Goal: Communication & Community: Answer question/provide support

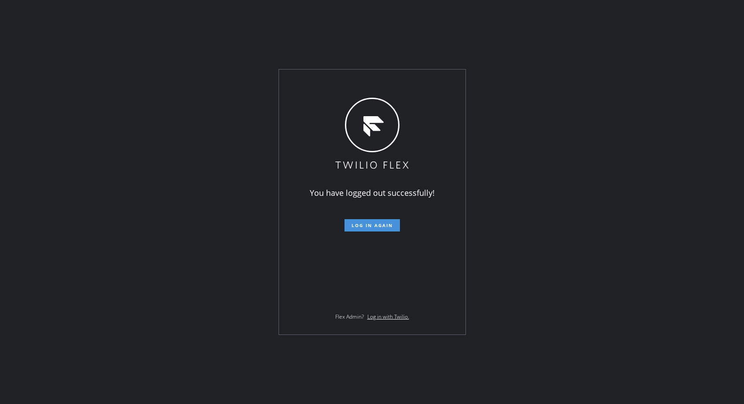
click at [370, 221] on button "Log in again" at bounding box center [372, 225] width 55 height 12
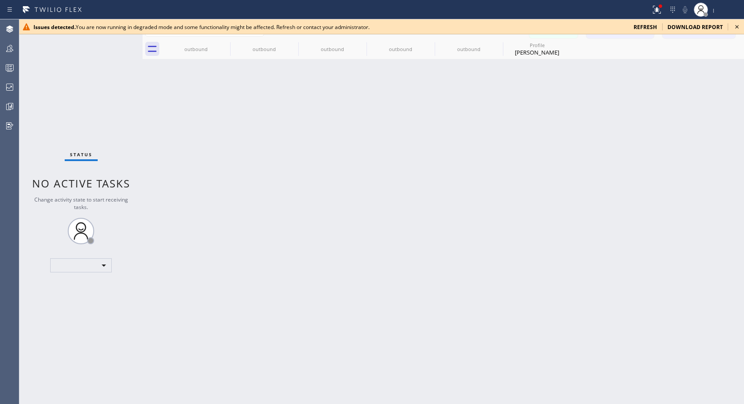
click at [738, 27] on icon at bounding box center [737, 27] width 4 height 4
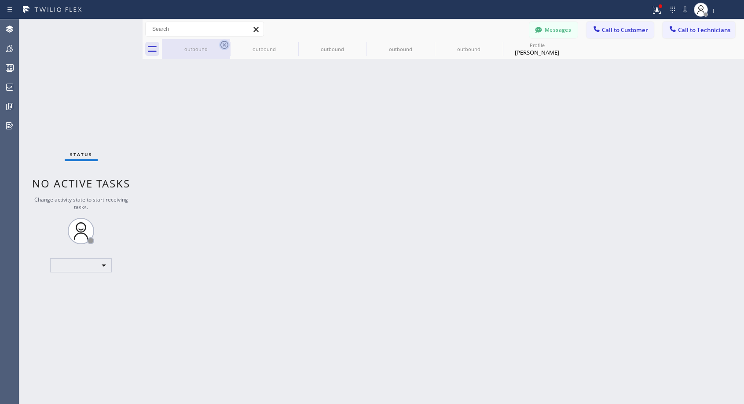
click at [221, 43] on icon at bounding box center [224, 45] width 8 height 8
click at [0, 0] on icon at bounding box center [0, 0] width 0 height 0
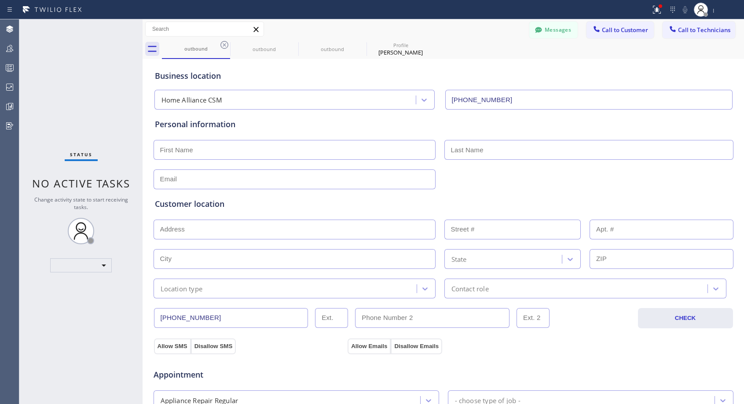
click at [221, 43] on icon at bounding box center [224, 45] width 8 height 8
click at [0, 0] on icon at bounding box center [0, 0] width 0 height 0
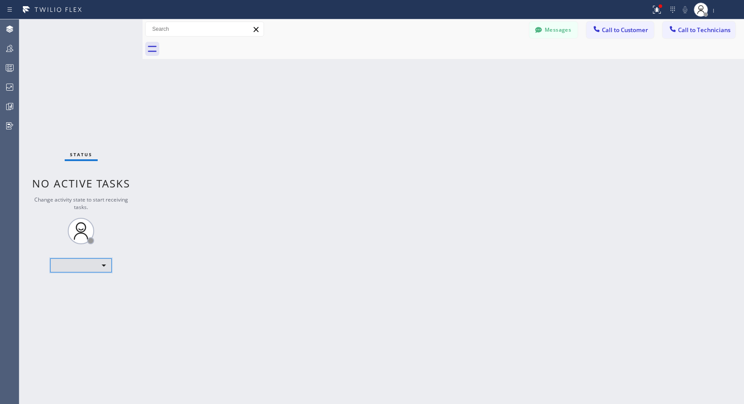
click at [106, 268] on div "​" at bounding box center [81, 265] width 62 height 14
click at [106, 268] on div at bounding box center [372, 202] width 744 height 404
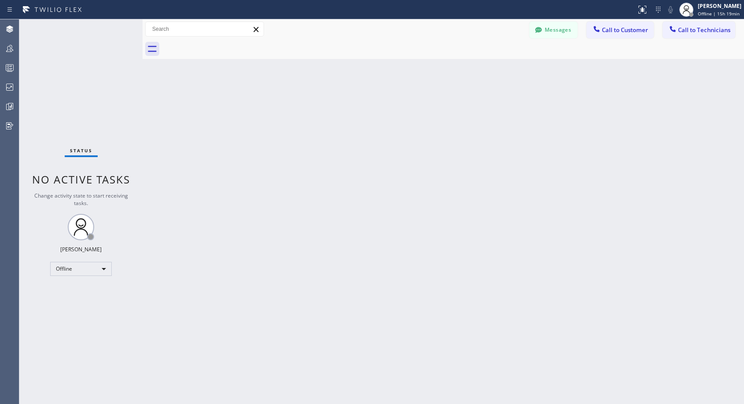
click at [93, 277] on div "Status No active tasks Change activity state to start receiving tasks. [PERSON_…" at bounding box center [80, 211] width 123 height 385
click at [96, 270] on div "Offline" at bounding box center [81, 269] width 62 height 14
click at [67, 302] on li "Unavailable" at bounding box center [81, 303] width 60 height 11
drag, startPoint x: 612, startPoint y: 33, endPoint x: 541, endPoint y: 76, distance: 82.3
click at [612, 33] on span "Call to Customer" at bounding box center [625, 30] width 46 height 8
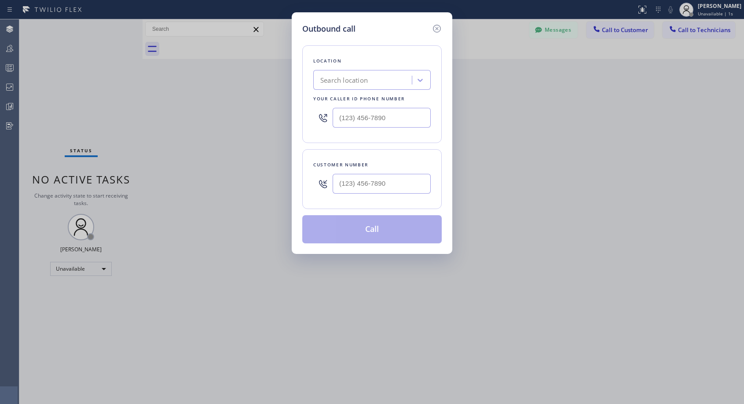
type input "(___) ___-____"
click at [395, 185] on input "(___) ___-____" at bounding box center [382, 184] width 98 height 20
paste input "text"
type input "(___) ___-____"
click at [372, 175] on input "(___) ___-____" at bounding box center [382, 184] width 98 height 20
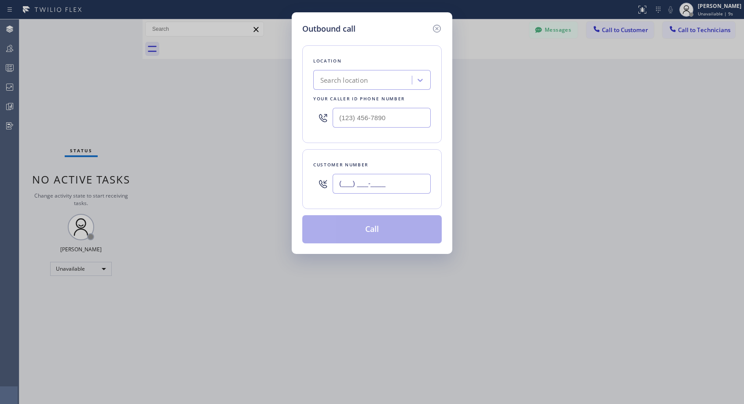
paste input "6615"
click at [341, 180] on input "(___) ___-6615" at bounding box center [382, 184] width 98 height 20
paste input "661) 505-2952"
type input "(661) 505-2952"
click at [352, 119] on input "(___) ___-____" at bounding box center [382, 118] width 98 height 20
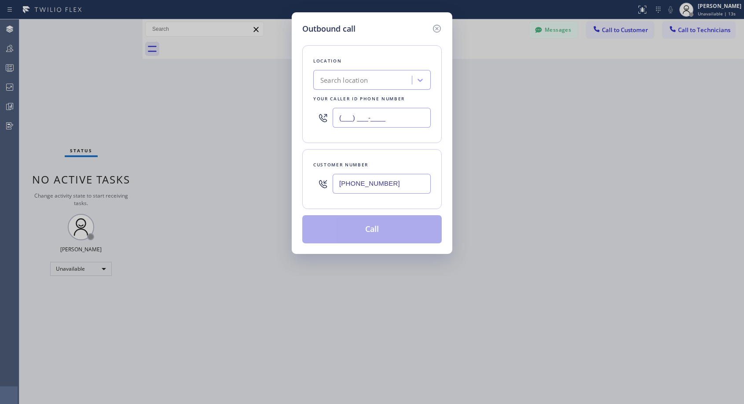
paste input "818) 614-5337"
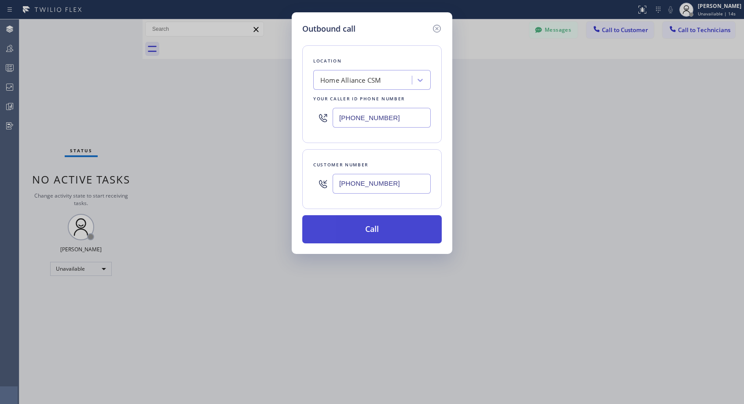
type input "[PHONE_NUMBER]"
click at [416, 232] on button "Call" at bounding box center [371, 229] width 139 height 28
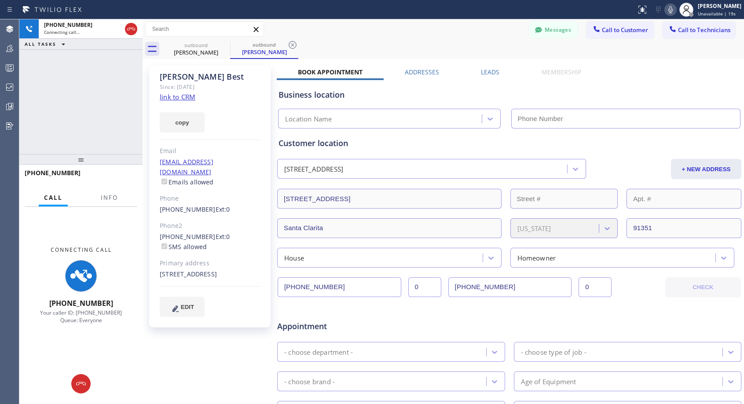
type input "[PHONE_NUMBER]"
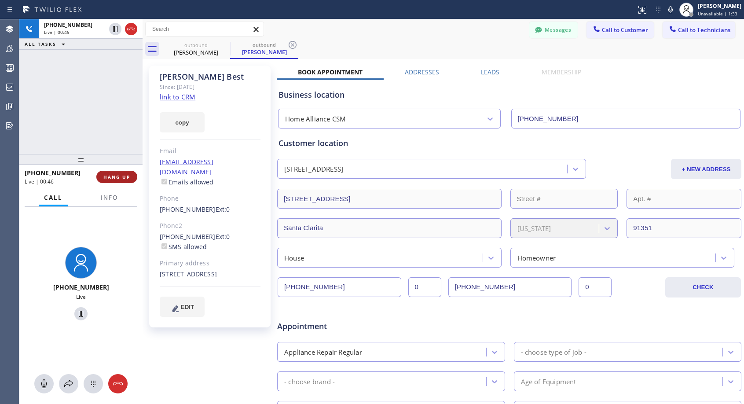
click at [120, 175] on span "HANG UP" at bounding box center [116, 177] width 27 height 6
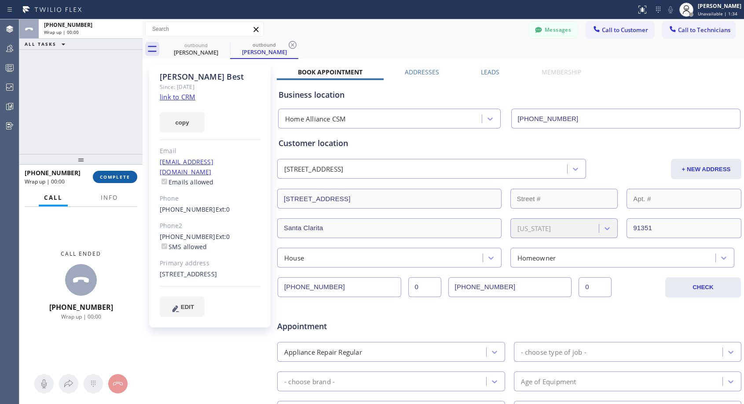
click at [120, 175] on span "COMPLETE" at bounding box center [115, 177] width 30 height 6
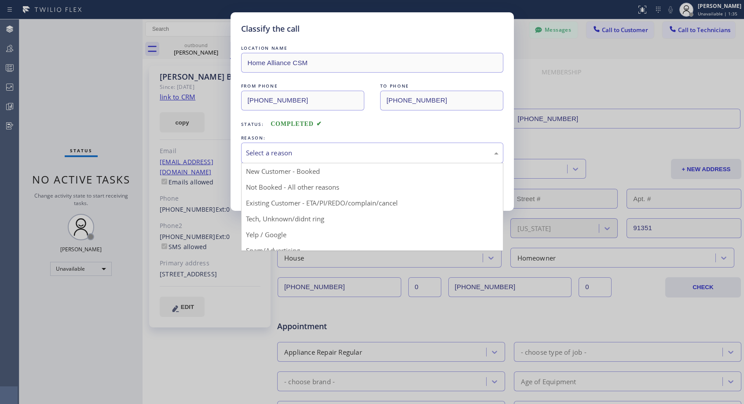
click at [321, 151] on div "Select a reason" at bounding box center [372, 153] width 253 height 10
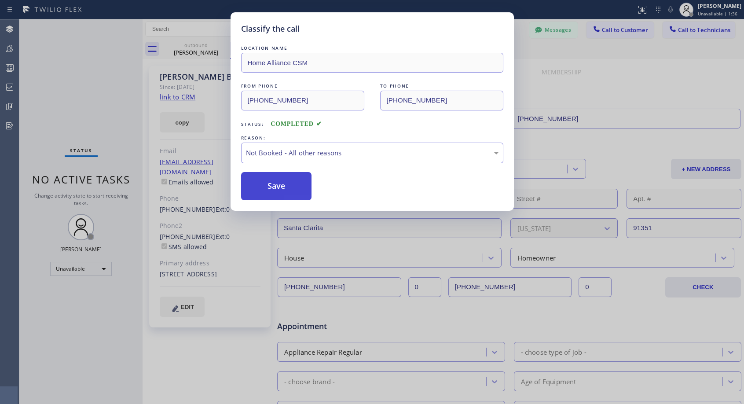
click at [303, 185] on button "Save" at bounding box center [276, 186] width 71 height 28
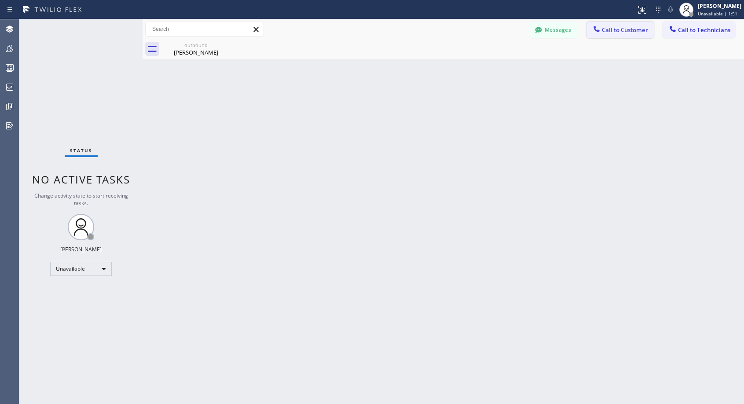
click at [608, 29] on span "Call to Customer" at bounding box center [625, 30] width 46 height 8
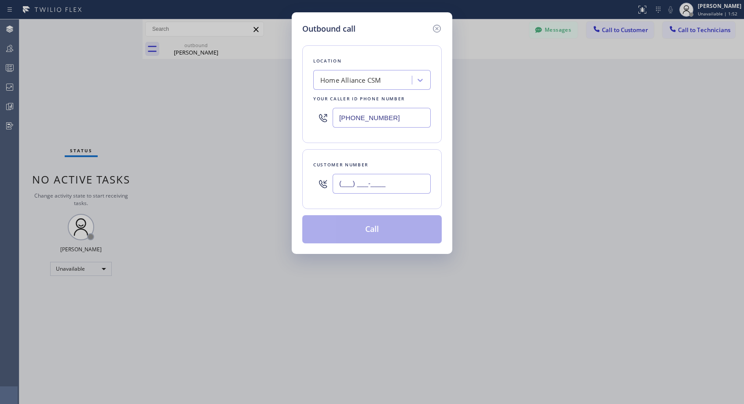
click at [396, 189] on input "(___) ___-____" at bounding box center [382, 184] width 98 height 20
paste input "661) 373-4247"
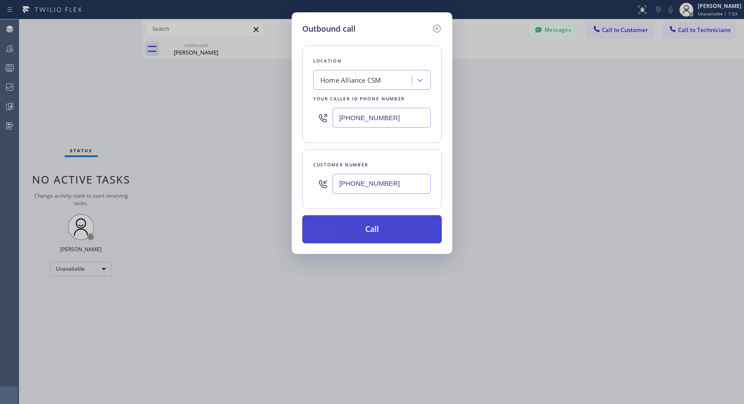
type input "(661) 373-4247"
click at [390, 232] on button "Call" at bounding box center [371, 229] width 139 height 28
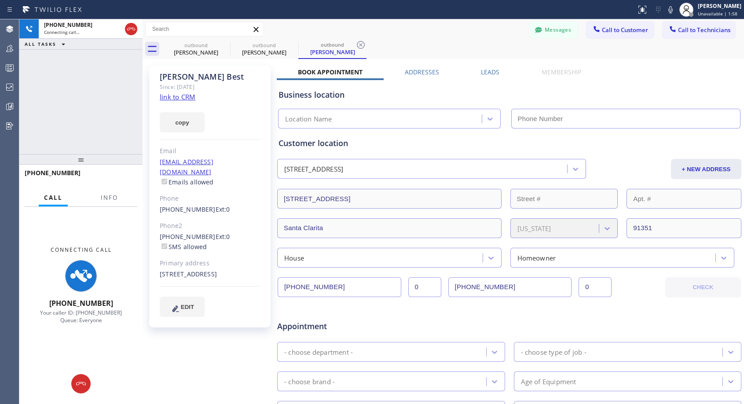
type input "[PHONE_NUMBER]"
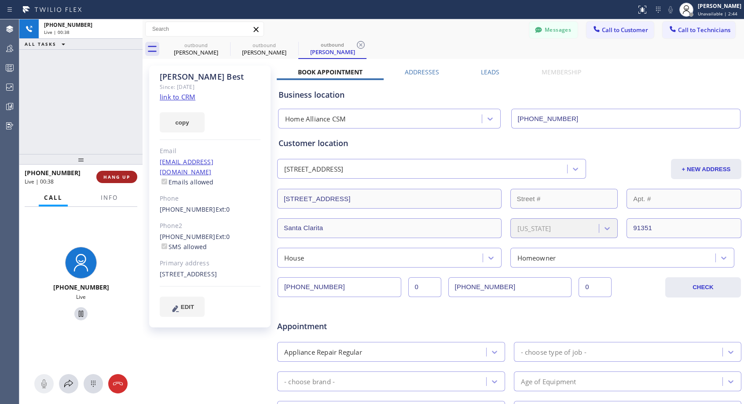
click at [117, 177] on span "HANG UP" at bounding box center [116, 177] width 27 height 6
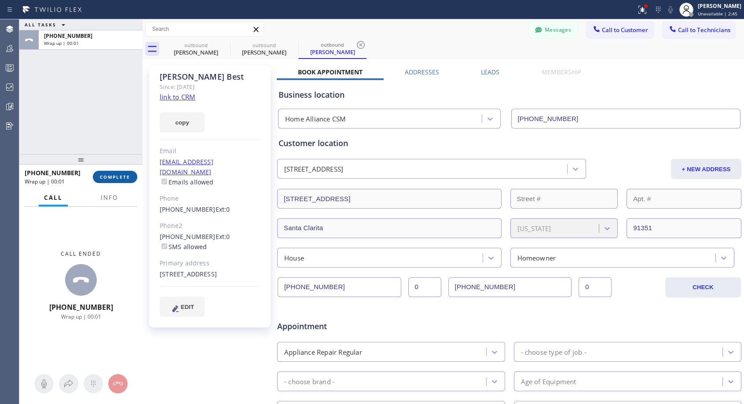
click at [117, 177] on span "COMPLETE" at bounding box center [115, 177] width 30 height 6
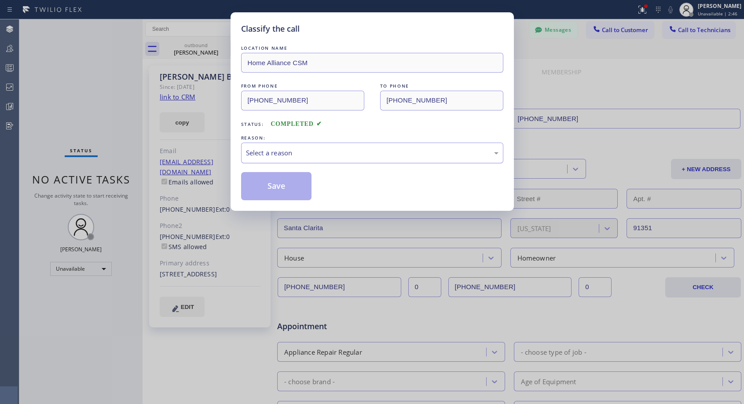
click at [302, 150] on div "Select a reason" at bounding box center [372, 153] width 253 height 10
click at [275, 185] on button "Save" at bounding box center [276, 186] width 71 height 28
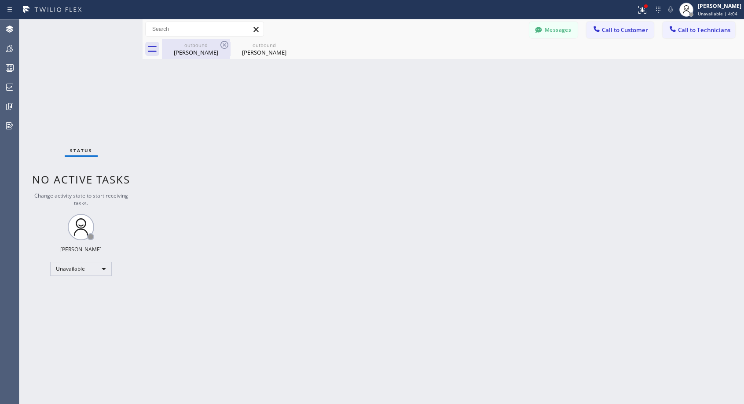
click at [195, 47] on div "outbound" at bounding box center [196, 45] width 66 height 7
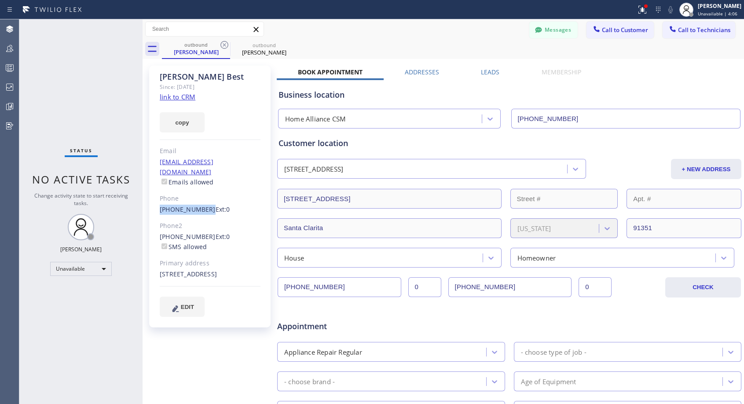
copy link "(661) 505-2952"
drag, startPoint x: 203, startPoint y: 198, endPoint x: 146, endPoint y: 196, distance: 57.7
click at [146, 196] on div "Donald Best Since: 20 may 2020 link to CRM copy Email dbest1964@live.com Emails…" at bounding box center [211, 346] width 132 height 570
click at [625, 29] on span "Call to Customer" at bounding box center [625, 30] width 46 height 8
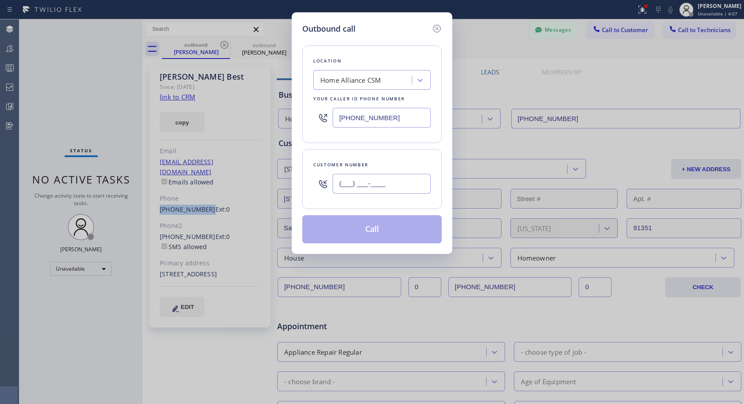
click at [378, 187] on input "(___) ___-____" at bounding box center [382, 184] width 98 height 20
paste input "661) 505-2952"
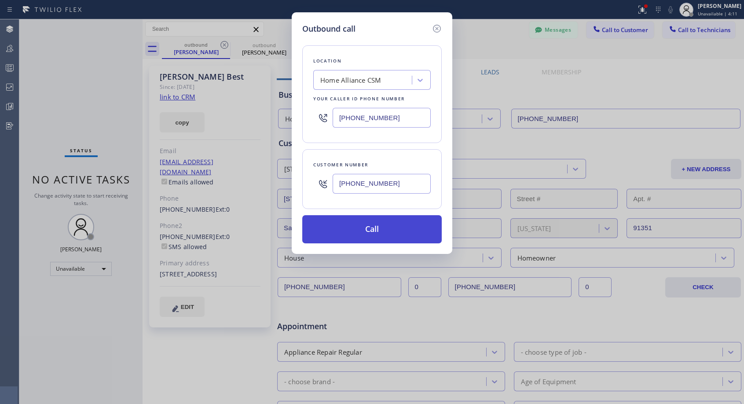
type input "(661) 505-2951"
click at [374, 227] on button "Call" at bounding box center [371, 229] width 139 height 28
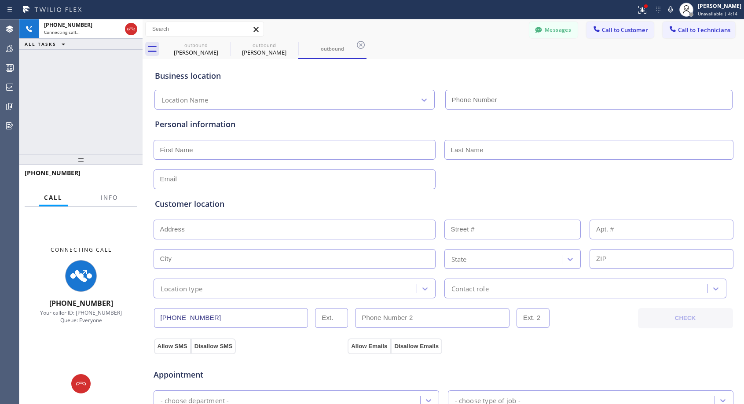
type input "[PHONE_NUMBER]"
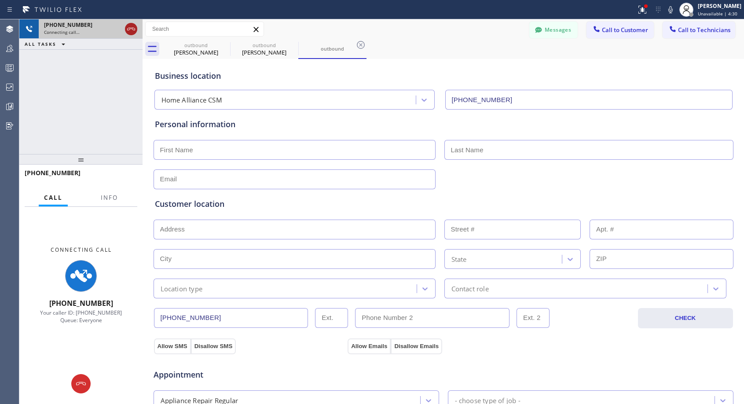
click at [132, 27] on icon at bounding box center [131, 29] width 11 height 11
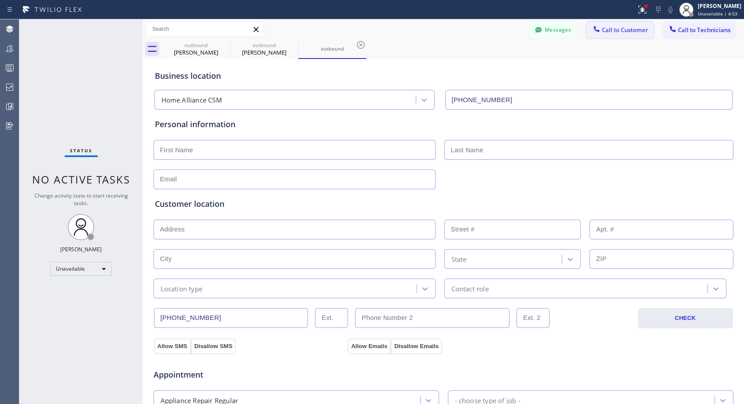
click at [613, 35] on button "Call to Customer" at bounding box center [620, 30] width 67 height 17
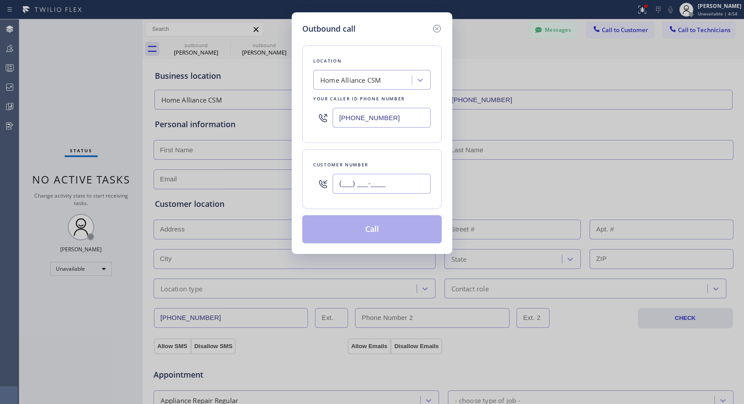
click at [372, 179] on input "(___) ___-____" at bounding box center [382, 184] width 98 height 20
paste input "775) 257-6445"
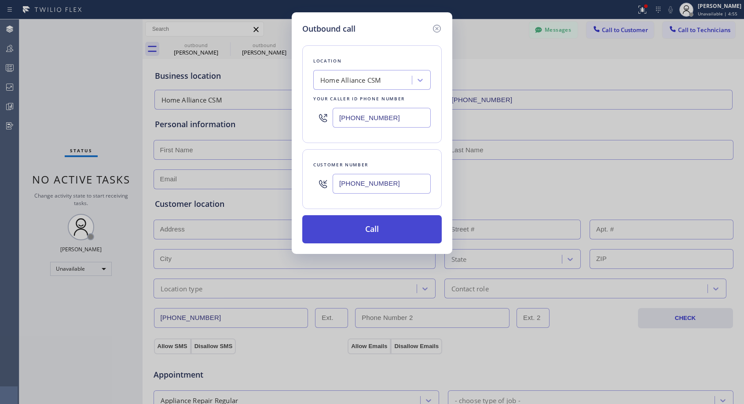
type input "(775) 257-6445"
click at [364, 226] on button "Call" at bounding box center [371, 229] width 139 height 28
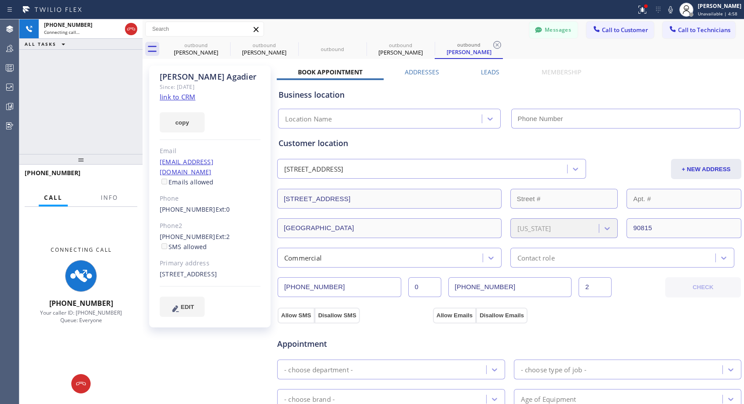
type input "[PHONE_NUMBER]"
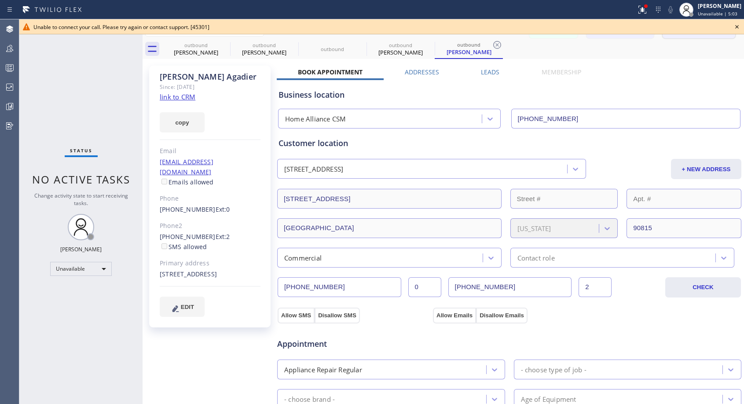
drag, startPoint x: 739, startPoint y: 27, endPoint x: 720, endPoint y: 31, distance: 18.9
click at [739, 27] on icon at bounding box center [737, 27] width 11 height 11
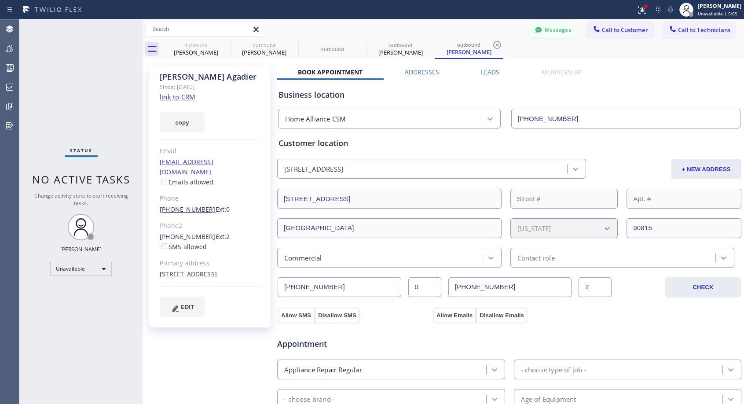
click at [192, 205] on link "(775) 257-6445" at bounding box center [188, 209] width 56 height 8
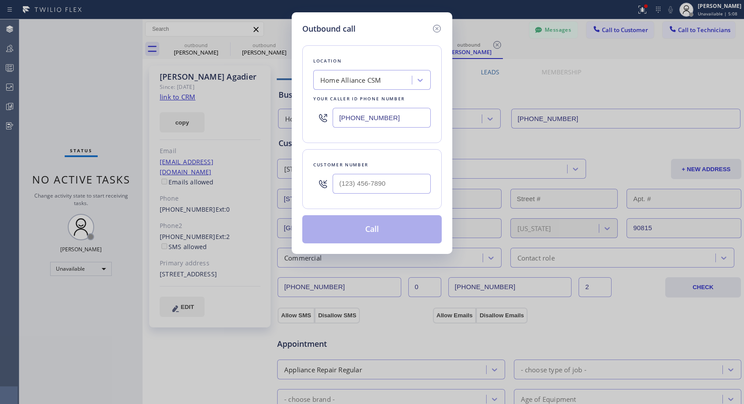
type input "(775) 257-6445"
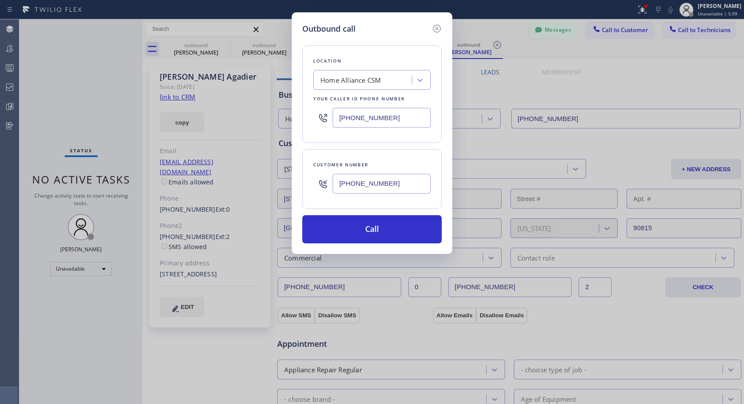
click at [438, 29] on icon at bounding box center [437, 29] width 8 height 8
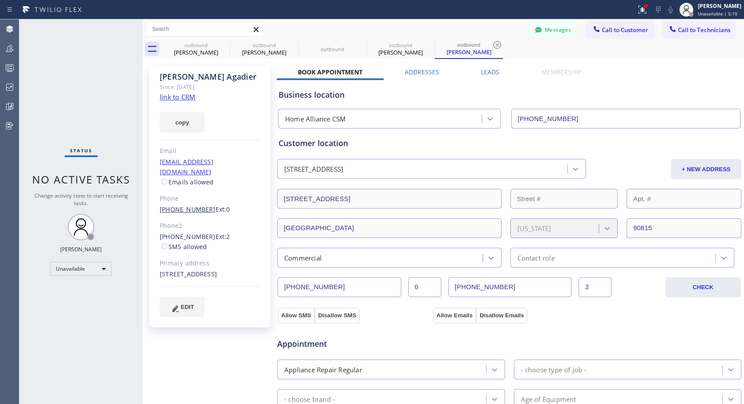
click at [198, 205] on link "(775) 257-6445" at bounding box center [188, 209] width 56 height 8
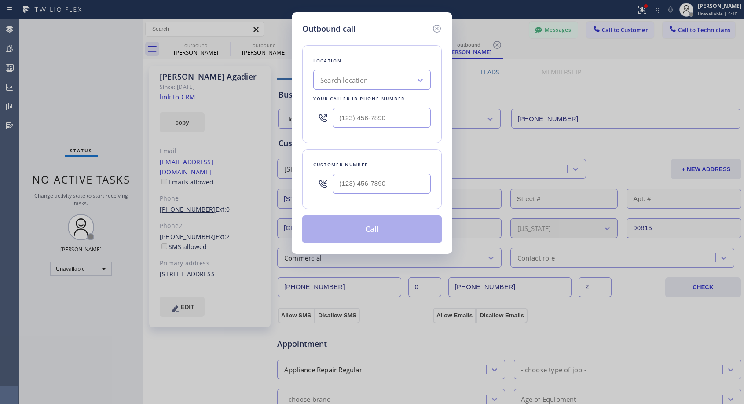
type input "[PHONE_NUMBER]"
type input "(775) 257-6445"
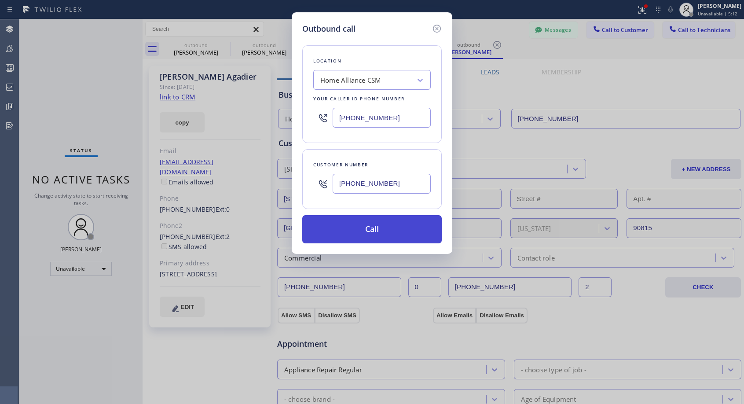
click at [380, 223] on button "Call" at bounding box center [371, 229] width 139 height 28
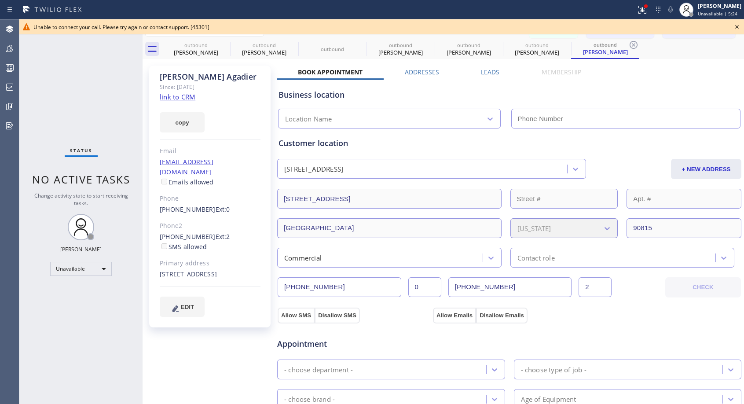
click at [737, 28] on icon at bounding box center [737, 27] width 11 height 11
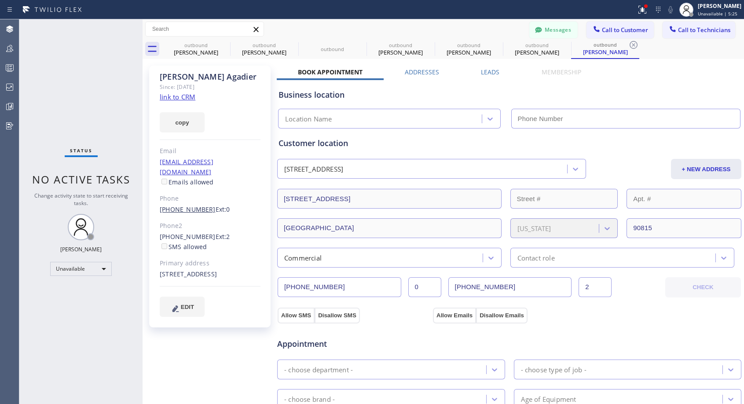
click at [198, 205] on link "(775) 257-6445" at bounding box center [188, 209] width 56 height 8
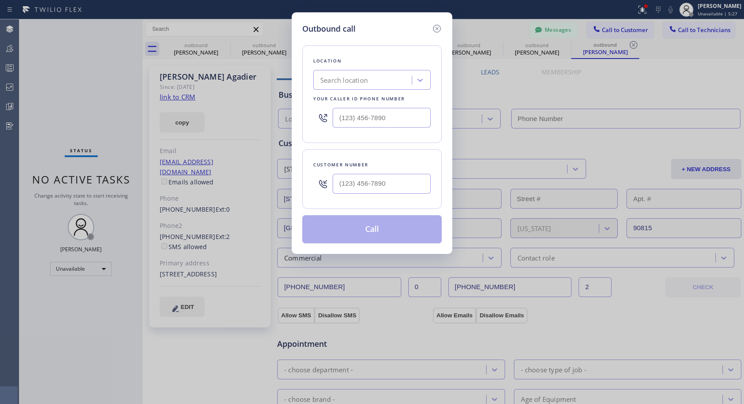
type input "(775) 257-6445"
click at [338, 115] on input "(___) ___-____" at bounding box center [382, 118] width 98 height 20
paste input "775) 257-6445"
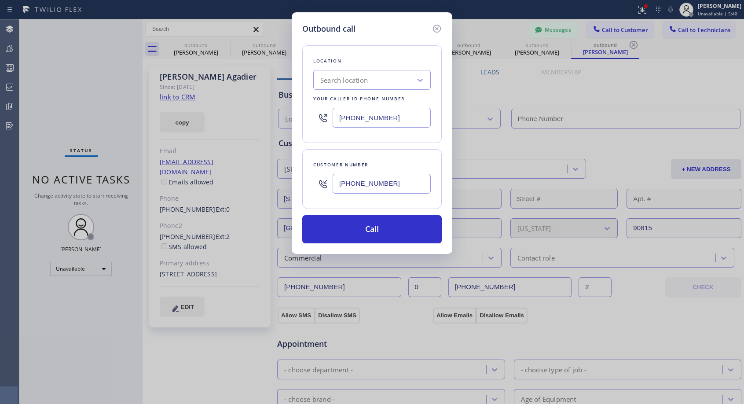
type input "(775) 257-6445"
type input "[PHONE_NUMBER]"
click at [342, 121] on input "(775) 257-6445" at bounding box center [382, 118] width 98 height 20
click at [342, 121] on input "[PHONE_NUMBER]" at bounding box center [382, 118] width 98 height 20
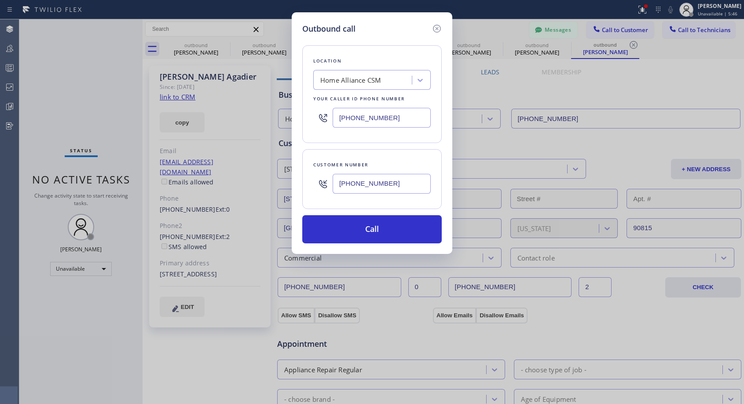
paste input "text"
type input "[PHONE_NUMBER]"
click at [428, 150] on div "Customer number (775) 257-6445" at bounding box center [371, 179] width 139 height 60
click at [381, 232] on button "Call" at bounding box center [371, 229] width 139 height 28
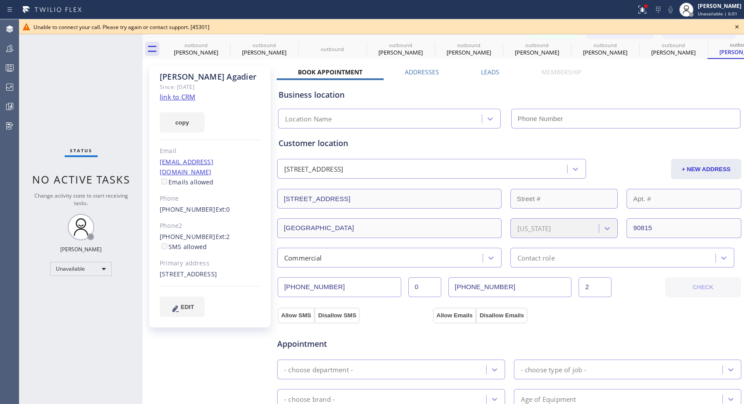
type input "[PHONE_NUMBER]"
click at [738, 28] on icon at bounding box center [737, 27] width 11 height 11
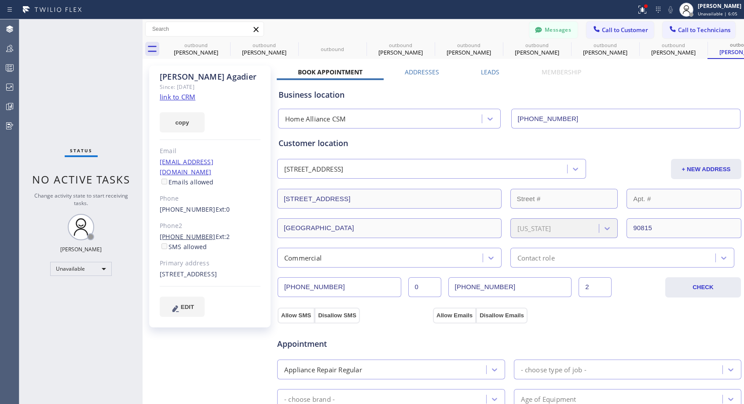
click at [191, 232] on link "(562) 493-5411" at bounding box center [188, 236] width 56 height 8
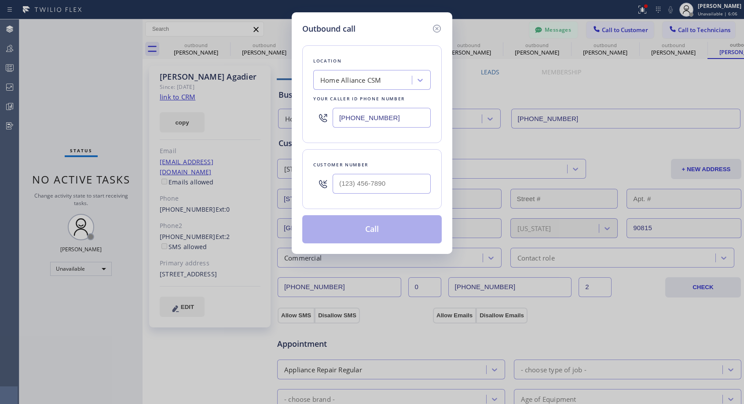
type input "(562) 493-5411"
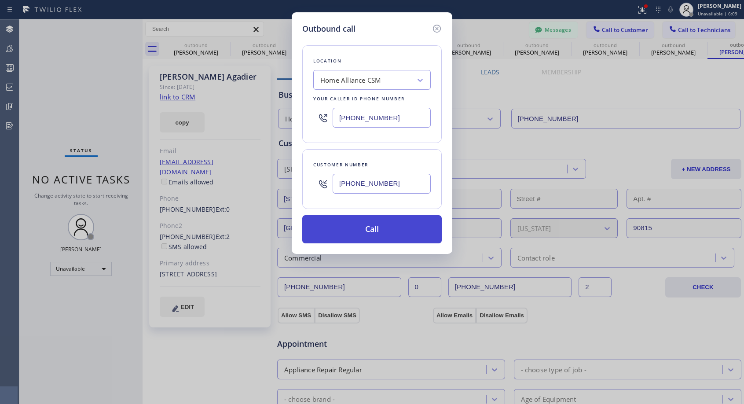
click at [364, 231] on button "Call" at bounding box center [371, 229] width 139 height 28
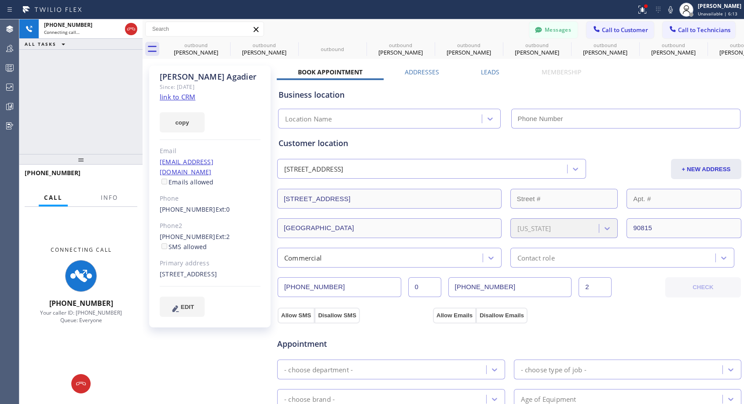
type input "[PHONE_NUMBER]"
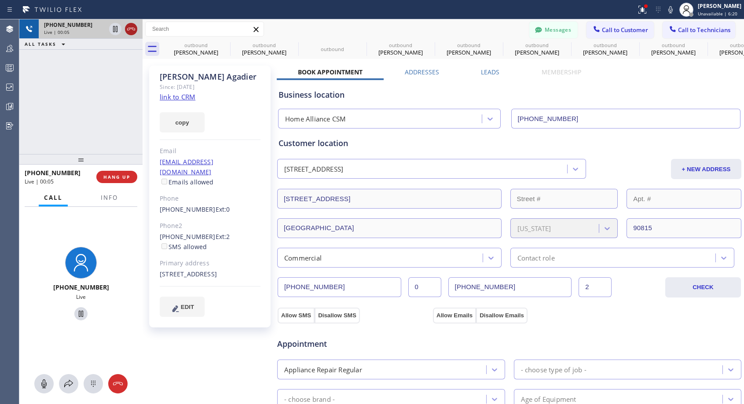
click at [128, 29] on icon at bounding box center [131, 29] width 11 height 11
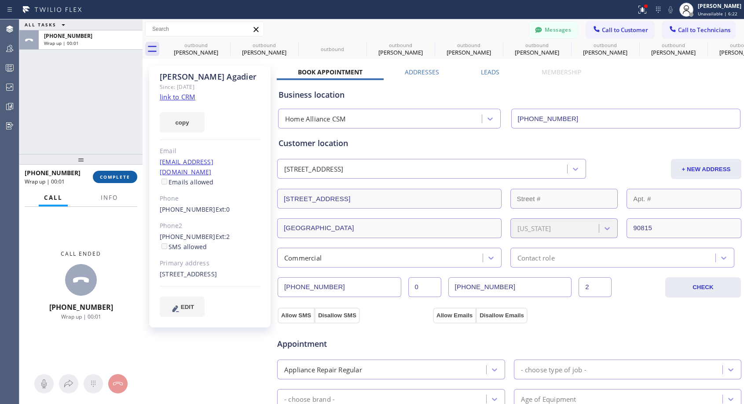
click at [126, 176] on span "COMPLETE" at bounding box center [115, 177] width 30 height 6
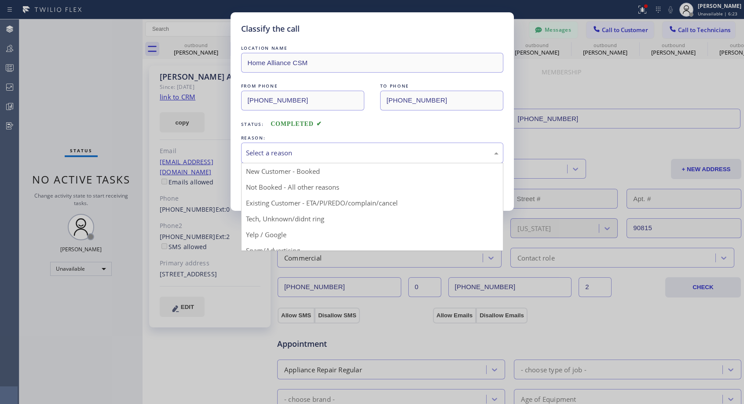
click at [290, 152] on div "Select a reason" at bounding box center [372, 153] width 253 height 10
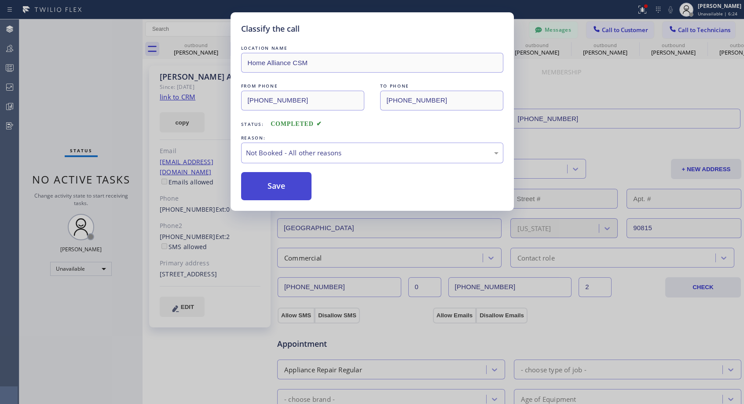
click at [273, 186] on button "Save" at bounding box center [276, 186] width 71 height 28
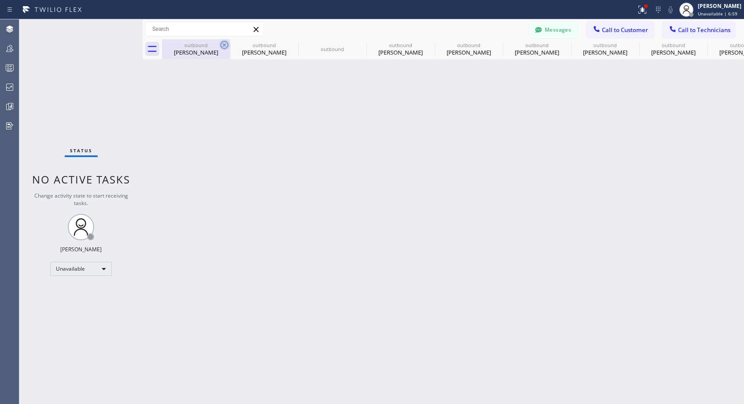
click at [221, 44] on icon at bounding box center [224, 45] width 8 height 8
click at [0, 0] on icon at bounding box center [0, 0] width 0 height 0
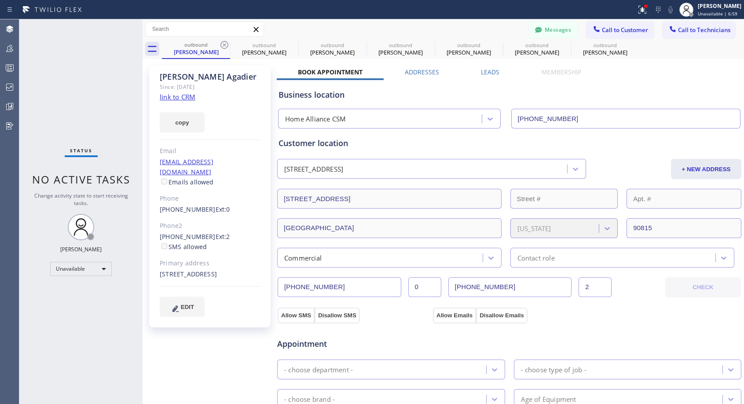
click at [221, 44] on icon at bounding box center [224, 45] width 8 height 8
click at [0, 0] on icon at bounding box center [0, 0] width 0 height 0
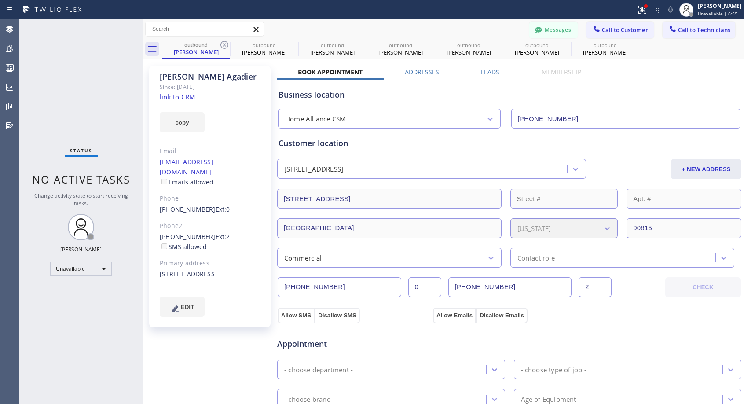
click at [0, 0] on icon at bounding box center [0, 0] width 0 height 0
click at [221, 44] on div "outbound Conrad Agadier outbound Conrad Agadier outbound Conrad Agadier outboun…" at bounding box center [453, 49] width 582 height 20
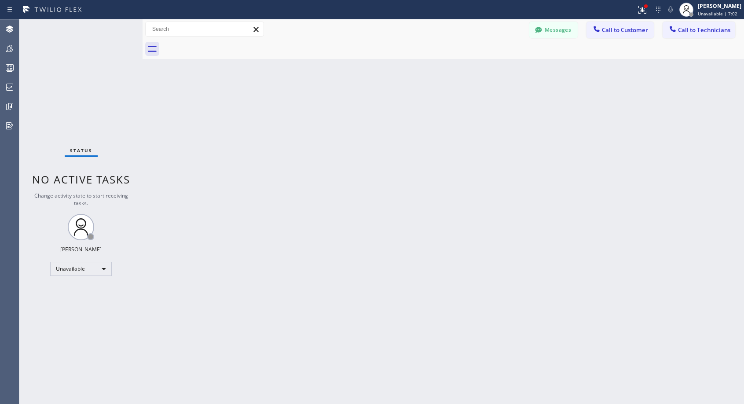
click at [222, 44] on div at bounding box center [453, 49] width 582 height 20
click at [613, 32] on span "Call to Customer" at bounding box center [625, 30] width 46 height 8
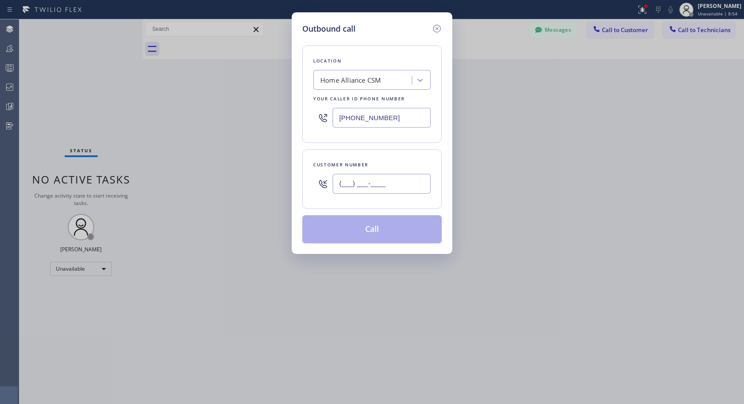
click at [401, 185] on input "(___) ___-____" at bounding box center [382, 184] width 98 height 20
paste input "916) 289-1358"
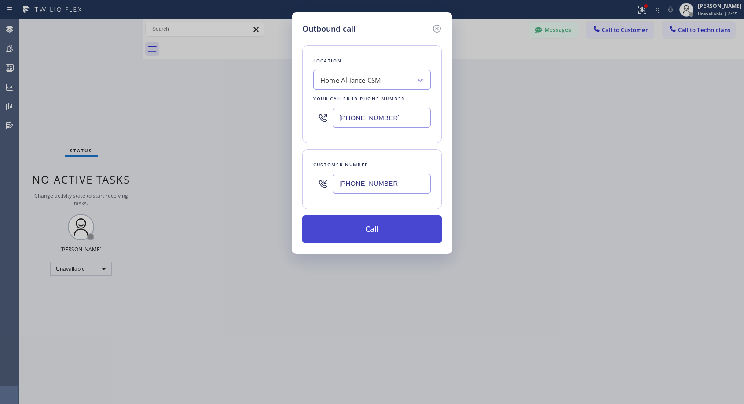
type input "(916) 289-1358"
click at [389, 226] on button "Call" at bounding box center [371, 229] width 139 height 28
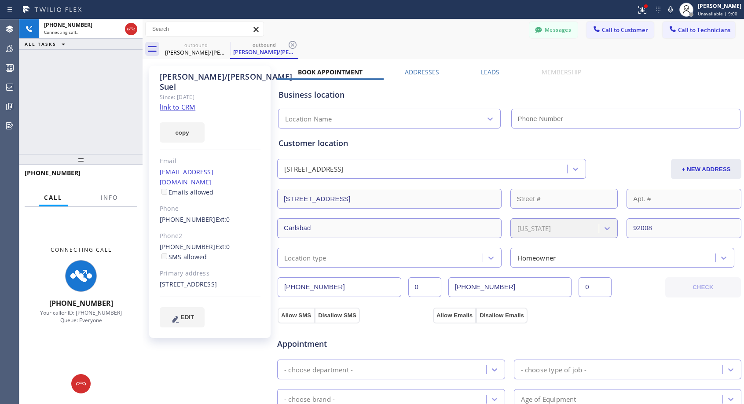
type input "[PHONE_NUMBER]"
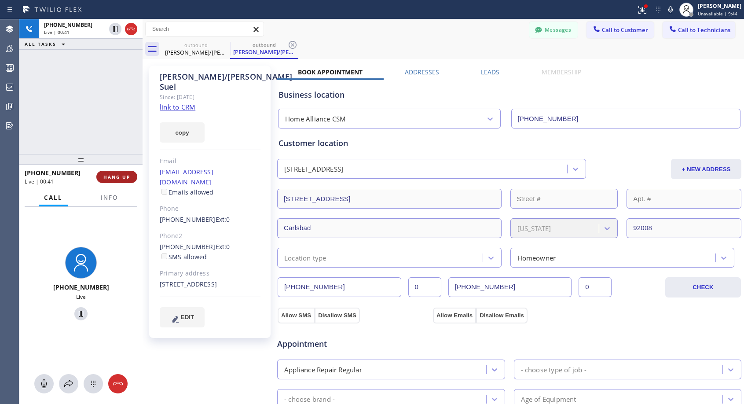
click at [123, 176] on span "HANG UP" at bounding box center [116, 177] width 27 height 6
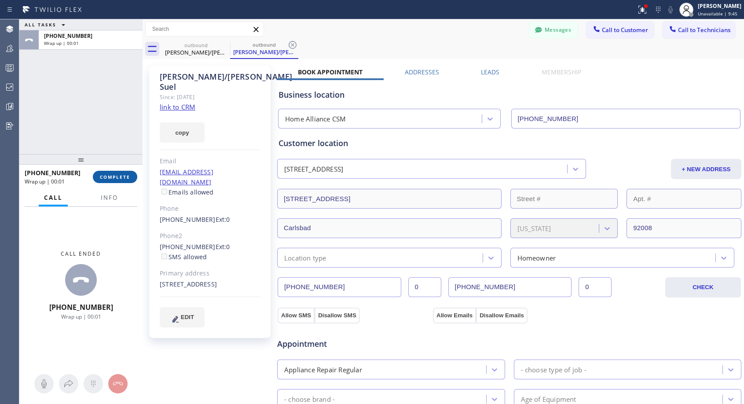
click at [123, 176] on span "COMPLETE" at bounding box center [115, 177] width 30 height 6
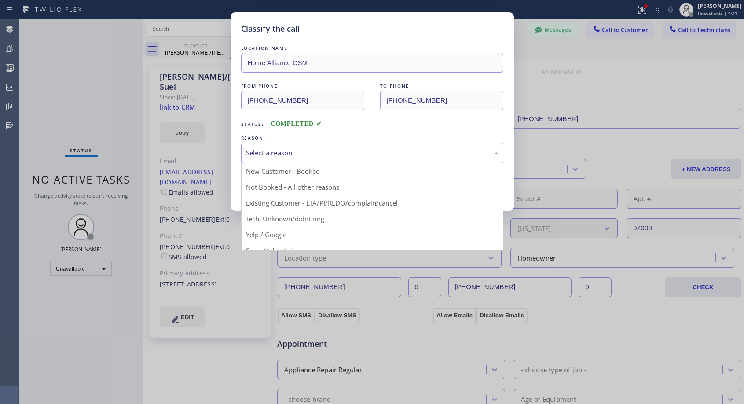
click at [347, 153] on div "Select a reason" at bounding box center [372, 153] width 253 height 10
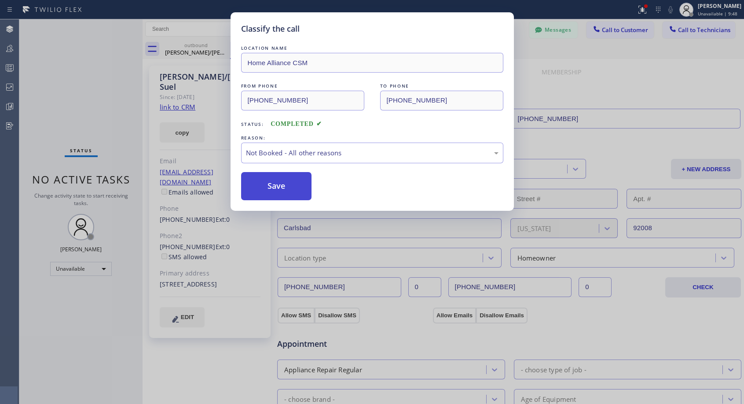
click at [291, 187] on button "Save" at bounding box center [276, 186] width 71 height 28
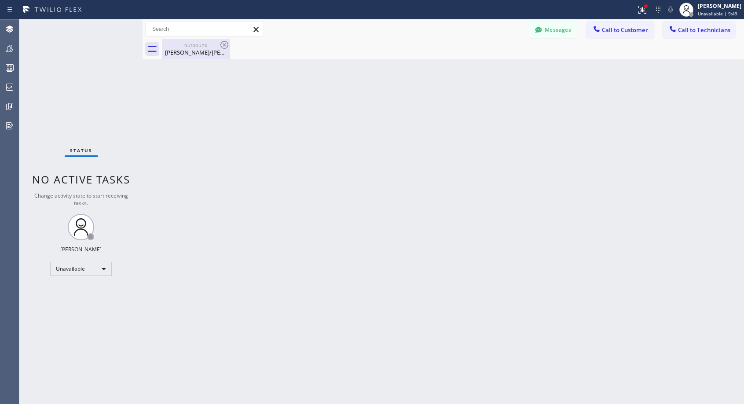
click at [197, 53] on div "Angela/Erik Suel" at bounding box center [196, 52] width 66 height 8
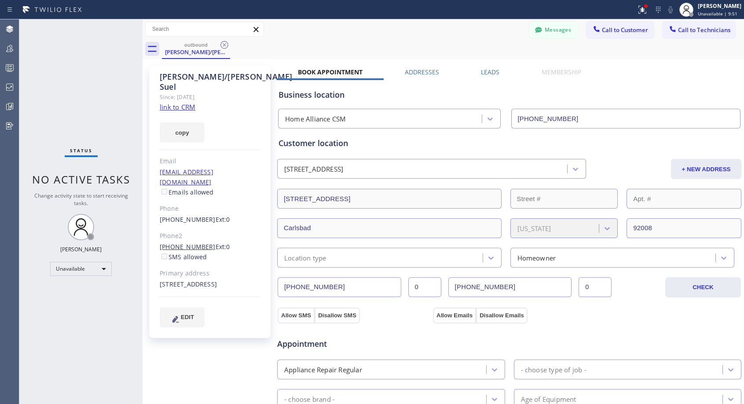
click at [182, 242] on link "(916) 289-1357" at bounding box center [188, 246] width 56 height 8
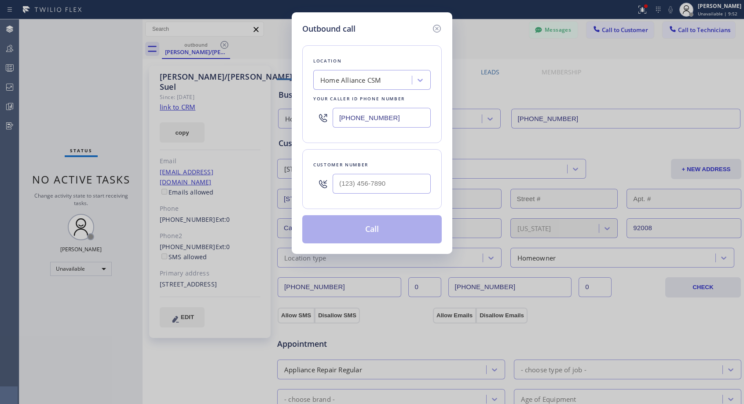
type input "(916) 289-1357"
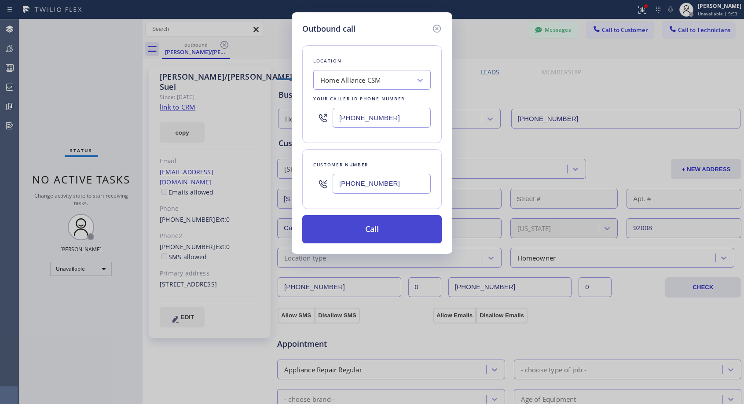
click at [371, 230] on button "Call" at bounding box center [371, 229] width 139 height 28
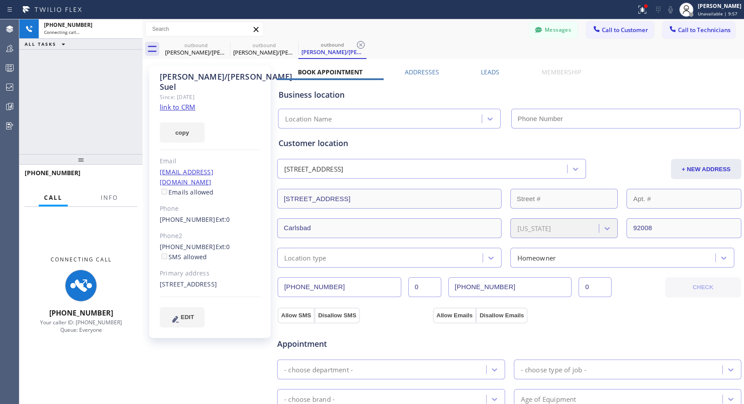
type input "[PHONE_NUMBER]"
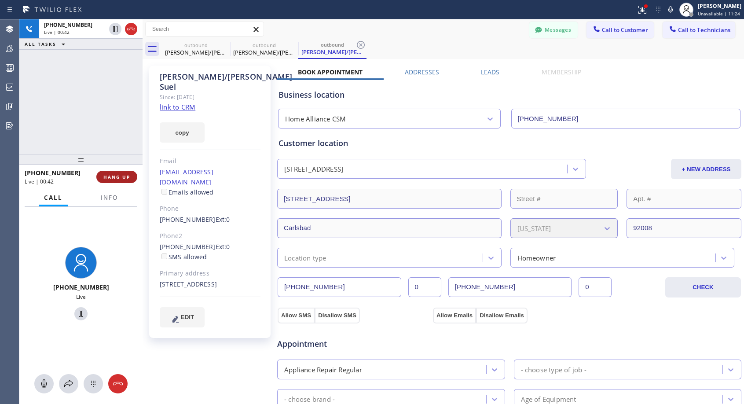
click at [118, 178] on span "HANG UP" at bounding box center [116, 177] width 27 height 6
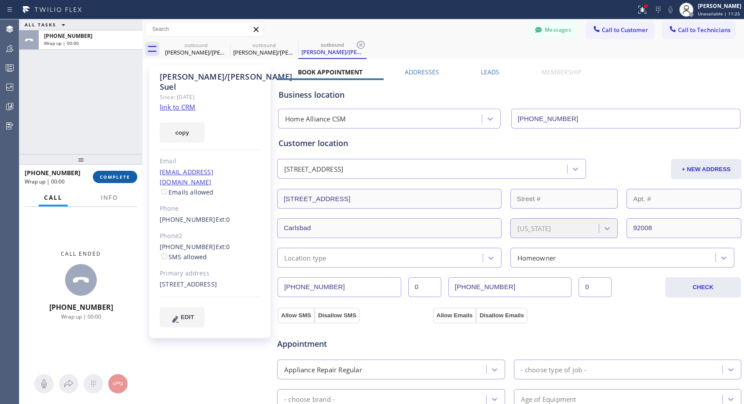
click at [118, 178] on span "COMPLETE" at bounding box center [115, 177] width 30 height 6
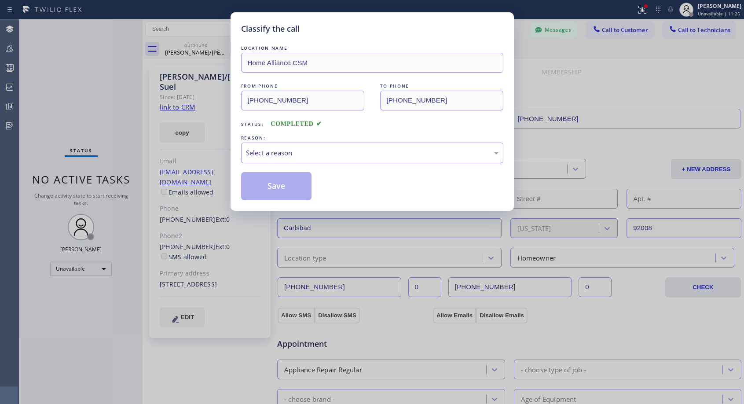
click at [271, 152] on div "Select a reason" at bounding box center [372, 153] width 253 height 10
click at [273, 186] on button "Save" at bounding box center [276, 186] width 71 height 28
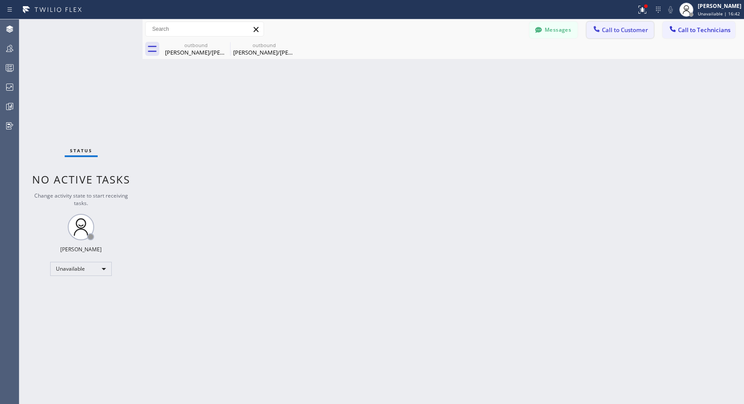
click at [598, 26] on icon at bounding box center [596, 29] width 9 height 9
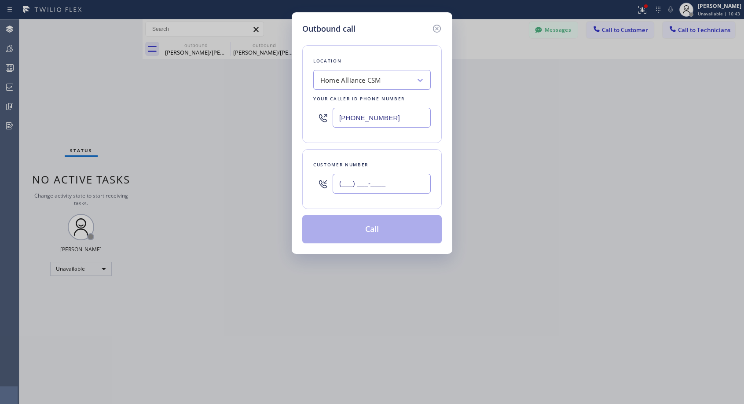
click at [396, 184] on input "(___) ___-____" at bounding box center [382, 184] width 98 height 20
paste input "303) 915-3234"
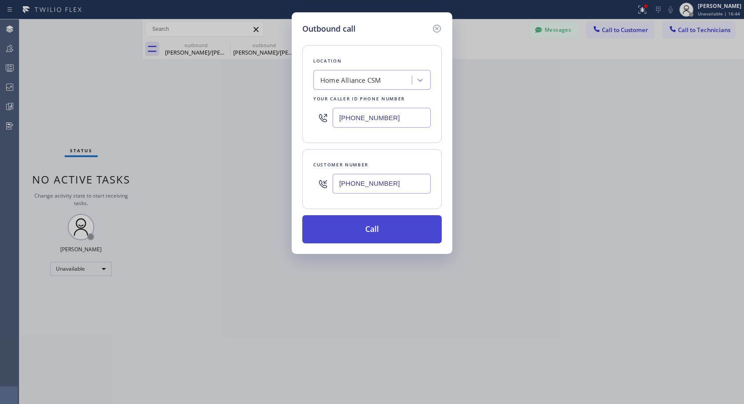
type input "(303) 915-3234"
click at [374, 234] on button "Call" at bounding box center [371, 229] width 139 height 28
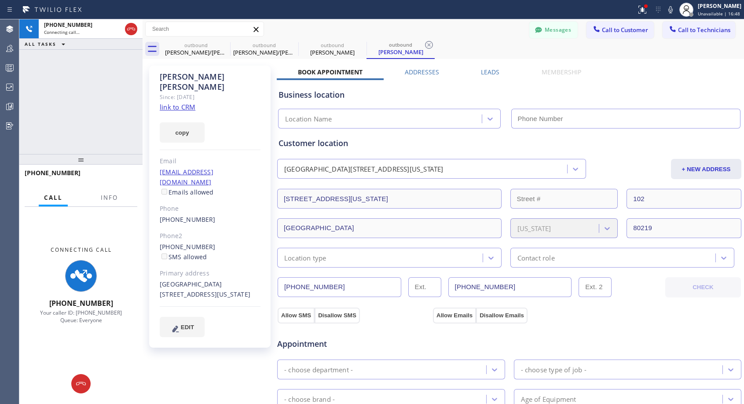
type input "[PHONE_NUMBER]"
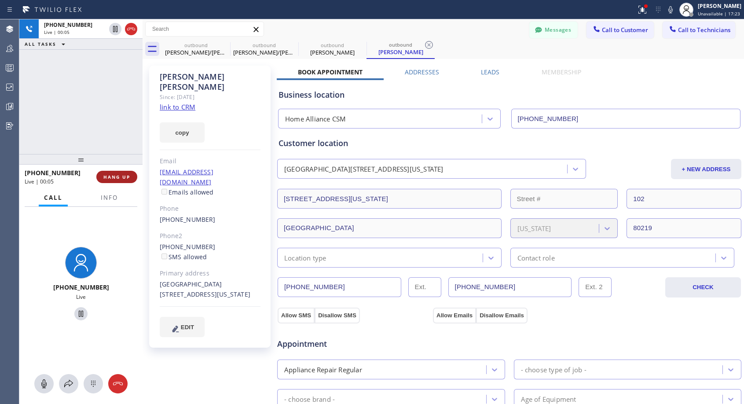
click at [106, 176] on span "HANG UP" at bounding box center [116, 177] width 27 height 6
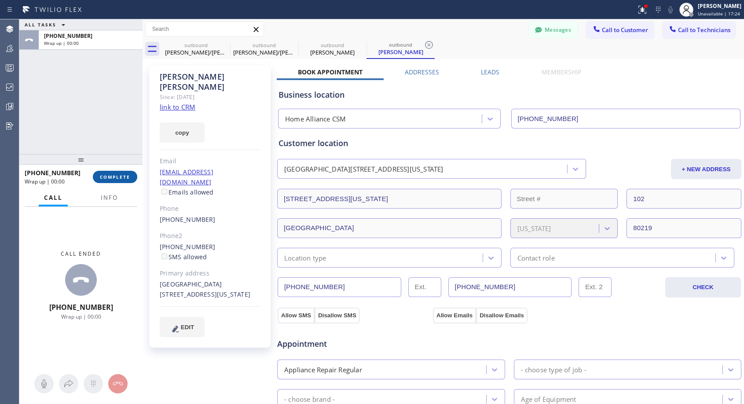
click at [106, 176] on span "COMPLETE" at bounding box center [115, 177] width 30 height 6
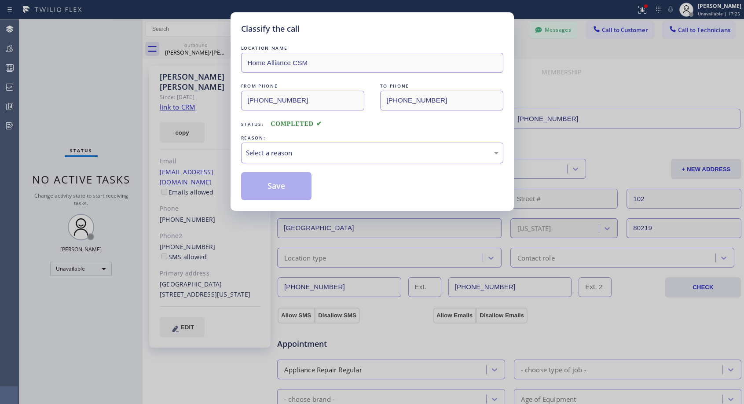
click at [337, 154] on div "Select a reason" at bounding box center [372, 153] width 253 height 10
click at [297, 187] on button "Save" at bounding box center [276, 186] width 71 height 28
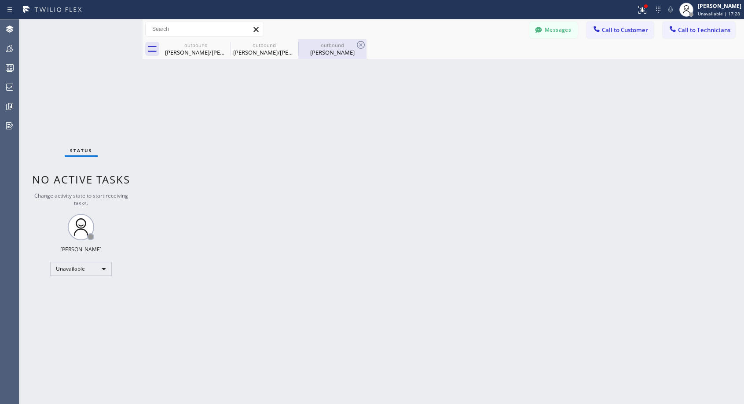
click at [334, 54] on div "Amy Gallegos" at bounding box center [332, 52] width 66 height 8
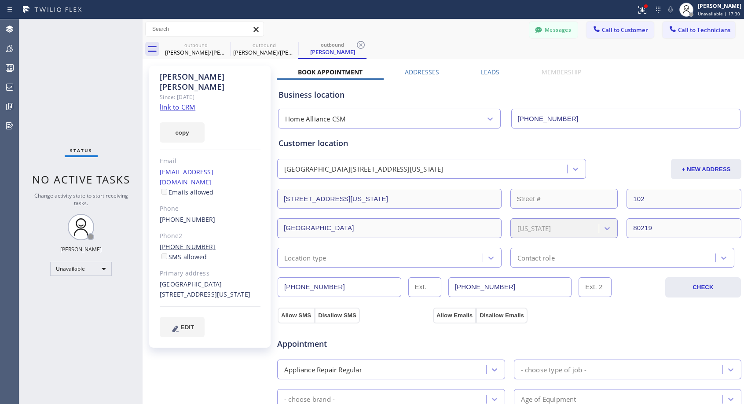
click at [198, 242] on link "(303) 915-8642" at bounding box center [188, 246] width 56 height 8
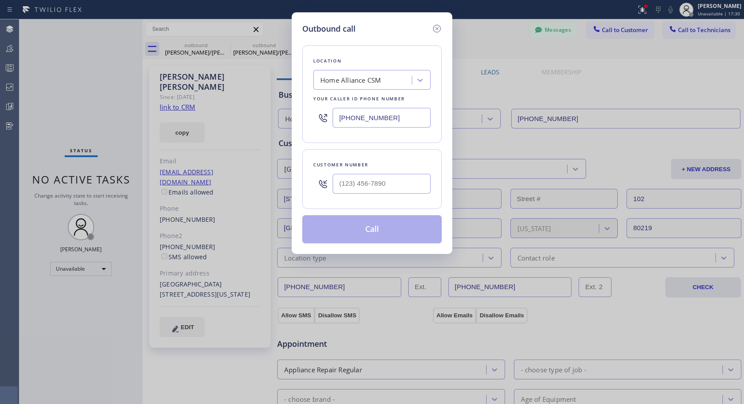
type input "(303) 915-8642"
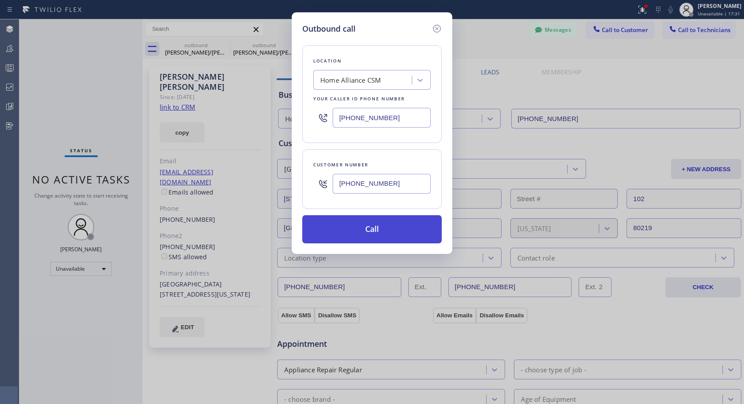
click at [367, 232] on button "Call" at bounding box center [371, 229] width 139 height 28
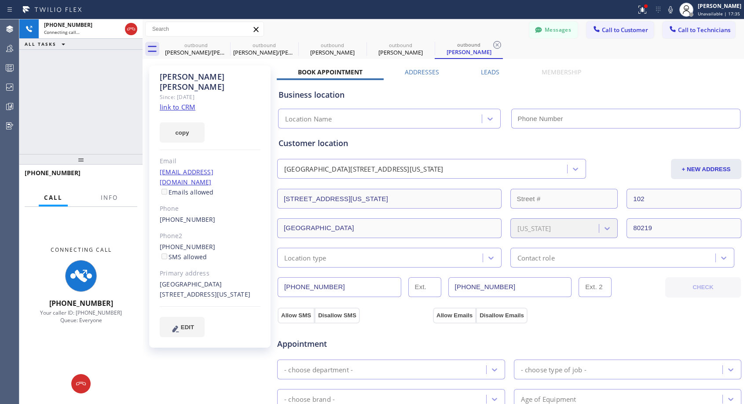
type input "[PHONE_NUMBER]"
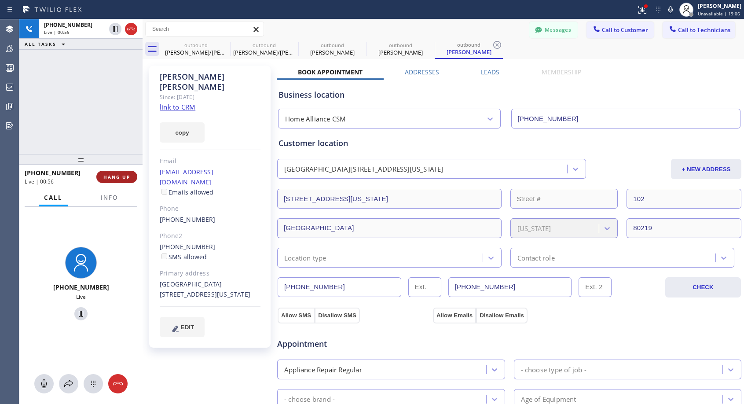
click at [124, 175] on span "HANG UP" at bounding box center [116, 177] width 27 height 6
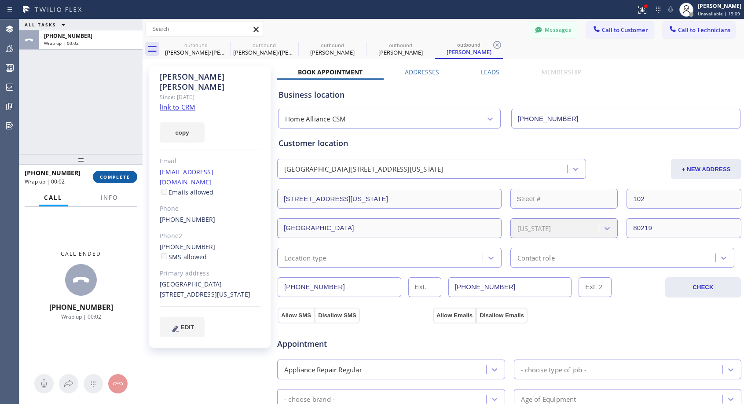
click at [99, 177] on button "COMPLETE" at bounding box center [115, 177] width 44 height 12
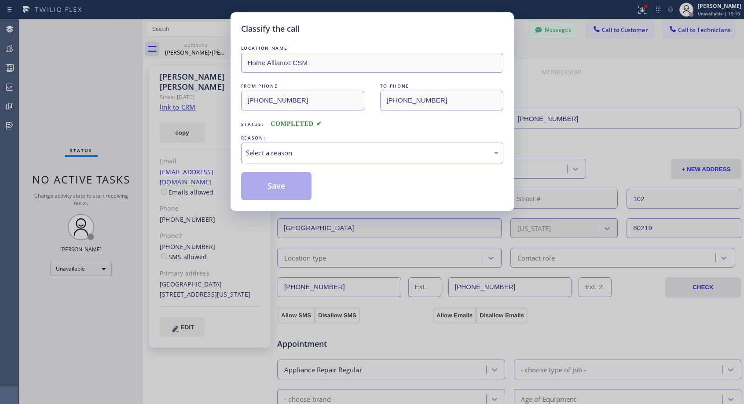
click at [319, 153] on div "Select a reason" at bounding box center [372, 153] width 253 height 10
click at [278, 185] on button "Save" at bounding box center [276, 186] width 71 height 28
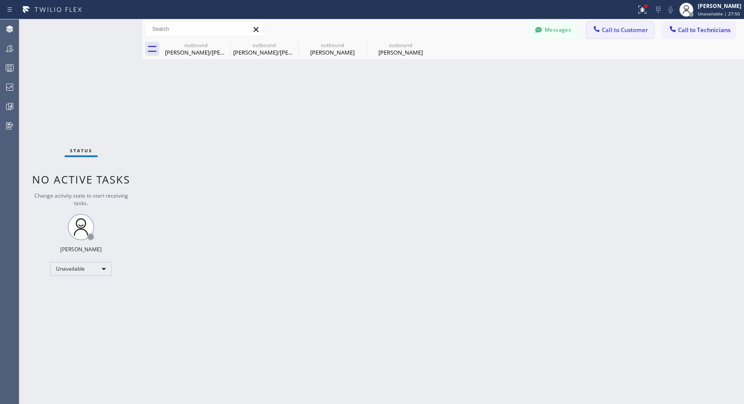
click at [623, 30] on span "Call to Customer" at bounding box center [625, 30] width 46 height 8
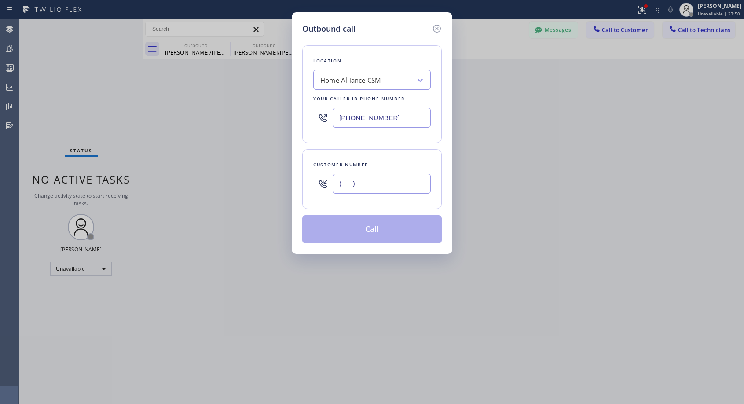
click at [369, 186] on input "(___) ___-____" at bounding box center [382, 184] width 98 height 20
paste input "760) 485-6811"
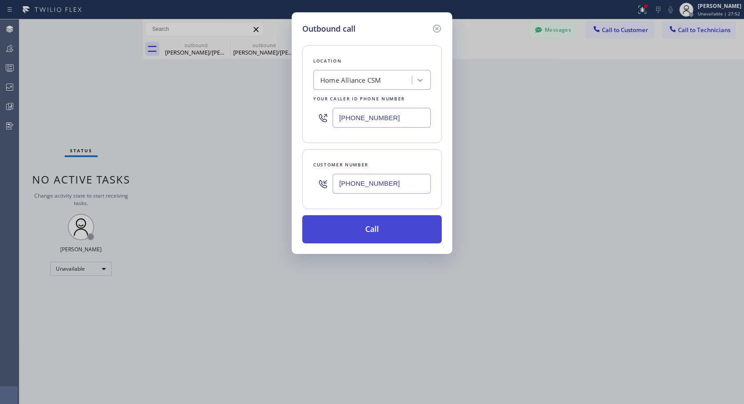
type input "(760) 485-6811"
click at [366, 228] on button "Call" at bounding box center [371, 229] width 139 height 28
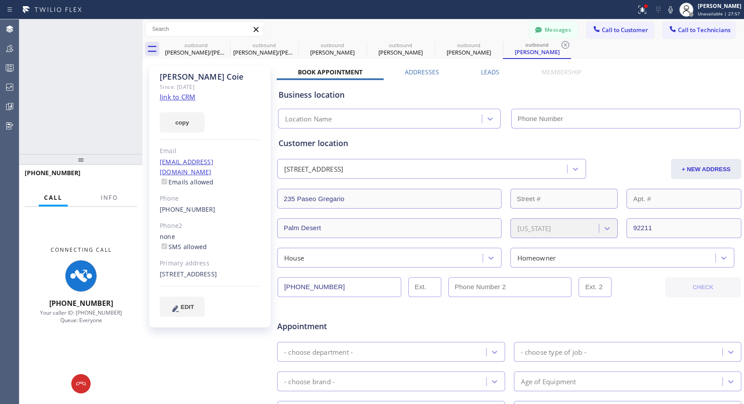
type input "[PHONE_NUMBER]"
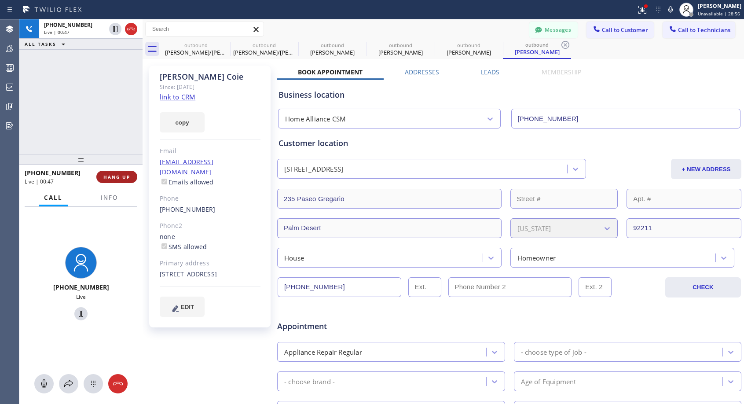
click at [117, 173] on button "HANG UP" at bounding box center [116, 177] width 41 height 12
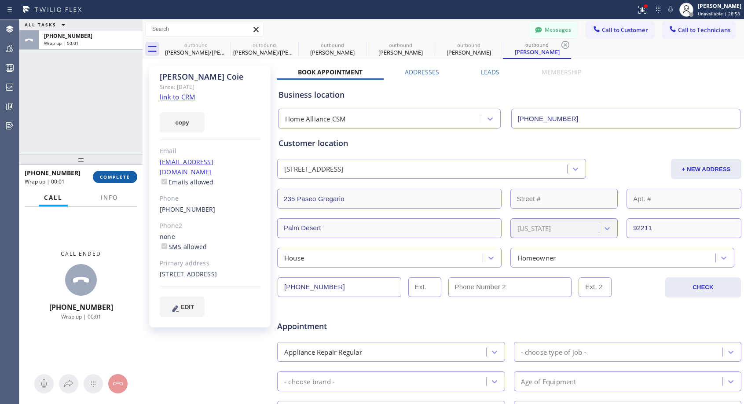
click at [119, 172] on button "COMPLETE" at bounding box center [115, 177] width 44 height 12
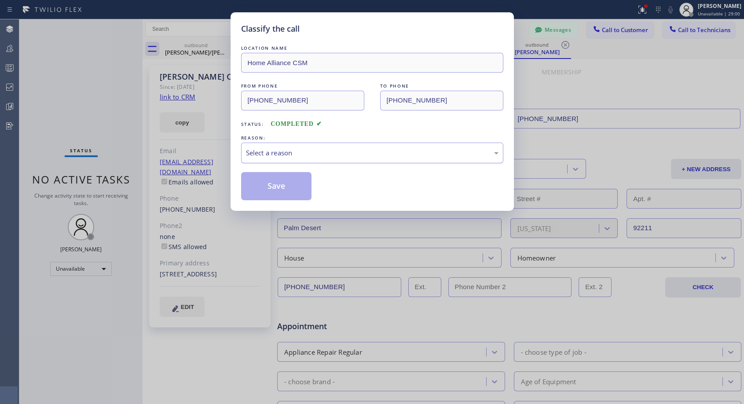
click at [296, 156] on div "Select a reason" at bounding box center [372, 153] width 253 height 10
click at [286, 186] on button "Save" at bounding box center [276, 186] width 71 height 28
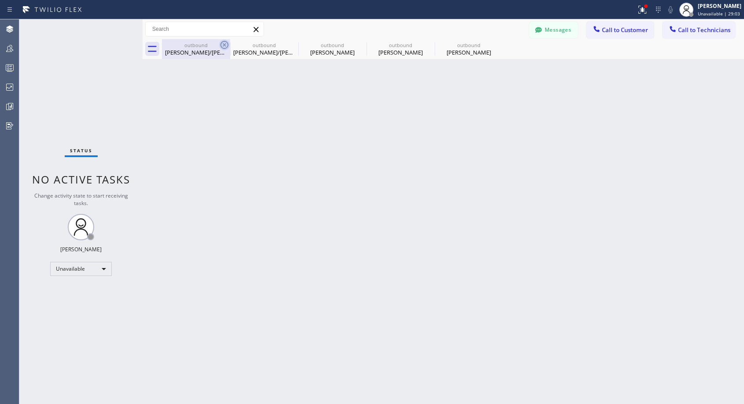
click at [224, 45] on icon at bounding box center [224, 45] width 8 height 8
click at [0, 0] on icon at bounding box center [0, 0] width 0 height 0
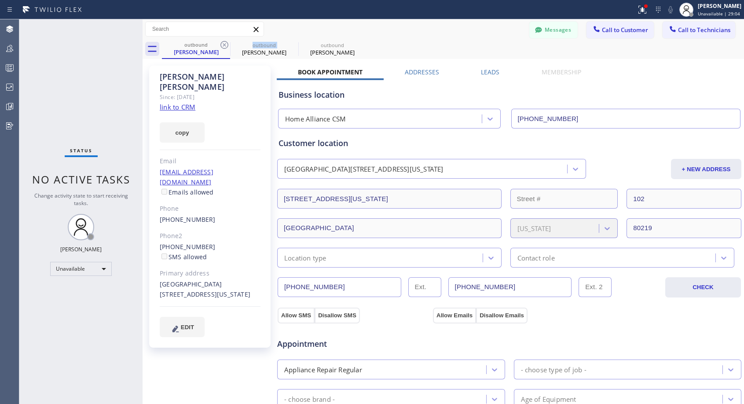
click at [224, 45] on icon at bounding box center [224, 45] width 8 height 8
click at [0, 0] on icon at bounding box center [0, 0] width 0 height 0
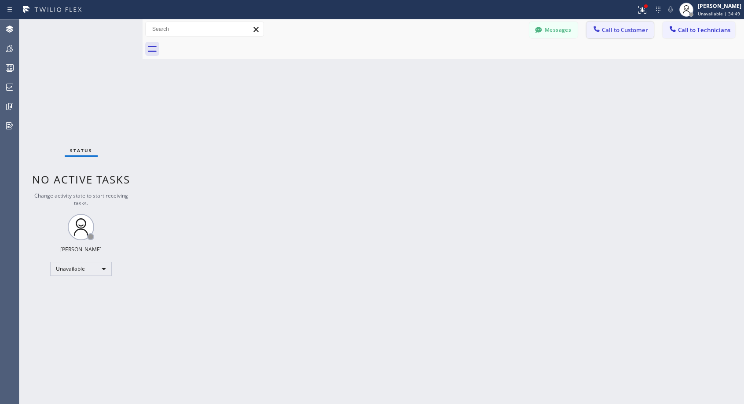
click at [607, 29] on span "Call to Customer" at bounding box center [625, 30] width 46 height 8
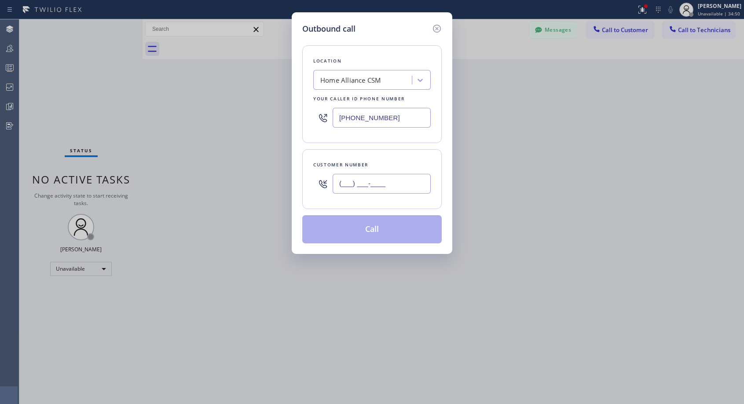
click at [389, 183] on input "(___) ___-____" at bounding box center [382, 184] width 98 height 20
paste input "408) 893-5059"
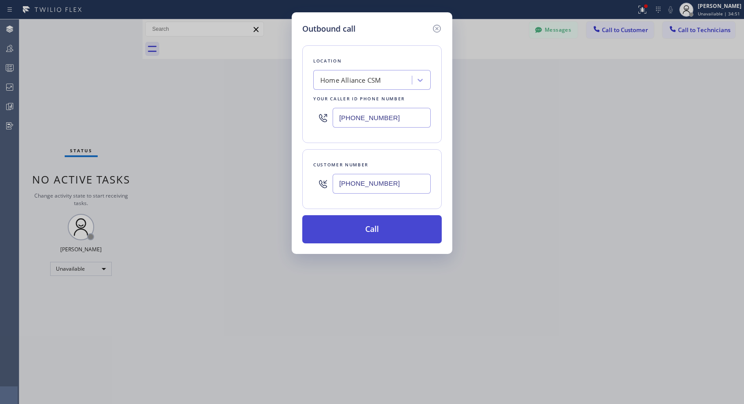
type input "(408) 893-5059"
click at [370, 235] on button "Call" at bounding box center [371, 229] width 139 height 28
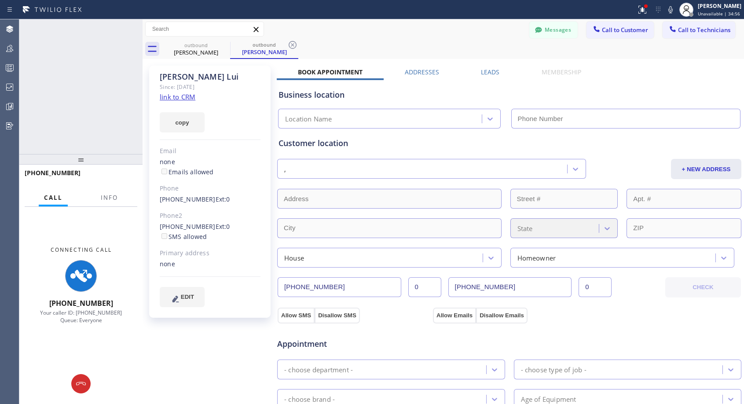
type input "[PHONE_NUMBER]"
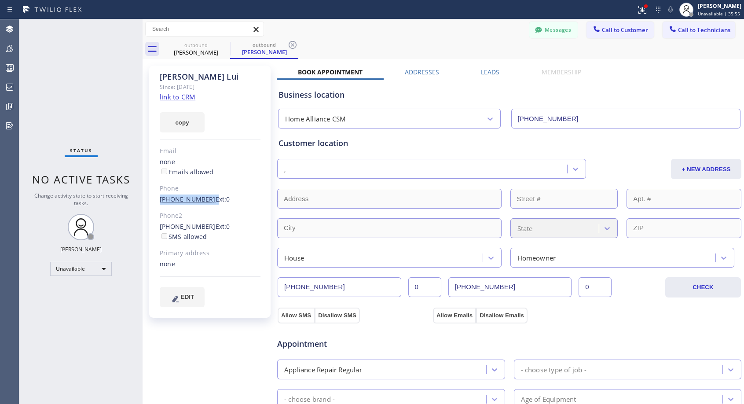
drag, startPoint x: 206, startPoint y: 199, endPoint x: 160, endPoint y: 201, distance: 45.4
click at [160, 201] on div "(408) 893-5059 Ext: 0" at bounding box center [210, 200] width 101 height 10
copy div "(408) 893-5059"
click at [617, 35] on button "Call to Customer" at bounding box center [620, 30] width 67 height 17
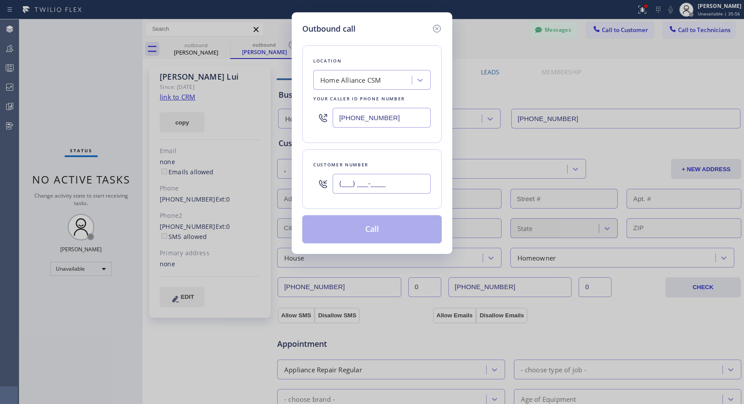
click at [375, 188] on input "(___) ___-____" at bounding box center [382, 184] width 98 height 20
paste input "408) 893-5059"
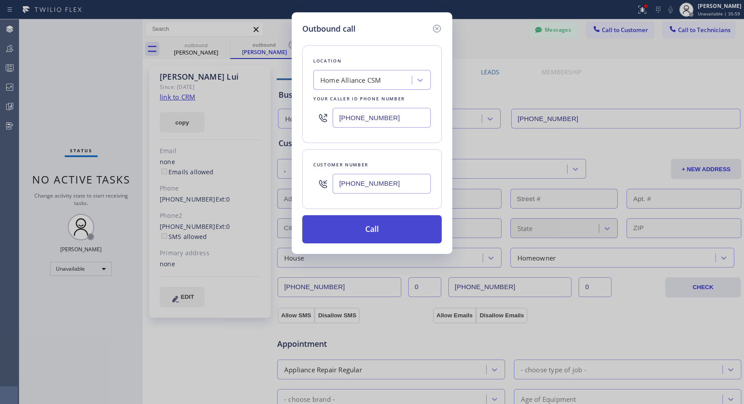
type input "(408) 893-5050"
click at [407, 231] on button "Call" at bounding box center [371, 229] width 139 height 28
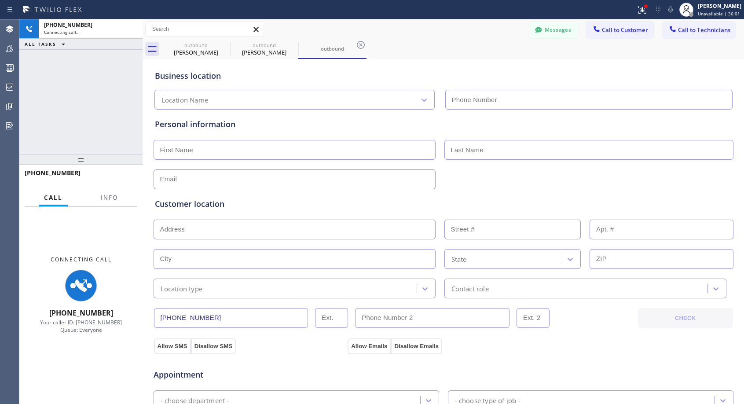
type input "[PHONE_NUMBER]"
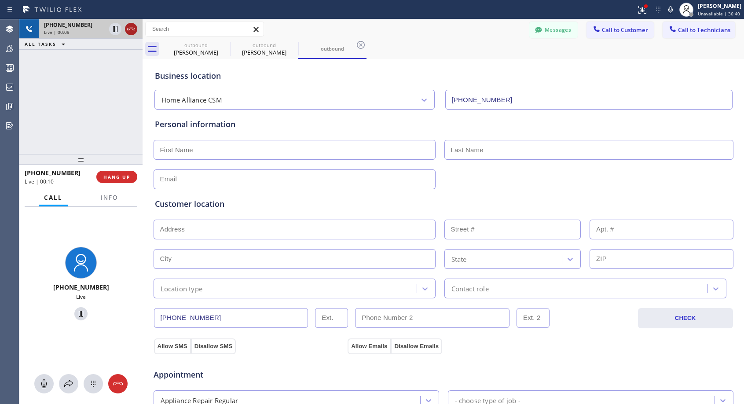
click at [132, 30] on icon at bounding box center [131, 29] width 11 height 11
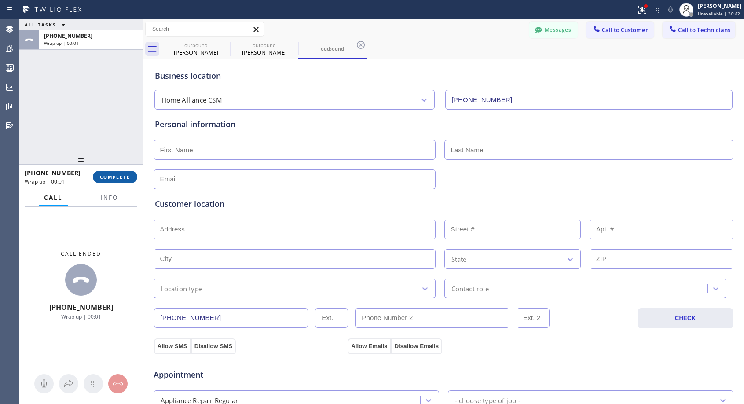
click at [124, 179] on span "COMPLETE" at bounding box center [115, 177] width 30 height 6
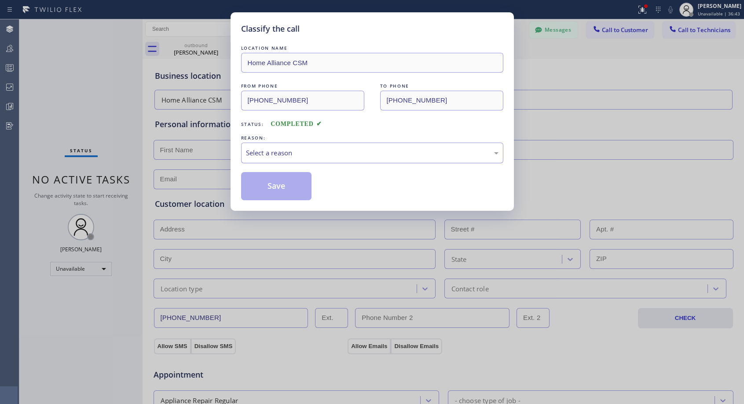
click at [295, 153] on div "Select a reason" at bounding box center [372, 153] width 253 height 10
click at [282, 184] on button "Save" at bounding box center [276, 186] width 71 height 28
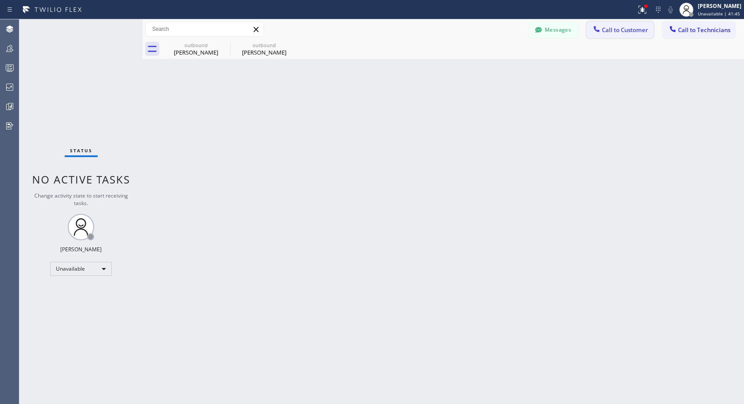
click at [620, 28] on span "Call to Customer" at bounding box center [625, 30] width 46 height 8
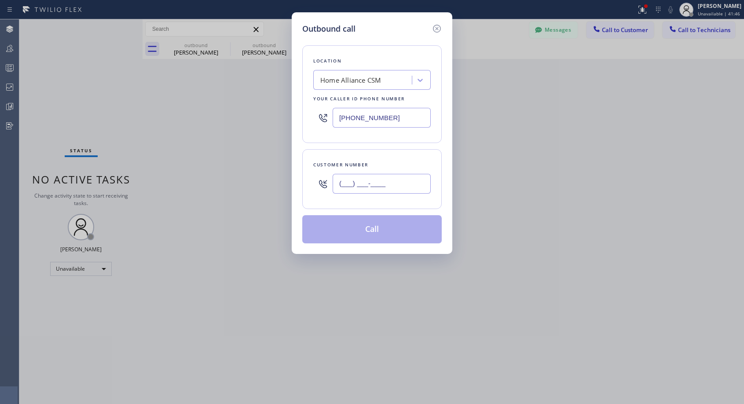
click at [411, 184] on input "(___) ___-____" at bounding box center [382, 184] width 98 height 20
paste input "408) 893-5059"
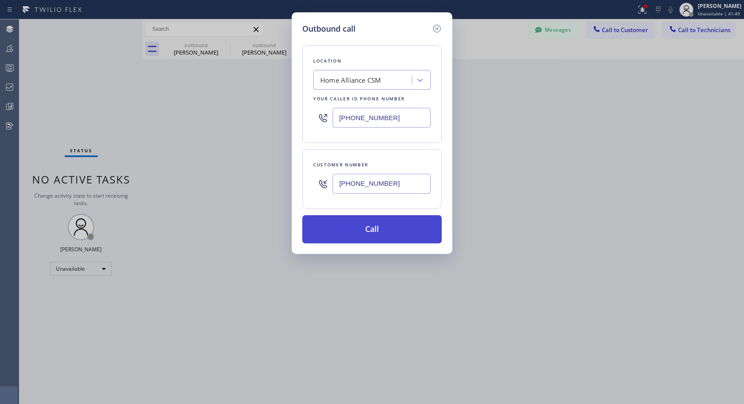
type input "(408) 893-5051"
click at [408, 225] on button "Call" at bounding box center [371, 229] width 139 height 28
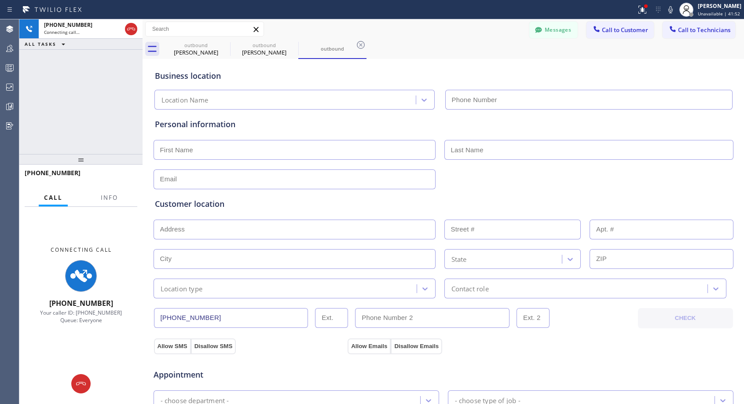
type input "[PHONE_NUMBER]"
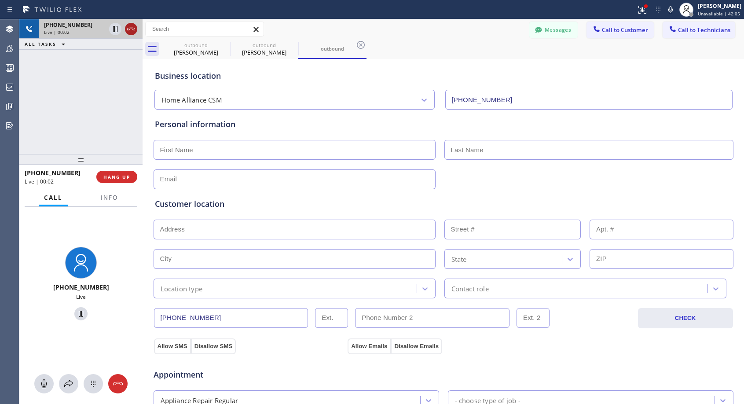
click at [135, 30] on icon at bounding box center [131, 29] width 11 height 11
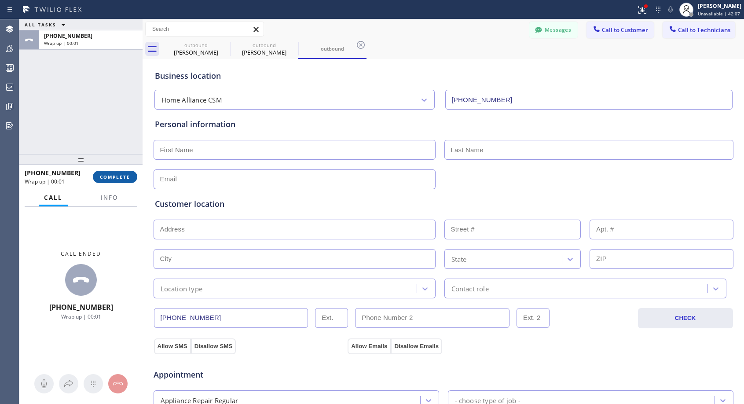
click at [121, 175] on span "COMPLETE" at bounding box center [115, 177] width 30 height 6
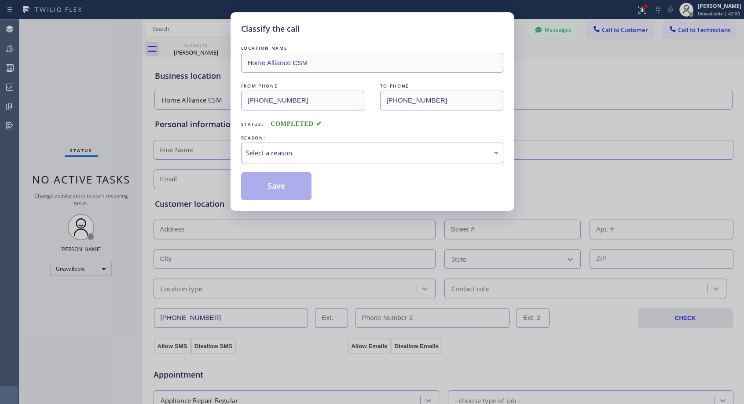
click at [373, 148] on div "Select a reason" at bounding box center [372, 153] width 253 height 10
click at [301, 186] on button "Save" at bounding box center [276, 186] width 71 height 28
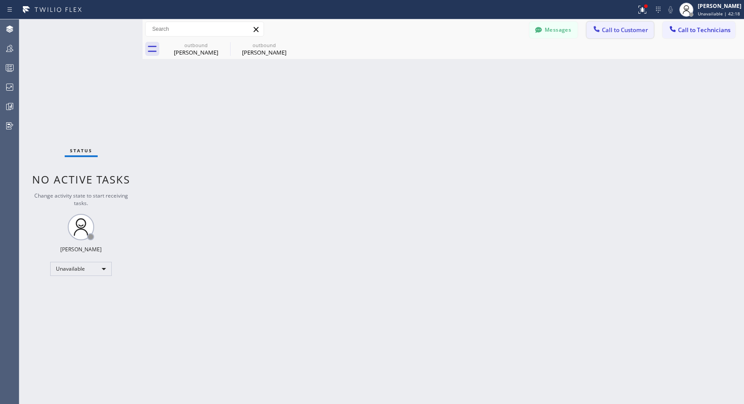
click at [618, 34] on button "Call to Customer" at bounding box center [620, 30] width 67 height 17
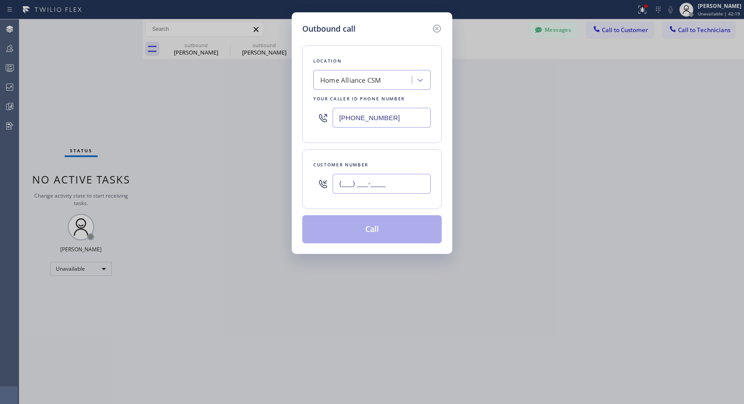
click at [390, 178] on input "(___) ___-____" at bounding box center [382, 184] width 98 height 20
paste input "408) 893-5059"
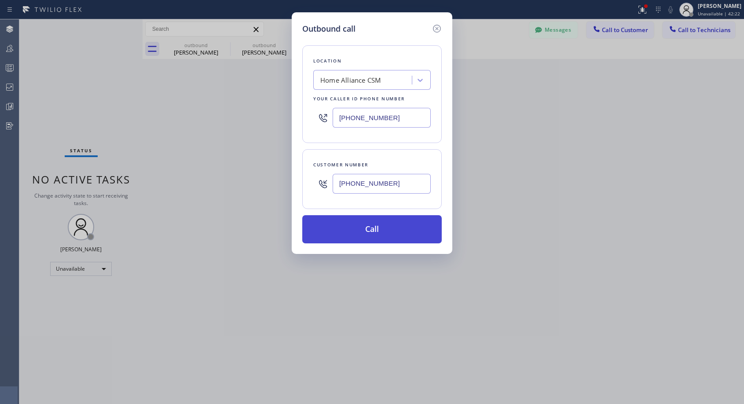
type input "(408) 893-5052"
click at [365, 230] on button "Call" at bounding box center [371, 229] width 139 height 28
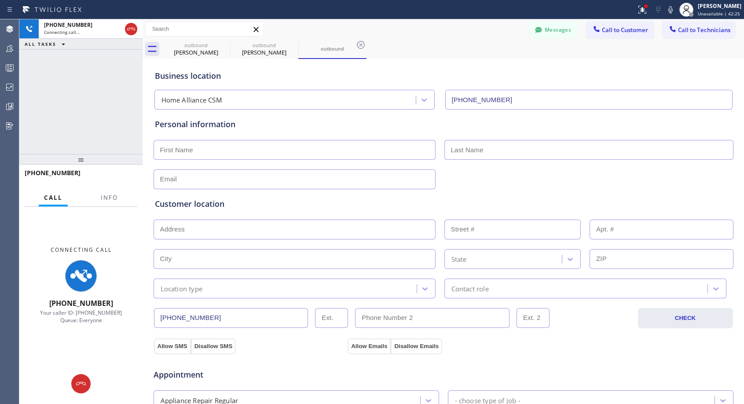
type input "[PHONE_NUMBER]"
click at [132, 30] on icon at bounding box center [131, 29] width 11 height 11
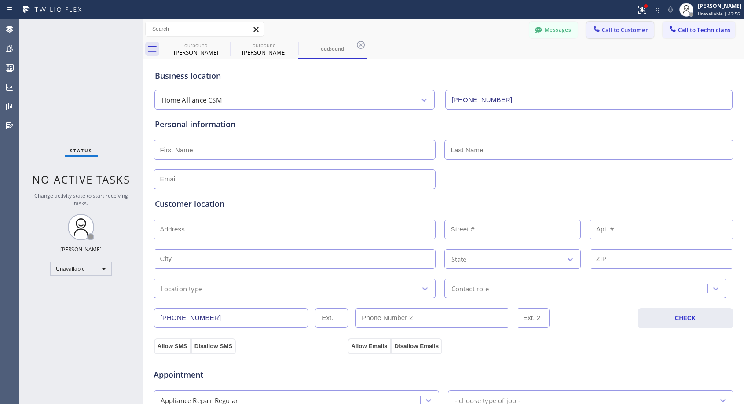
click at [631, 29] on span "Call to Customer" at bounding box center [625, 30] width 46 height 8
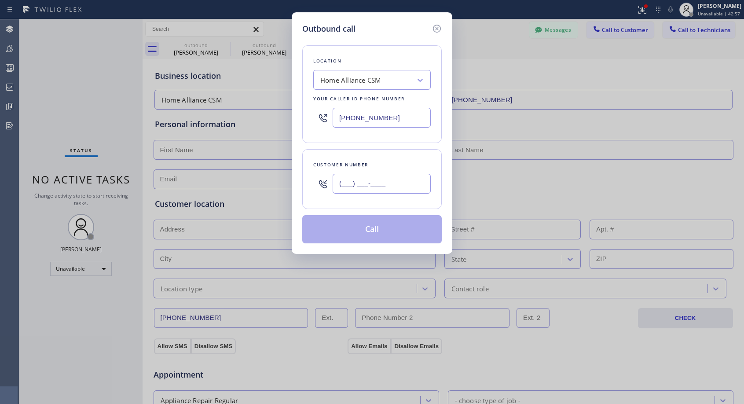
click at [349, 180] on input "(___) ___-____" at bounding box center [382, 184] width 98 height 20
paste input "408) 893-5059"
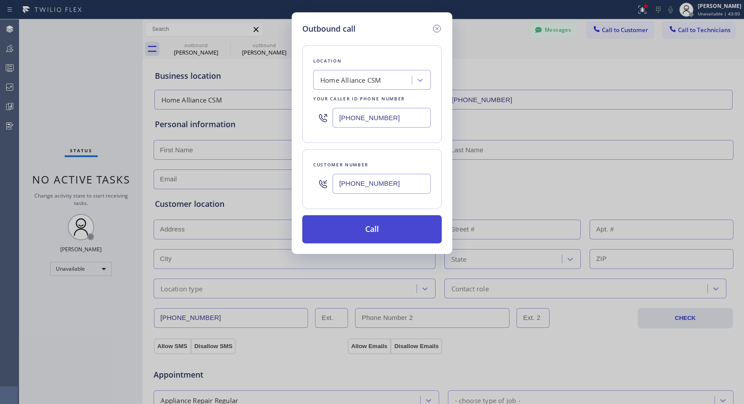
type input "(408) 893-5053"
click at [364, 228] on button "Call" at bounding box center [371, 229] width 139 height 28
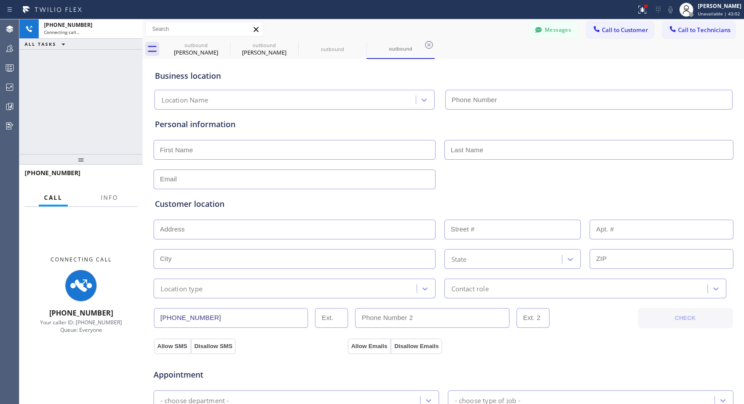
type input "[PHONE_NUMBER]"
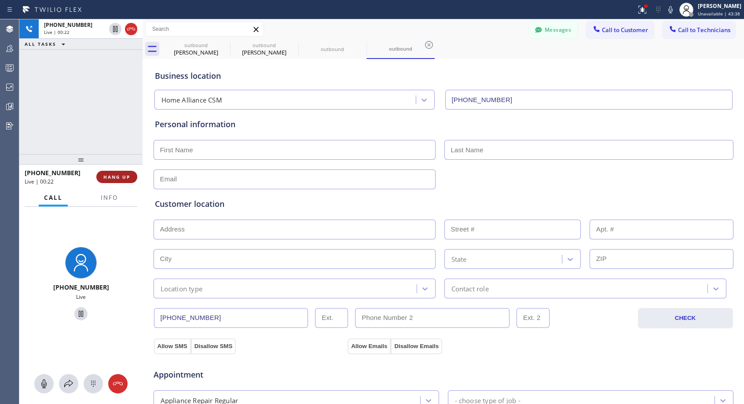
click at [135, 176] on button "HANG UP" at bounding box center [116, 177] width 41 height 12
click at [133, 178] on button "HANG UP" at bounding box center [116, 177] width 41 height 12
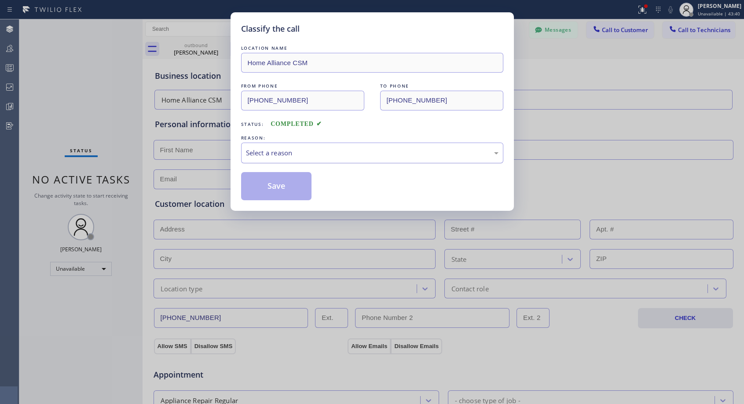
click at [347, 155] on div "Select a reason" at bounding box center [372, 153] width 253 height 10
click at [292, 195] on button "Save" at bounding box center [276, 186] width 71 height 28
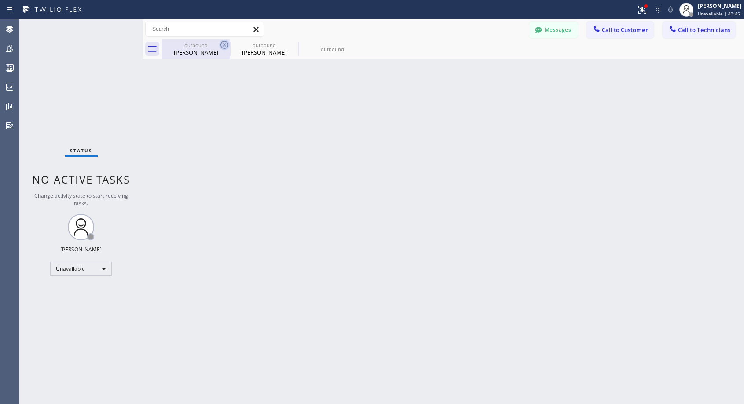
click at [225, 43] on icon at bounding box center [224, 45] width 11 height 11
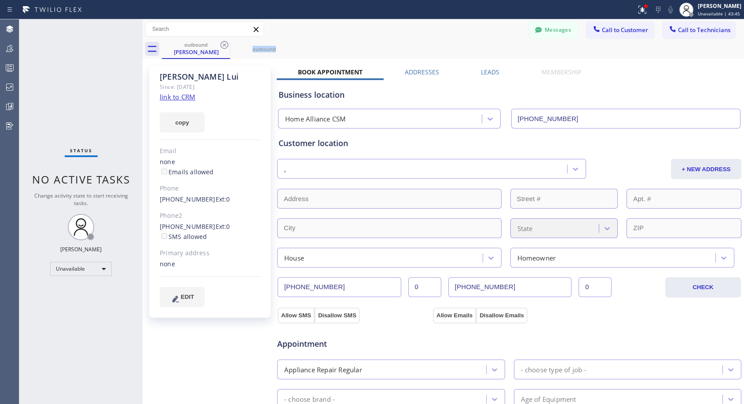
click at [225, 43] on icon at bounding box center [224, 45] width 11 height 11
click at [0, 0] on icon at bounding box center [0, 0] width 0 height 0
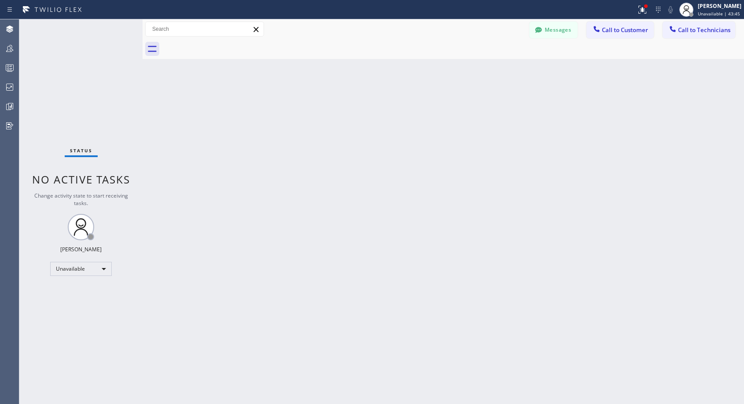
click at [225, 43] on div at bounding box center [453, 49] width 582 height 20
click at [609, 27] on span "Call to Customer" at bounding box center [625, 30] width 46 height 8
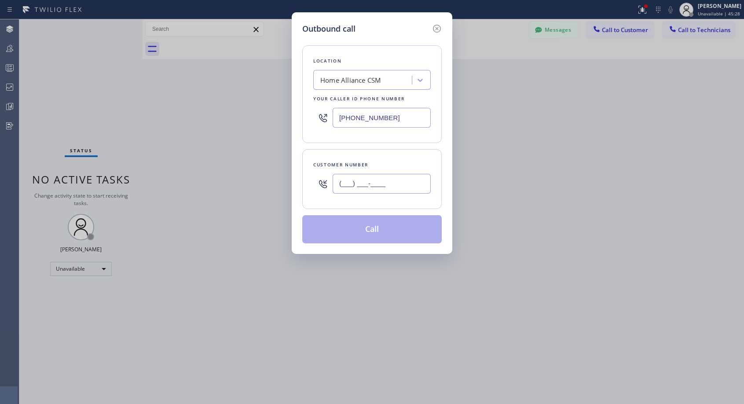
click at [382, 175] on input "(___) ___-____" at bounding box center [382, 184] width 98 height 20
paste input "310) 990-9296"
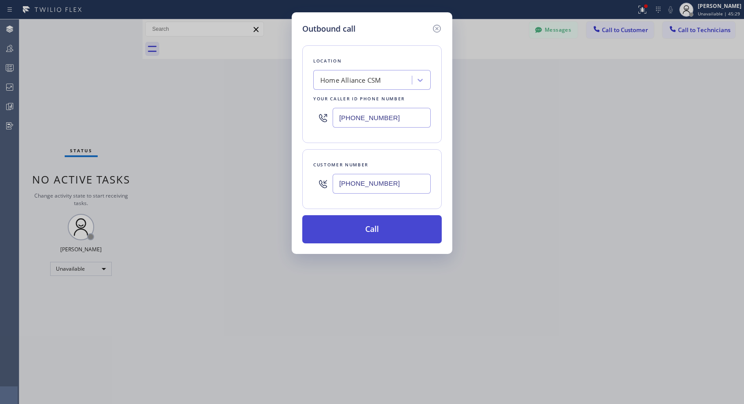
type input "(310) 990-9296"
click at [372, 228] on button "Call" at bounding box center [371, 229] width 139 height 28
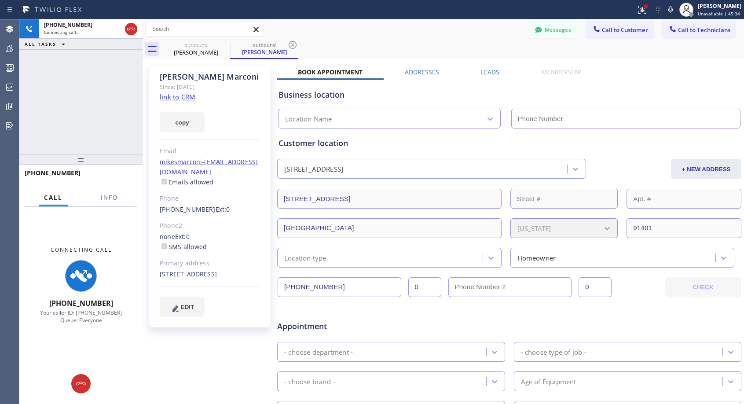
type input "[PHONE_NUMBER]"
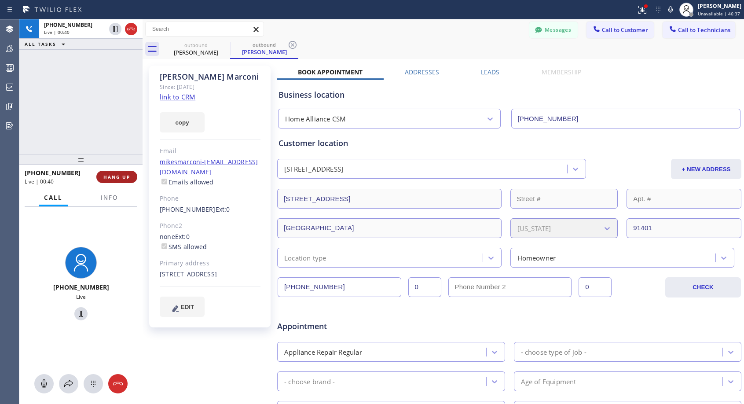
click at [120, 178] on span "HANG UP" at bounding box center [116, 177] width 27 height 6
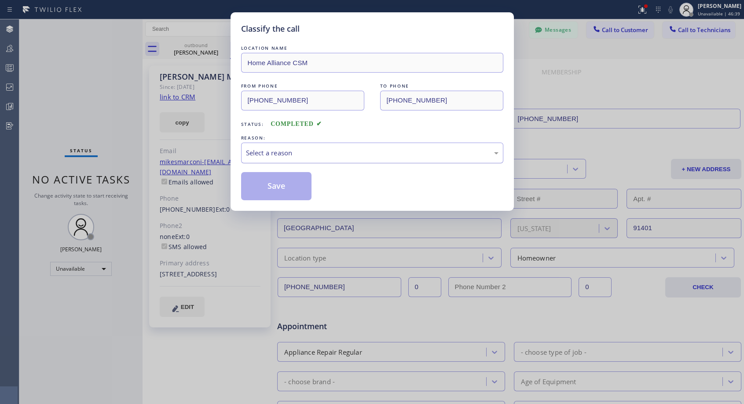
click at [330, 150] on div "Select a reason" at bounding box center [372, 153] width 253 height 10
click at [283, 183] on button "Save" at bounding box center [276, 186] width 71 height 28
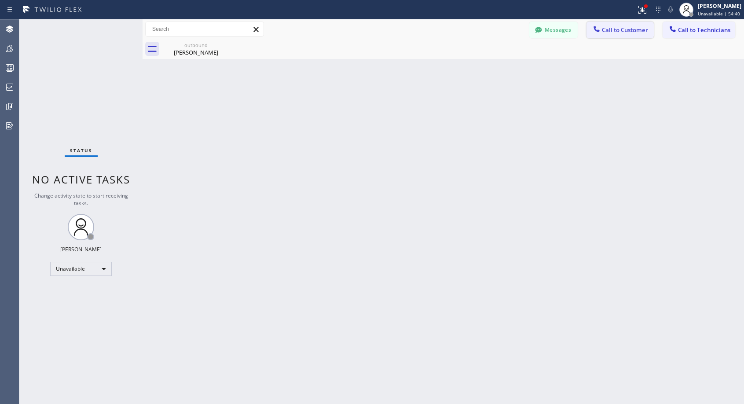
click at [607, 32] on span "Call to Customer" at bounding box center [625, 30] width 46 height 8
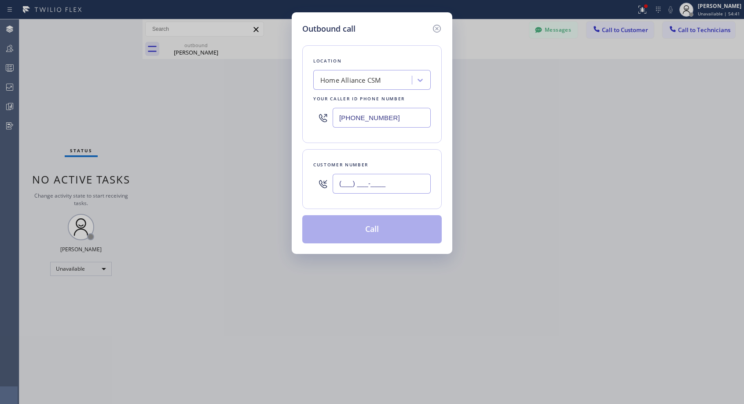
click at [396, 184] on input "(___) ___-____" at bounding box center [382, 184] width 98 height 20
paste input "415) 848-6576"
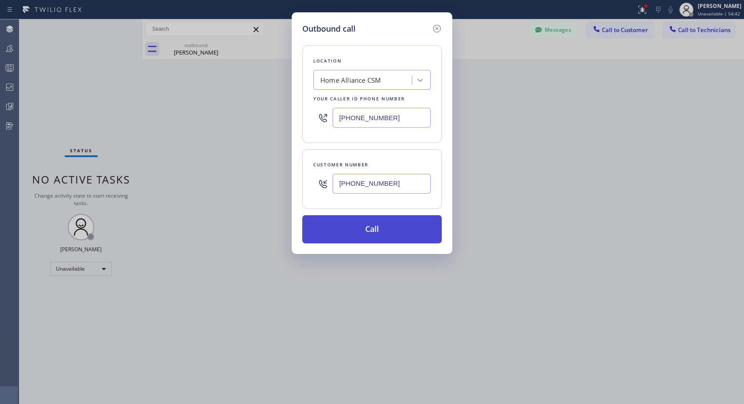
type input "(415) 848-6576"
click at [386, 233] on button "Call" at bounding box center [371, 229] width 139 height 28
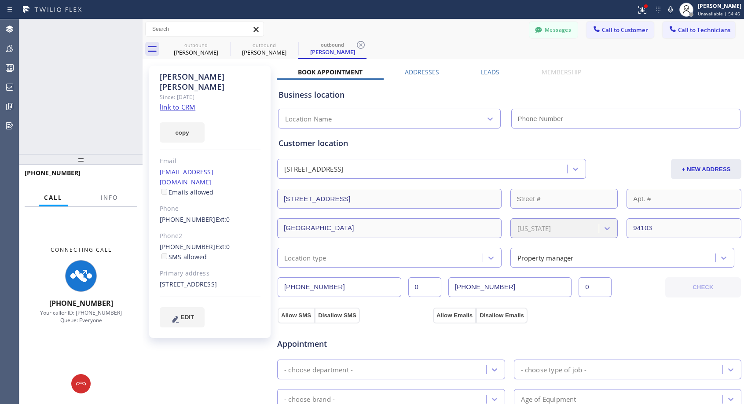
type input "[PHONE_NUMBER]"
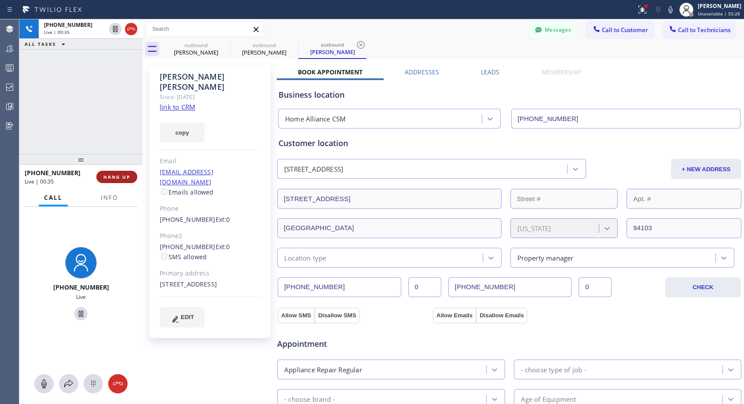
click at [124, 179] on span "HANG UP" at bounding box center [116, 177] width 27 height 6
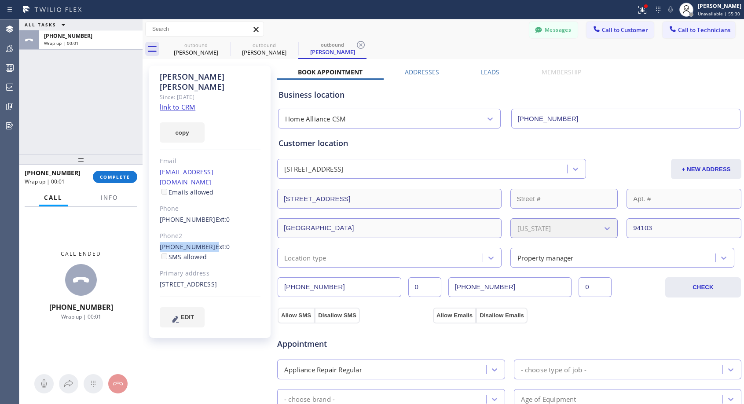
drag, startPoint x: 206, startPoint y: 226, endPoint x: 153, endPoint y: 222, distance: 52.5
click at [153, 222] on div "Jackie Patel Since: 20 may 2020 link to CRM copy Email jpatel@thomasquinnlaw.co…" at bounding box center [209, 202] width 121 height 272
click at [129, 179] on span "COMPLETE" at bounding box center [115, 177] width 30 height 6
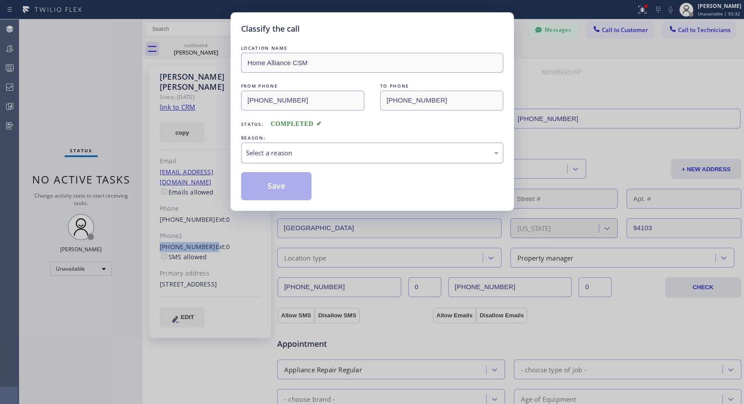
click at [369, 147] on div "Select a reason" at bounding box center [372, 153] width 262 height 21
click at [272, 191] on button "Save" at bounding box center [276, 186] width 71 height 28
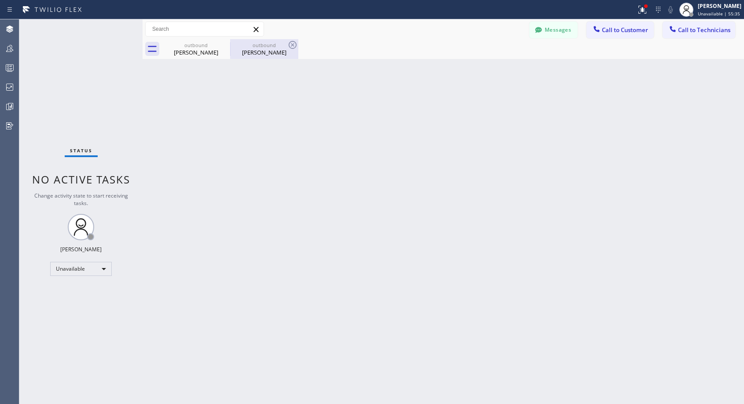
click at [261, 52] on div "Jackie Patel" at bounding box center [264, 52] width 66 height 8
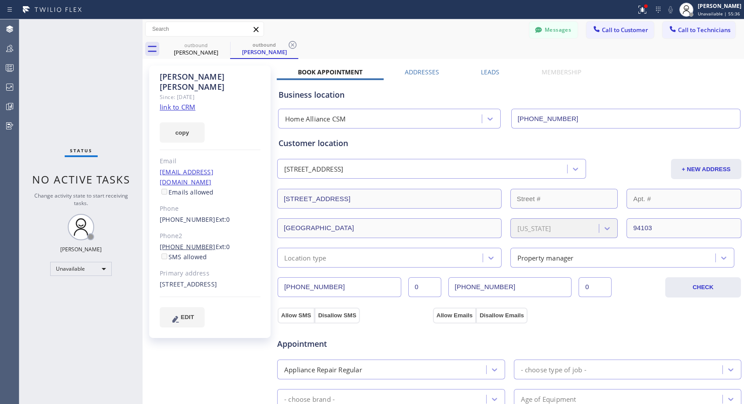
click at [186, 242] on link "(415) 793-5090" at bounding box center [188, 246] width 56 height 8
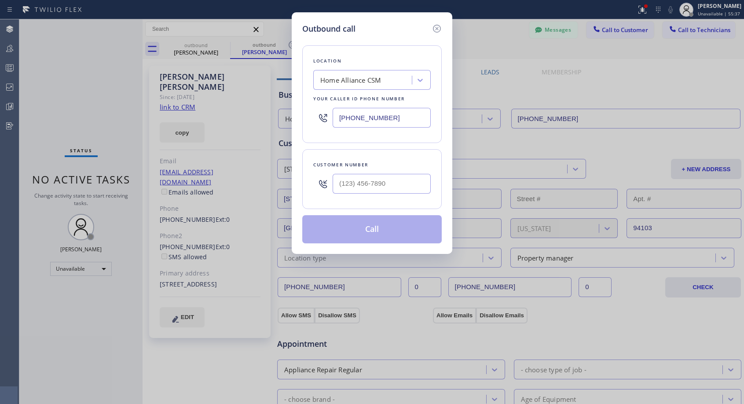
type input "(415) 793-5090"
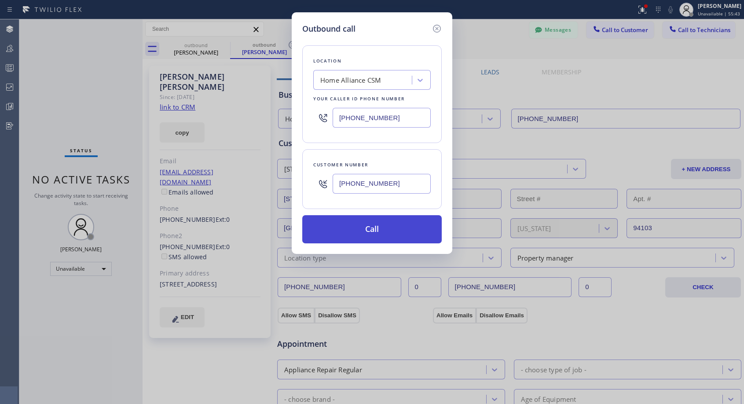
click at [347, 231] on button "Call" at bounding box center [371, 229] width 139 height 28
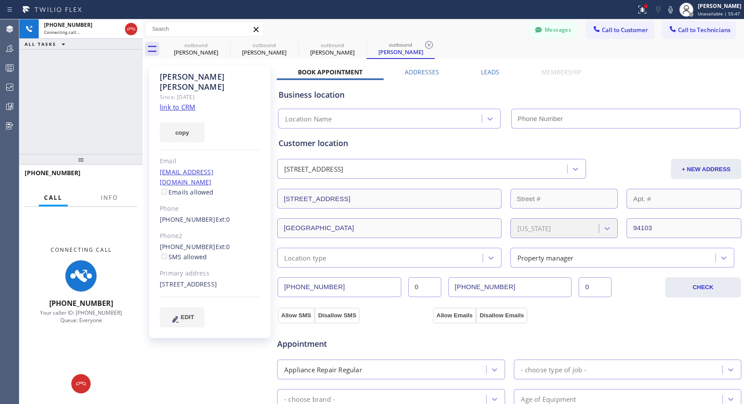
type input "[PHONE_NUMBER]"
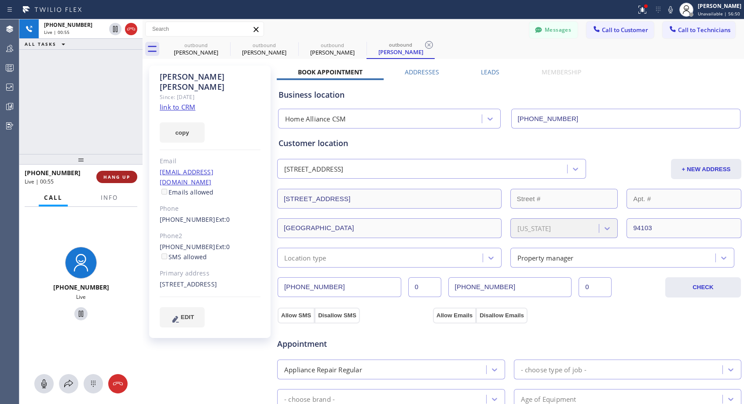
click at [117, 177] on span "HANG UP" at bounding box center [116, 177] width 27 height 6
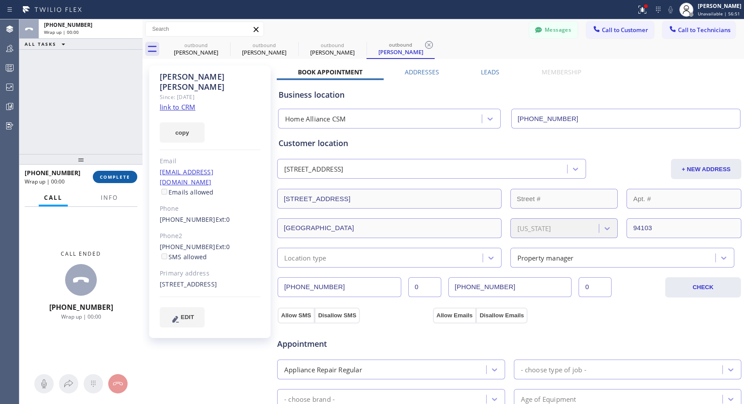
click at [117, 177] on span "COMPLETE" at bounding box center [115, 177] width 30 height 6
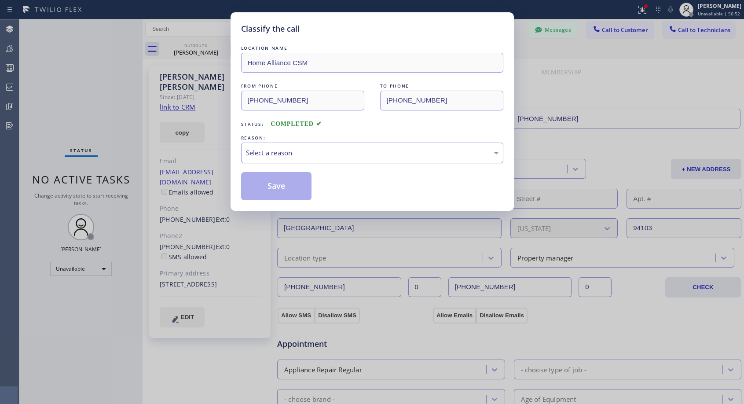
click at [354, 154] on div "Select a reason" at bounding box center [372, 153] width 253 height 10
click at [294, 193] on button "Save" at bounding box center [276, 186] width 71 height 28
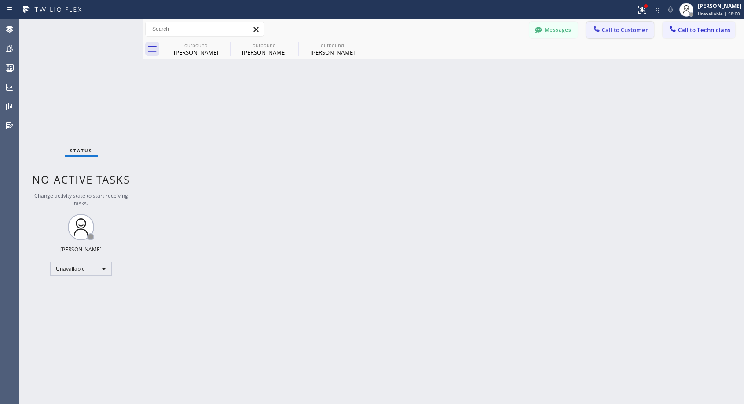
click at [621, 26] on span "Call to Customer" at bounding box center [625, 30] width 46 height 8
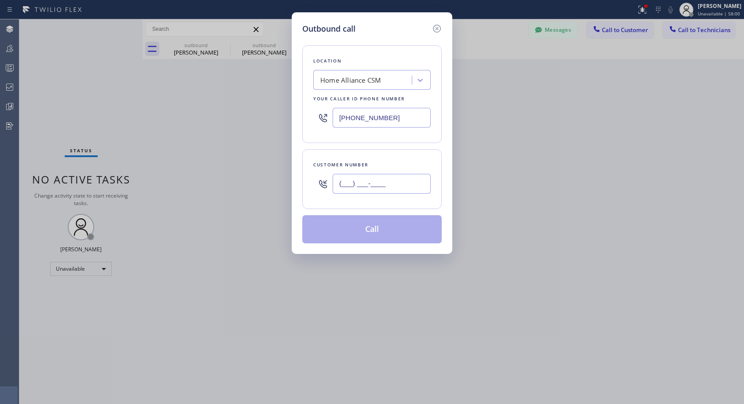
click at [419, 181] on input "(___) ___-____" at bounding box center [382, 184] width 98 height 20
paste input "757) 450-7007"
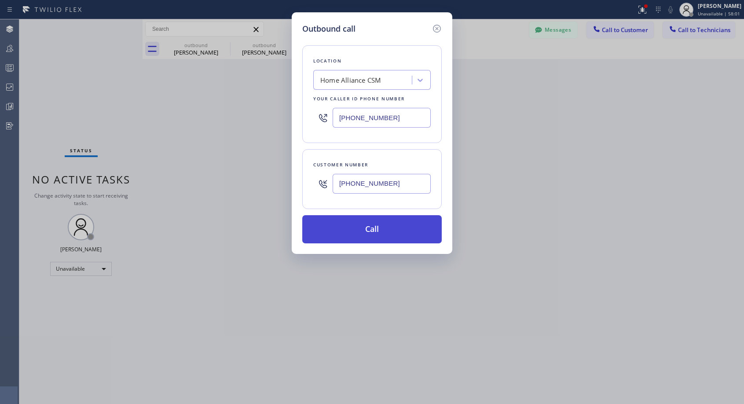
type input "(757) 450-7007"
click at [383, 231] on button "Call" at bounding box center [371, 229] width 139 height 28
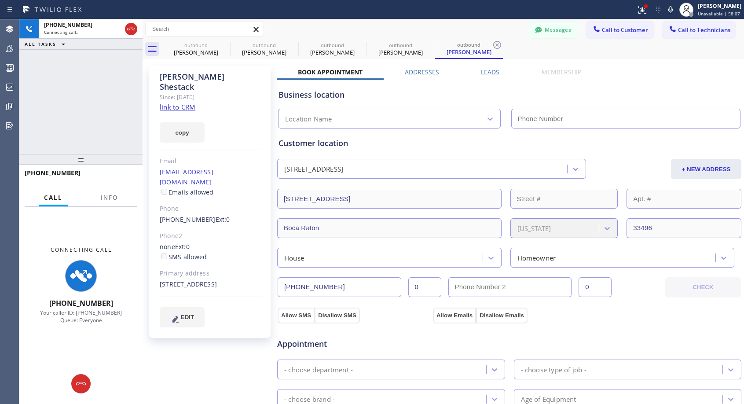
type input "[PHONE_NUMBER]"
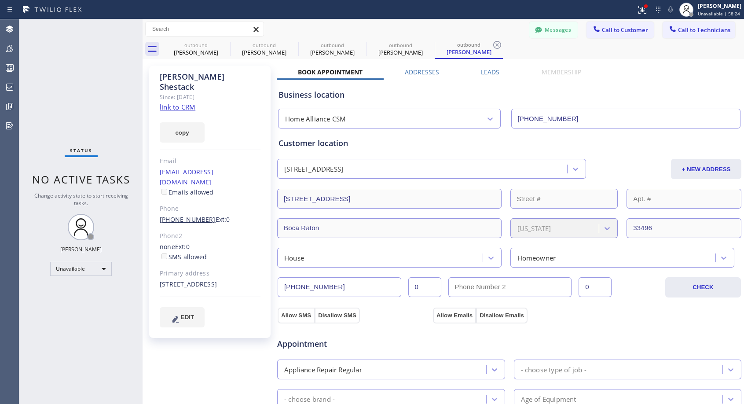
click at [191, 215] on link "(757) 450-7007" at bounding box center [188, 219] width 56 height 8
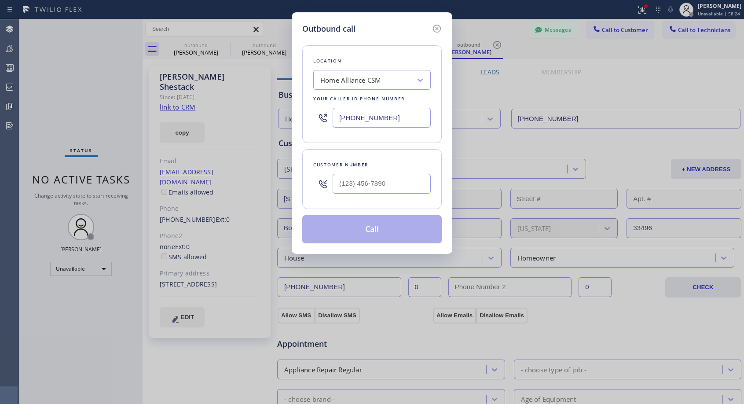
type input "(757) 450-7007"
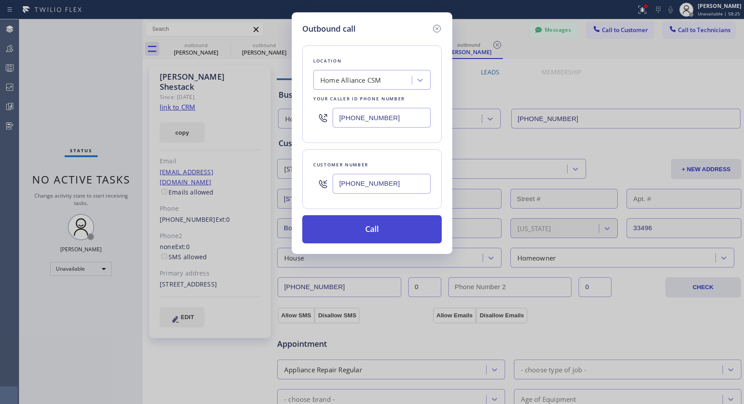
click at [382, 235] on button "Call" at bounding box center [371, 229] width 139 height 28
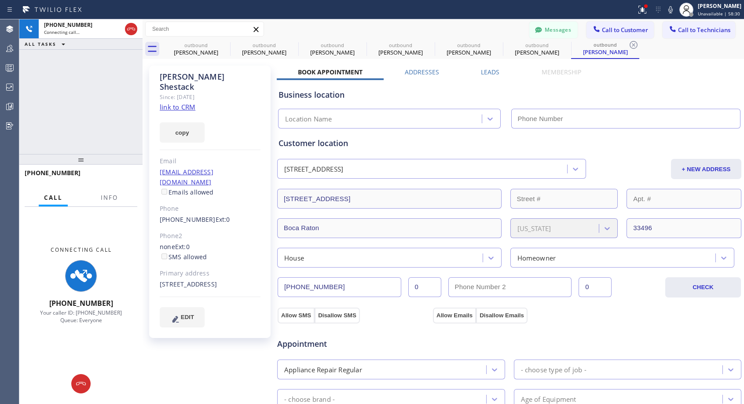
type input "[PHONE_NUMBER]"
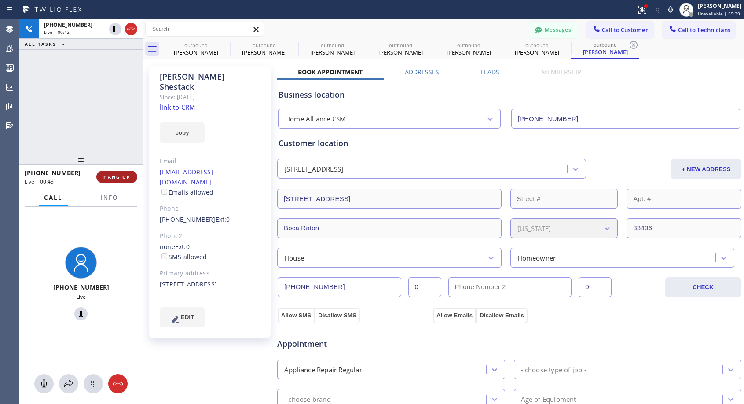
click at [116, 176] on span "HANG UP" at bounding box center [116, 177] width 27 height 6
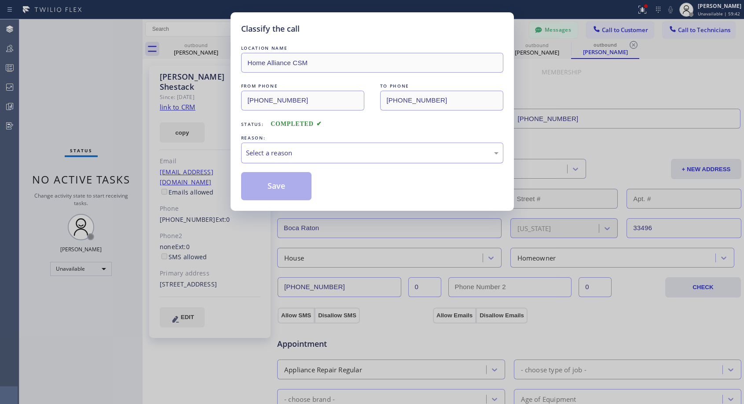
click at [325, 154] on div "Select a reason" at bounding box center [372, 153] width 253 height 10
click at [259, 185] on button "Save" at bounding box center [276, 186] width 71 height 28
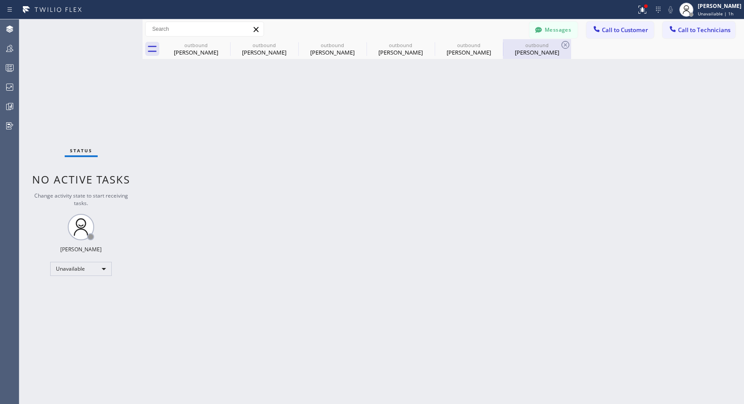
click at [553, 50] on div "Briana Shestack" at bounding box center [537, 52] width 66 height 8
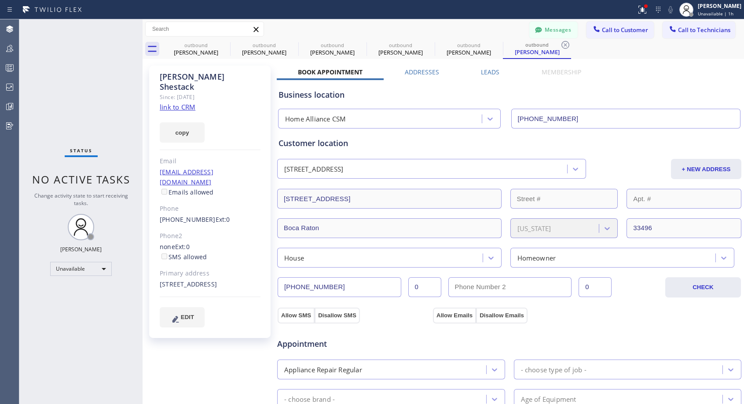
click at [216, 215] on span "Ext: 0" at bounding box center [223, 219] width 15 height 8
copy div "(757) 450-7007 Ext: 0"
click at [602, 29] on span "Call to Customer" at bounding box center [625, 30] width 46 height 8
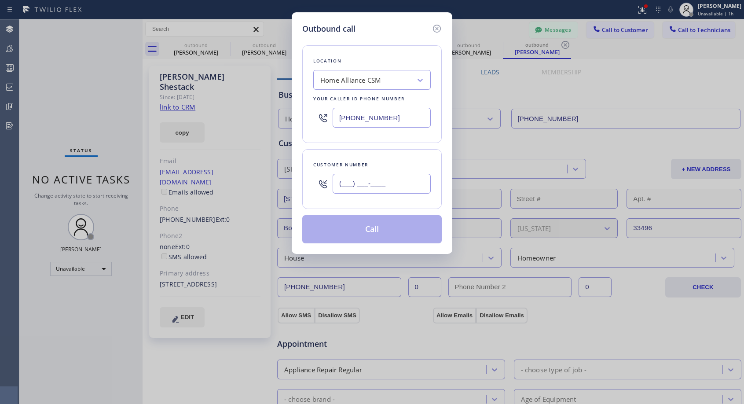
click at [392, 182] on input "(___) ___-____" at bounding box center [382, 184] width 98 height 20
paste input "757) 450-7007"
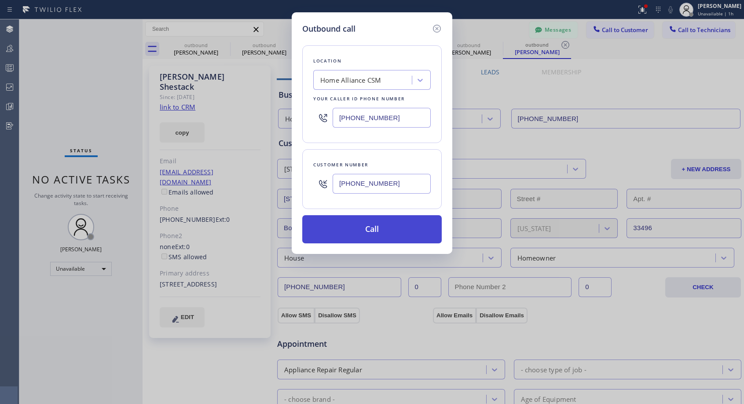
type input "(757) 450-7000"
click at [387, 224] on button "Call" at bounding box center [371, 229] width 139 height 28
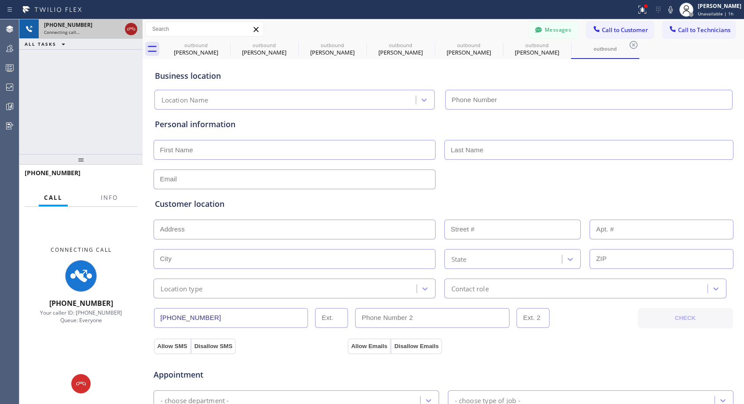
type input "[PHONE_NUMBER]"
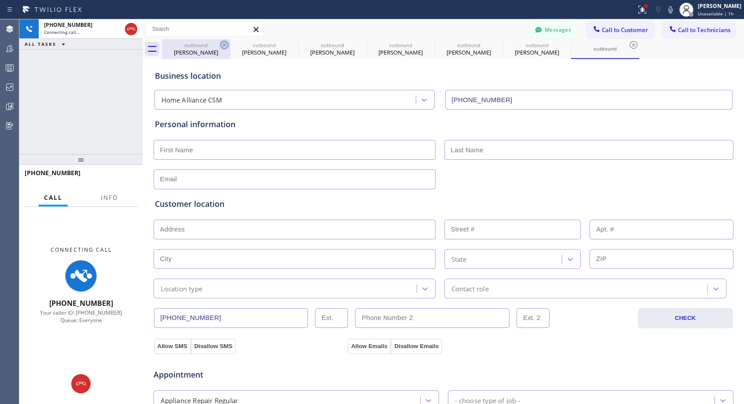
click at [226, 44] on icon at bounding box center [224, 45] width 11 height 11
click at [0, 0] on icon at bounding box center [0, 0] width 0 height 0
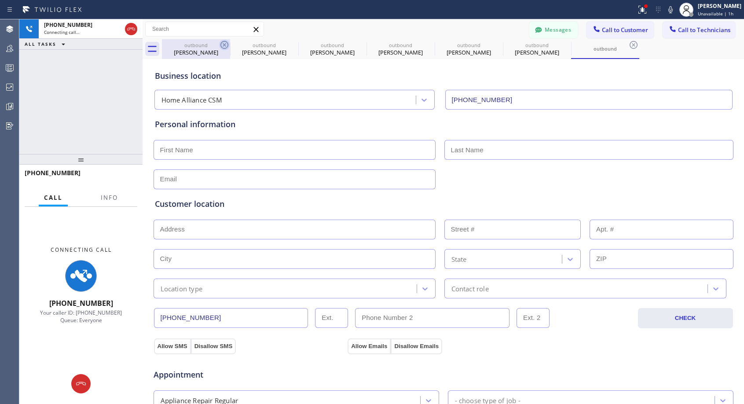
click at [0, 0] on icon at bounding box center [0, 0] width 0 height 0
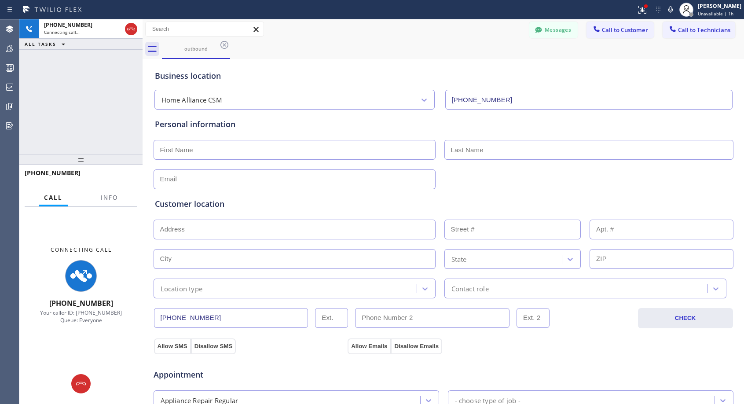
click at [226, 44] on icon at bounding box center [224, 45] width 11 height 11
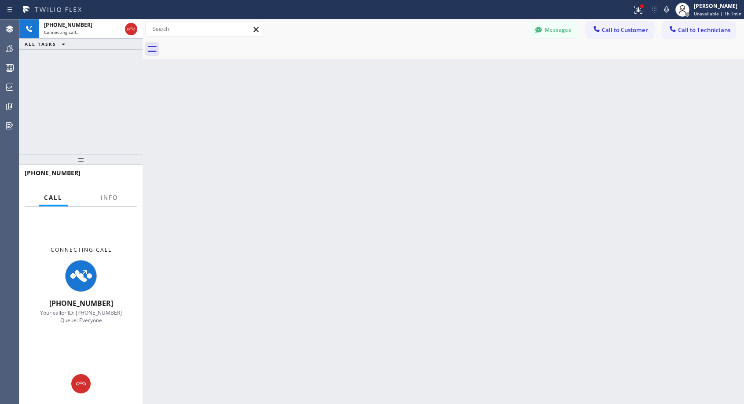
click at [226, 44] on div at bounding box center [453, 49] width 582 height 20
click at [98, 32] on div "Connecting call…" at bounding box center [82, 32] width 77 height 6
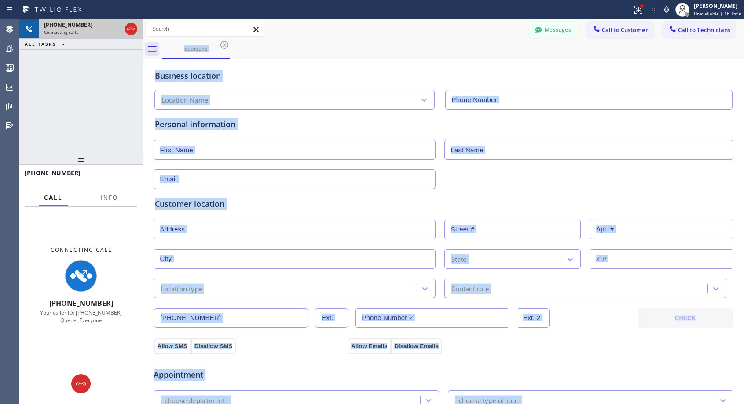
type input "[PHONE_NUMBER]"
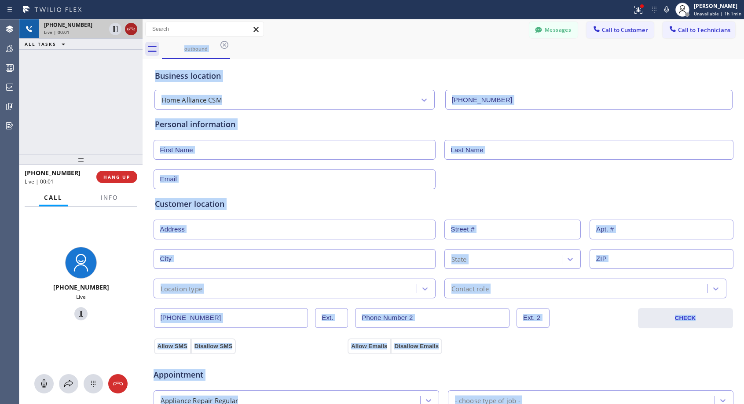
click at [132, 30] on icon at bounding box center [131, 29] width 11 height 11
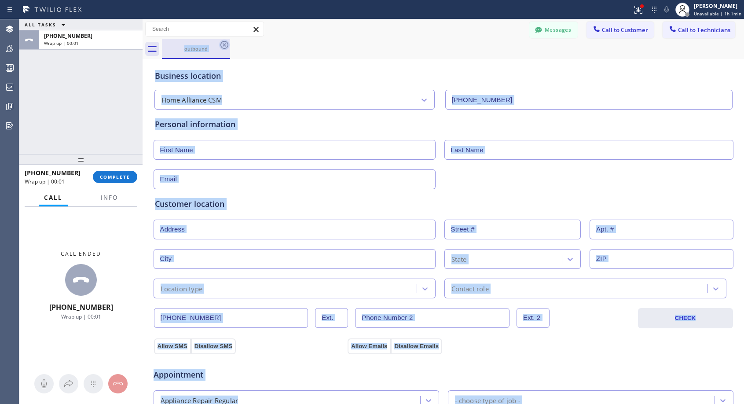
click at [224, 42] on icon at bounding box center [224, 45] width 11 height 11
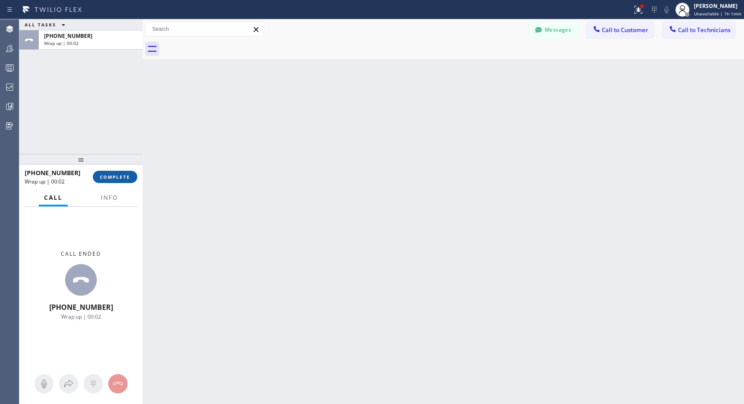
click at [122, 172] on button "COMPLETE" at bounding box center [115, 177] width 44 height 12
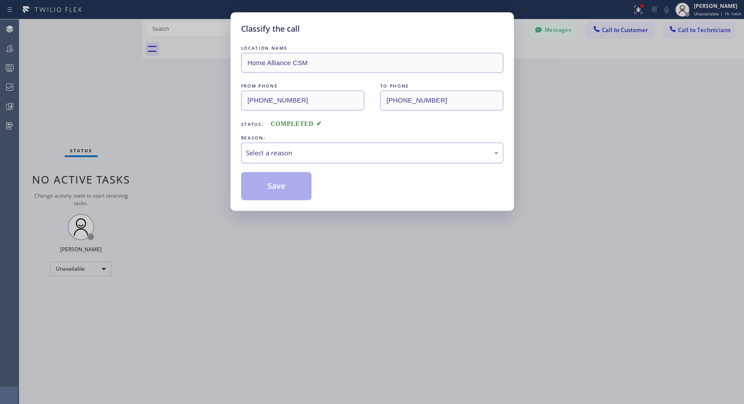
click at [262, 149] on div "Select a reason" at bounding box center [372, 153] width 253 height 10
click at [264, 185] on button "Save" at bounding box center [276, 186] width 71 height 28
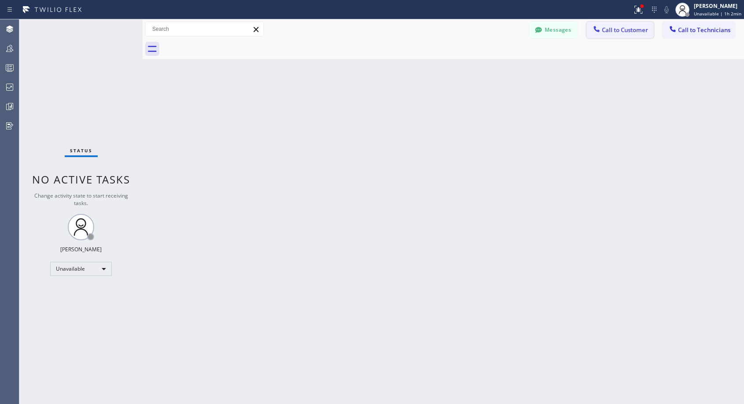
drag, startPoint x: 616, startPoint y: 29, endPoint x: 323, endPoint y: 159, distance: 321.3
click at [615, 30] on span "Call to Customer" at bounding box center [625, 30] width 46 height 8
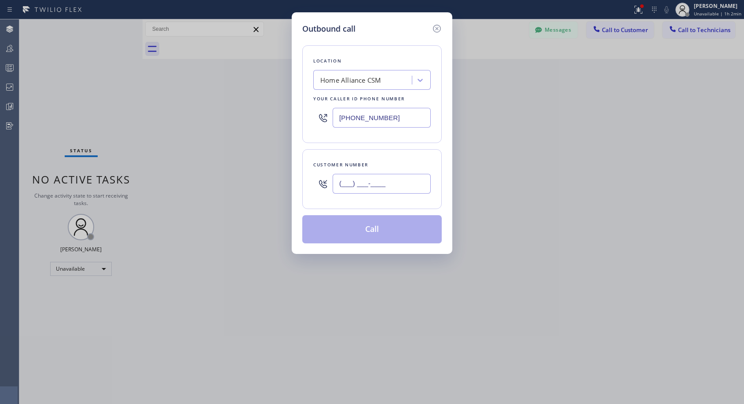
click at [355, 184] on input "(___) ___-____" at bounding box center [382, 184] width 98 height 20
paste input "440) 336-1951"
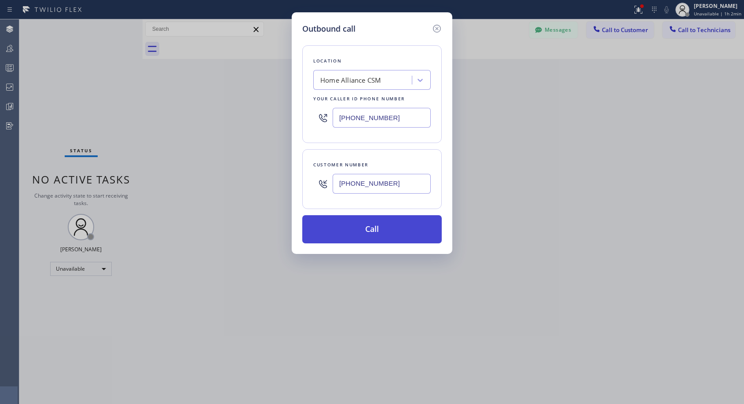
type input "(440) 336-1950"
click at [396, 228] on button "Call" at bounding box center [371, 229] width 139 height 28
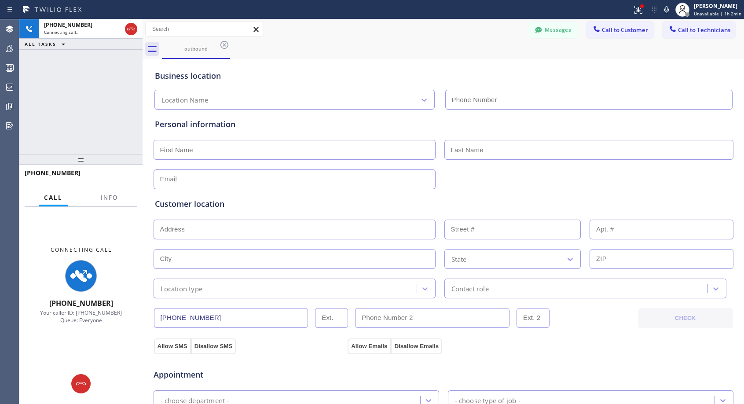
type input "[PHONE_NUMBER]"
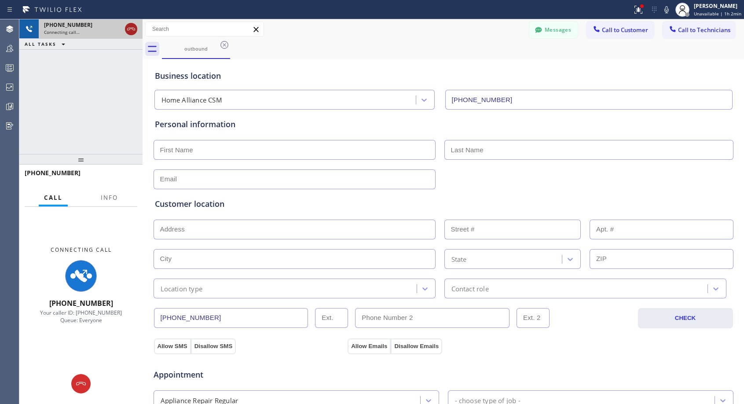
click at [132, 28] on icon at bounding box center [131, 29] width 8 height 3
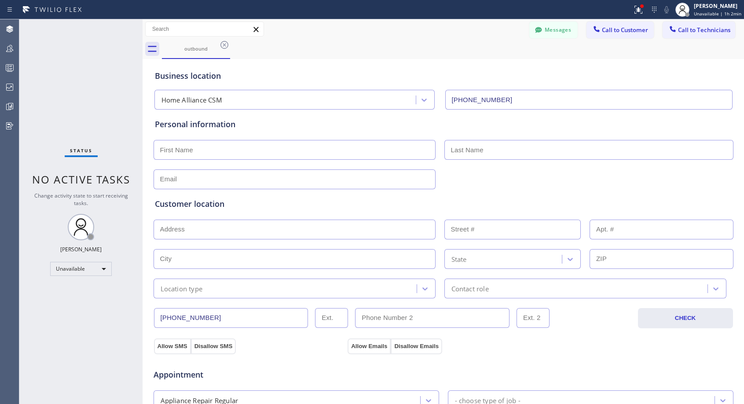
drag, startPoint x: 628, startPoint y: 33, endPoint x: 561, endPoint y: 70, distance: 76.4
click at [628, 33] on span "Call to Customer" at bounding box center [625, 30] width 46 height 8
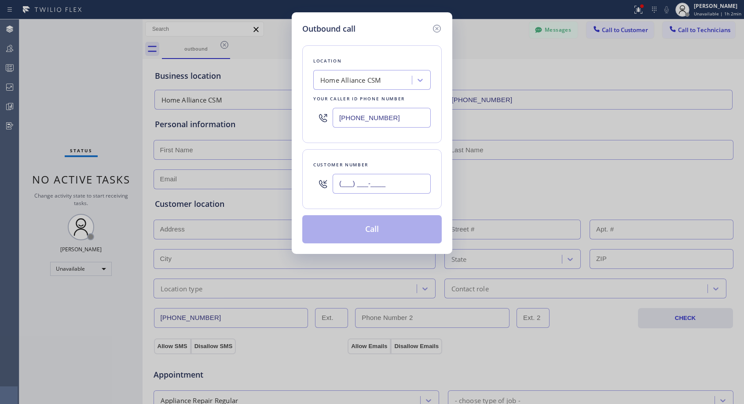
click at [408, 183] on input "(___) ___-____" at bounding box center [382, 184] width 98 height 20
paste input "440) 336-1951"
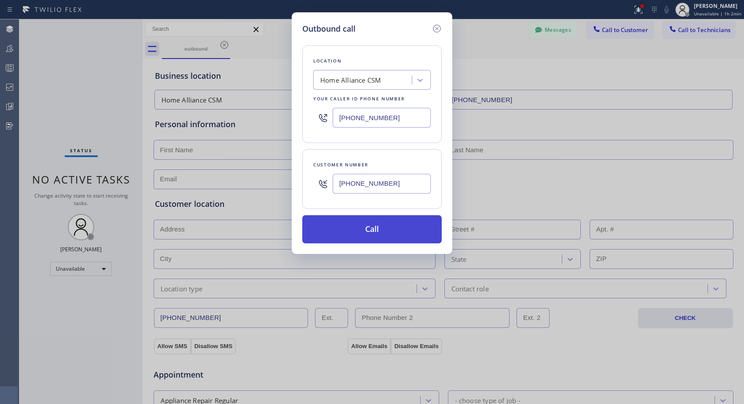
type input "(440) 336-1952"
click at [398, 235] on button "Call" at bounding box center [371, 229] width 139 height 28
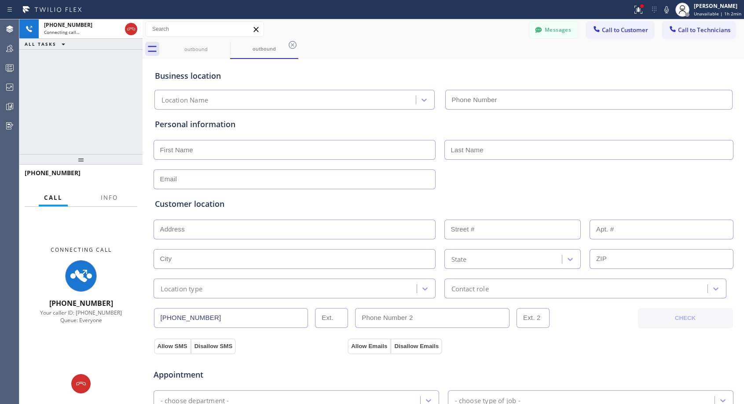
type input "[PHONE_NUMBER]"
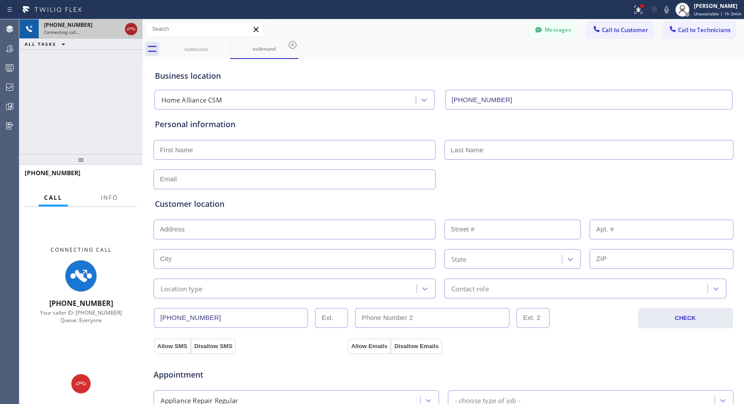
click at [130, 27] on icon at bounding box center [131, 29] width 11 height 11
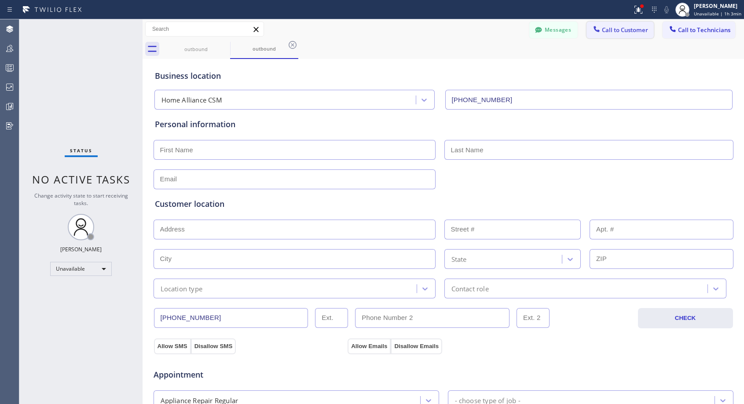
click at [602, 33] on span "Call to Customer" at bounding box center [625, 30] width 46 height 8
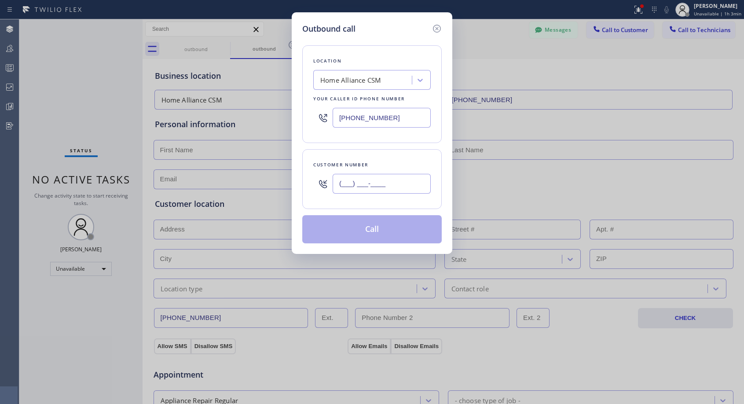
click at [404, 181] on input "(___) ___-____" at bounding box center [382, 184] width 98 height 20
paste input "440) 336-1951"
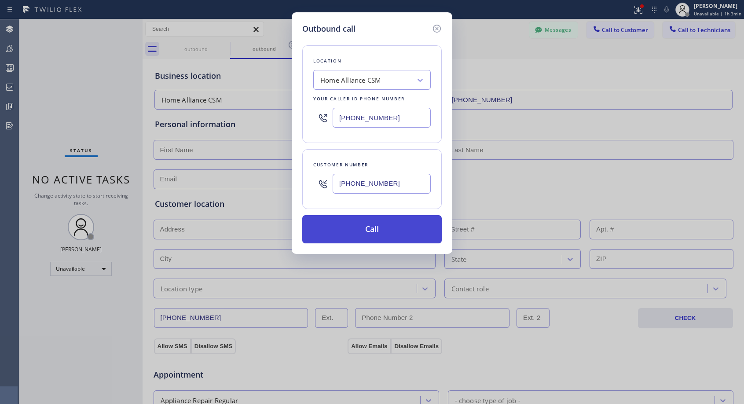
type input "(440) 336-1953"
click at [401, 223] on button "Call" at bounding box center [371, 229] width 139 height 28
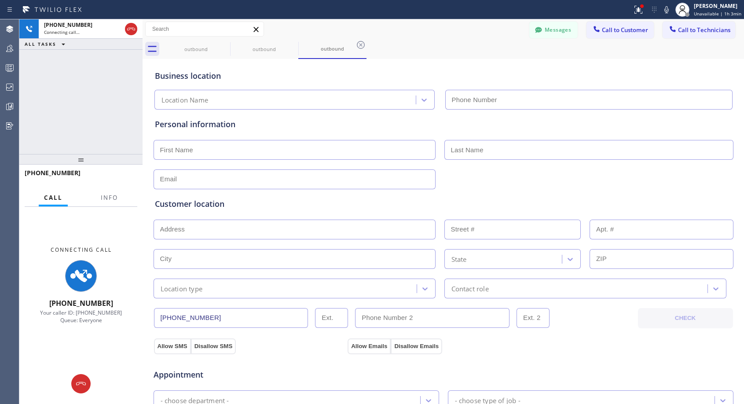
type input "[PHONE_NUMBER]"
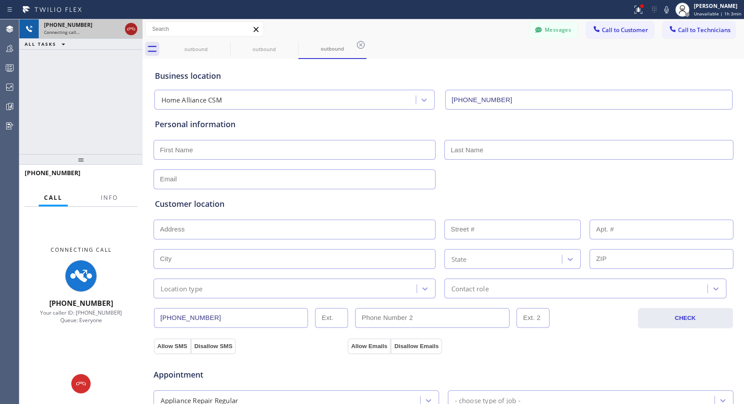
click at [133, 29] on icon at bounding box center [131, 29] width 8 height 3
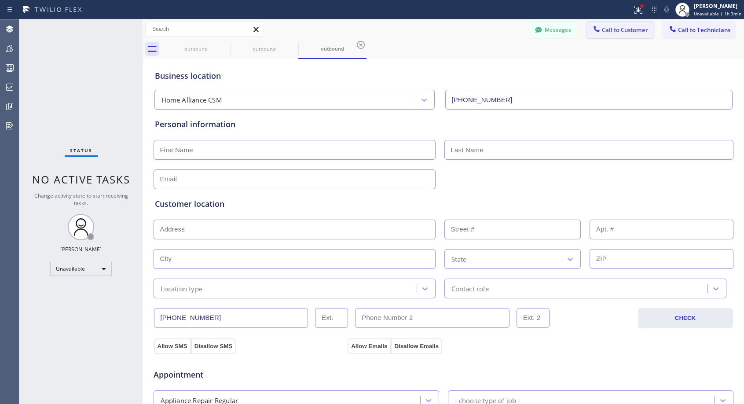
click at [629, 31] on span "Call to Customer" at bounding box center [625, 30] width 46 height 8
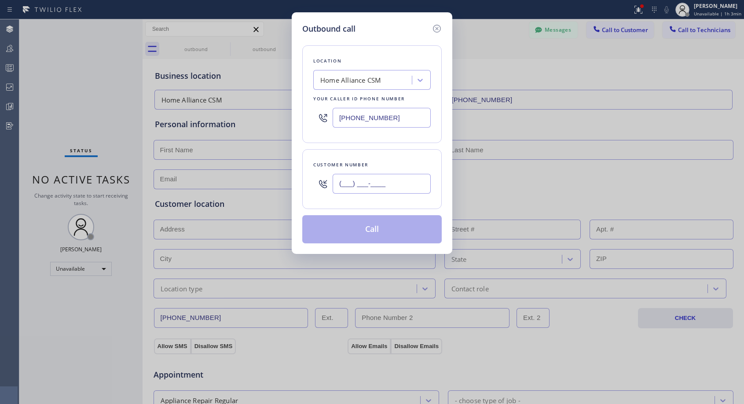
click at [396, 181] on input "(___) ___-____" at bounding box center [382, 184] width 98 height 20
paste input "440) 336-1951"
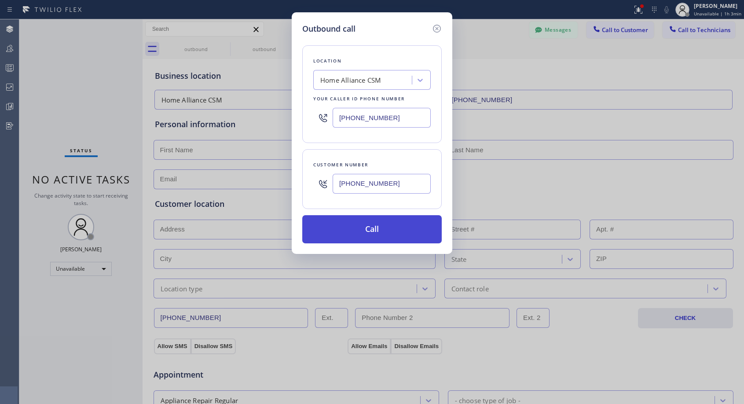
type input "(440) 336-1954"
click at [385, 228] on button "Call" at bounding box center [371, 229] width 139 height 28
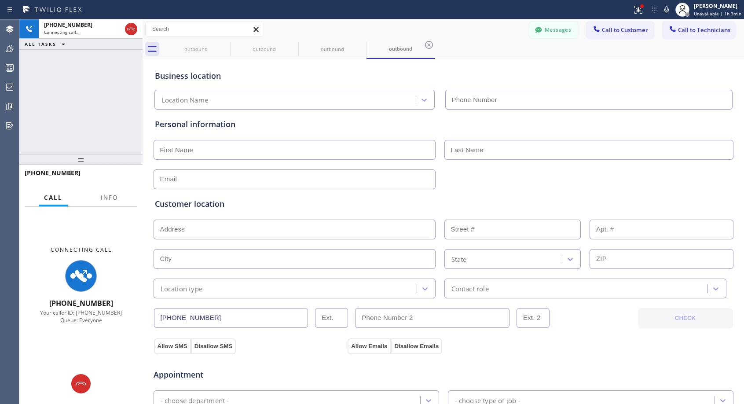
type input "[PHONE_NUMBER]"
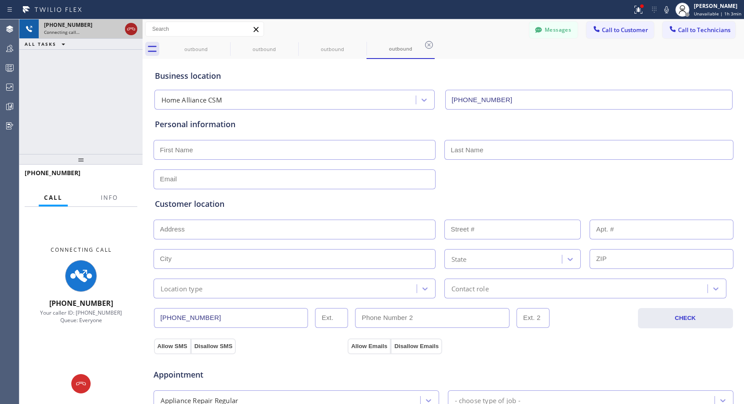
click at [130, 31] on icon at bounding box center [131, 29] width 11 height 11
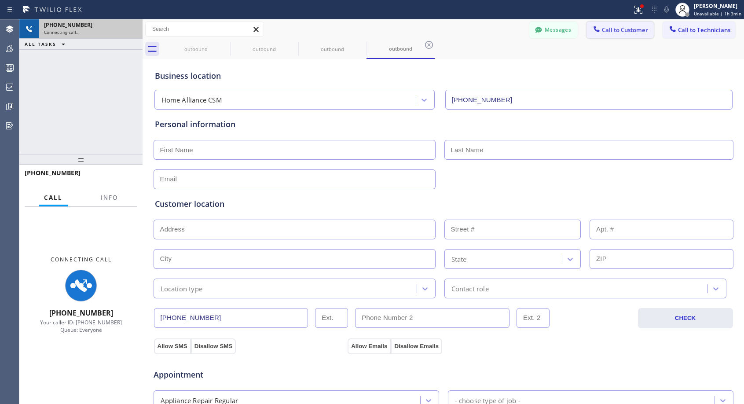
click at [602, 32] on span "Call to Customer" at bounding box center [625, 30] width 46 height 8
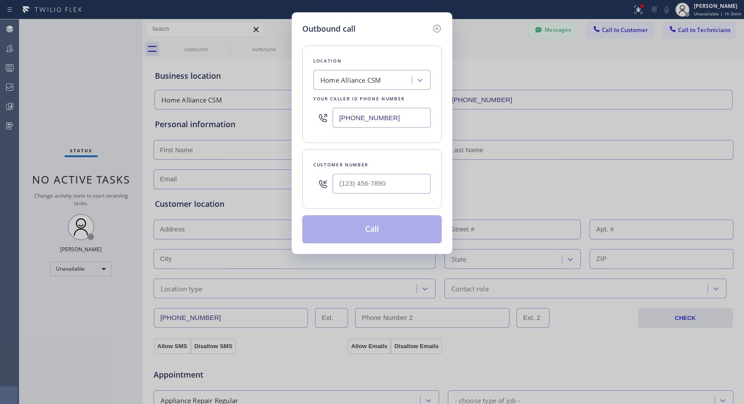
click at [396, 160] on div "Customer number" at bounding box center [371, 164] width 117 height 9
click at [380, 179] on input "(___) ___-____" at bounding box center [382, 184] width 98 height 20
paste input "440) 336-1951"
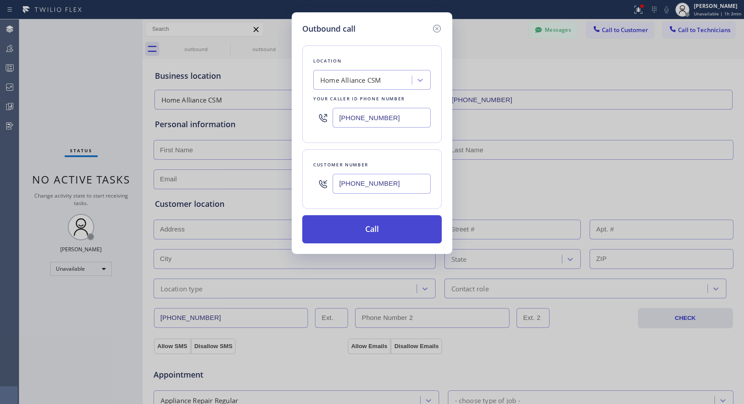
type input "(440) 336-1955"
click at [380, 224] on button "Call" at bounding box center [371, 229] width 139 height 28
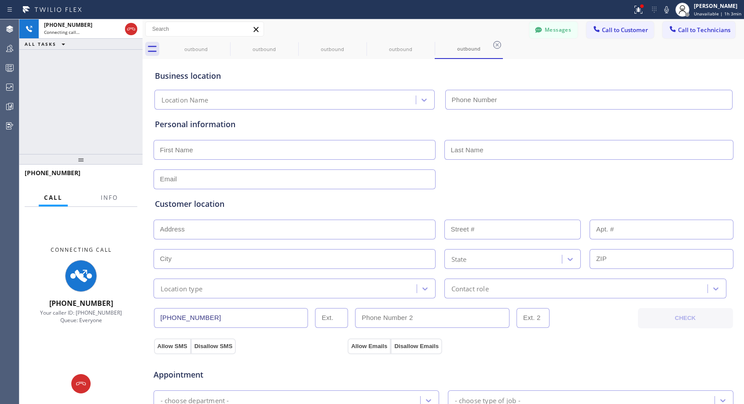
type input "[PHONE_NUMBER]"
drag, startPoint x: 129, startPoint y: 30, endPoint x: 141, endPoint y: 23, distance: 13.4
click at [130, 29] on icon at bounding box center [131, 29] width 11 height 11
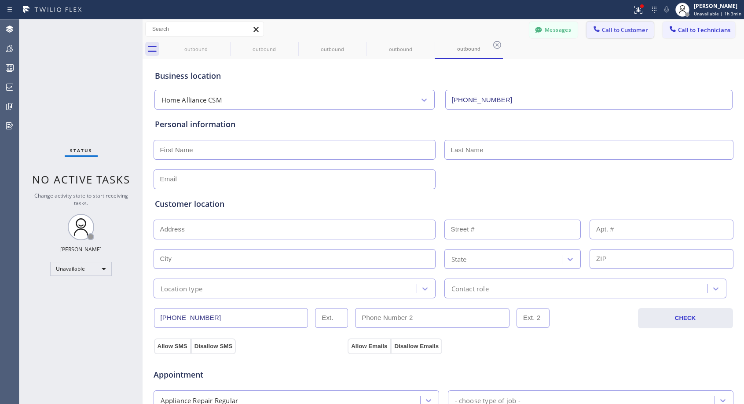
click at [624, 32] on span "Call to Customer" at bounding box center [625, 30] width 46 height 8
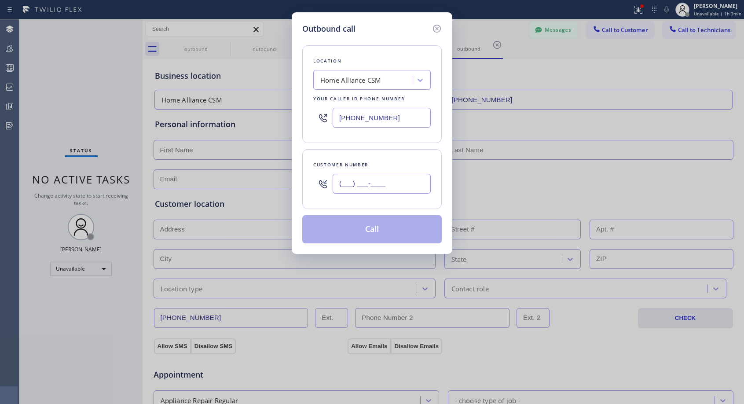
click at [400, 189] on input "(___) ___-____" at bounding box center [382, 184] width 98 height 20
paste input "440) 336-1951"
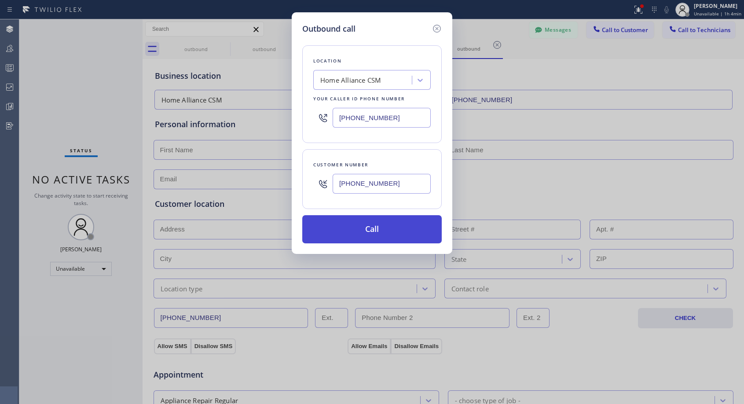
type input "(440) 336-1956"
click at [393, 229] on button "Call" at bounding box center [371, 229] width 139 height 28
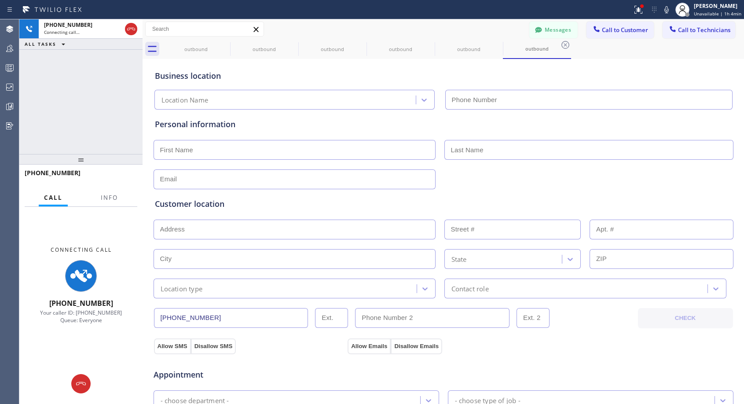
type input "[PHONE_NUMBER]"
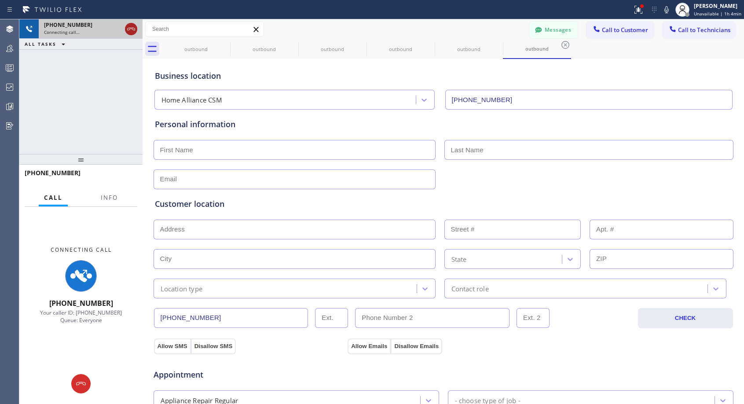
click at [128, 29] on icon at bounding box center [131, 29] width 11 height 11
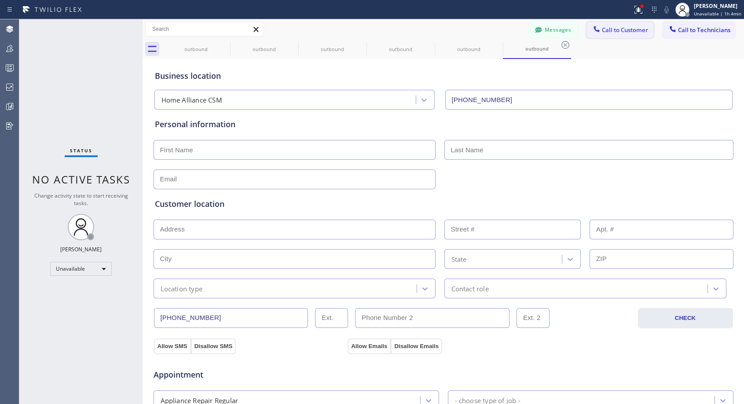
click at [606, 33] on span "Call to Customer" at bounding box center [625, 30] width 46 height 8
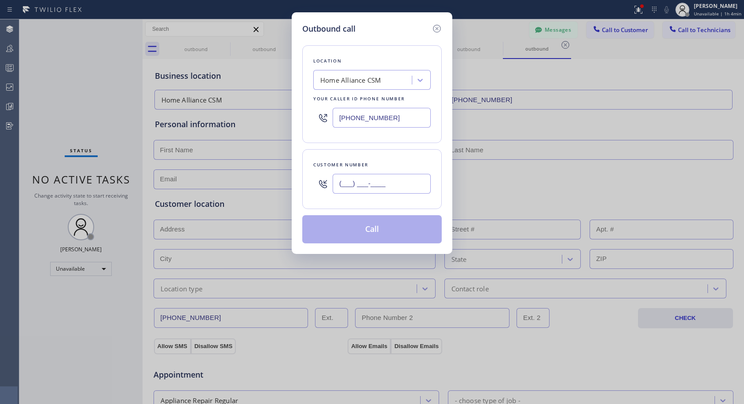
click at [400, 180] on input "(___) ___-____" at bounding box center [382, 184] width 98 height 20
paste input "440) 336-1951"
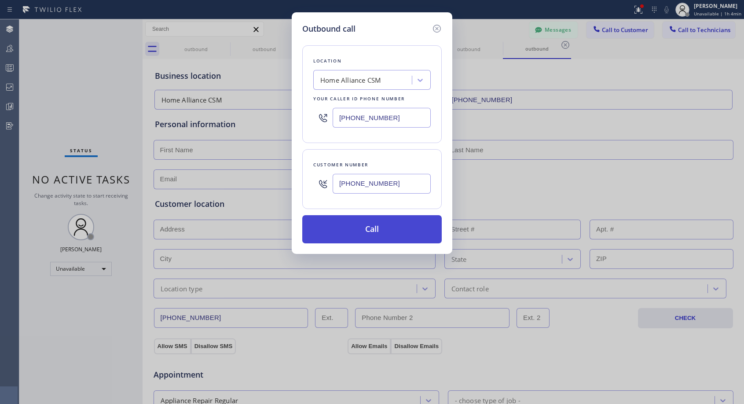
type input "(440) 336-1957"
click at [388, 233] on button "Call" at bounding box center [371, 229] width 139 height 28
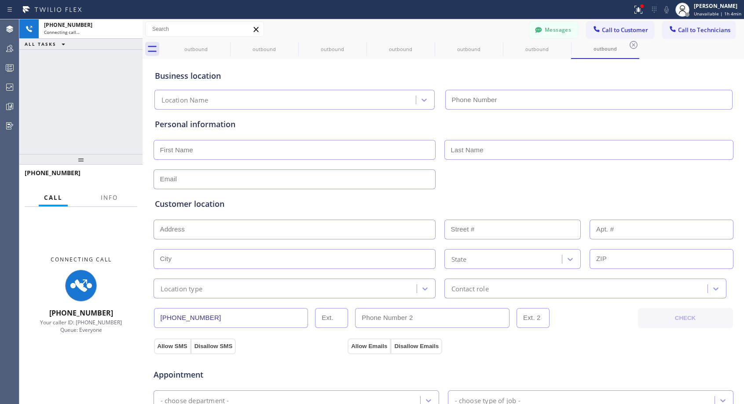
type input "[PHONE_NUMBER]"
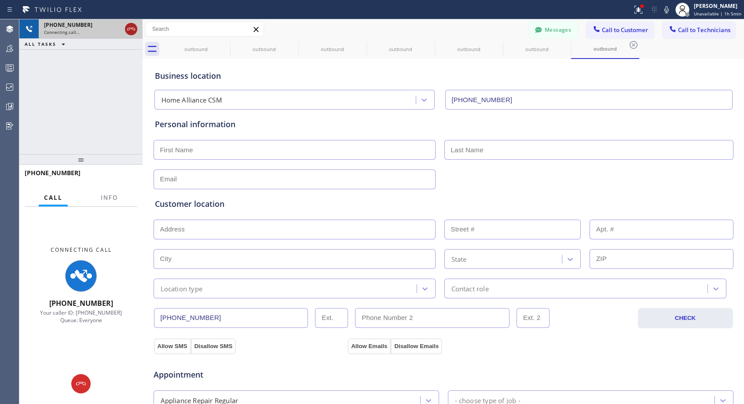
click at [134, 24] on icon at bounding box center [131, 29] width 11 height 11
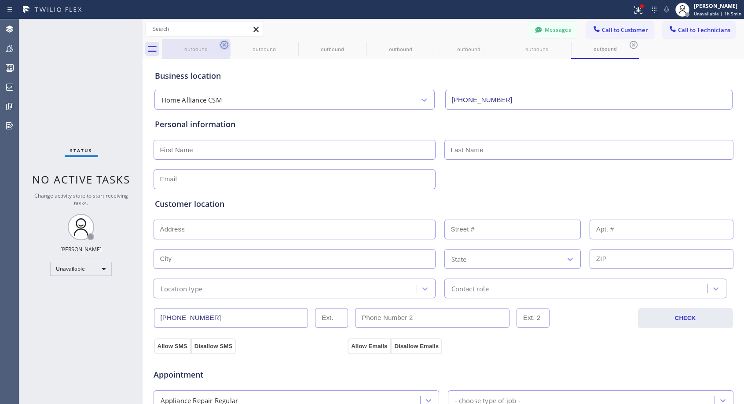
click at [226, 42] on icon at bounding box center [224, 45] width 11 height 11
click at [0, 0] on icon at bounding box center [0, 0] width 0 height 0
click at [226, 42] on icon at bounding box center [224, 45] width 11 height 11
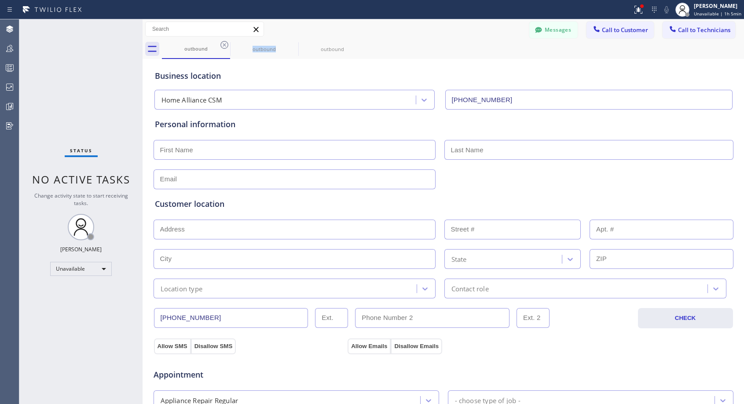
click at [0, 0] on icon at bounding box center [0, 0] width 0 height 0
click at [226, 42] on icon at bounding box center [224, 45] width 11 height 11
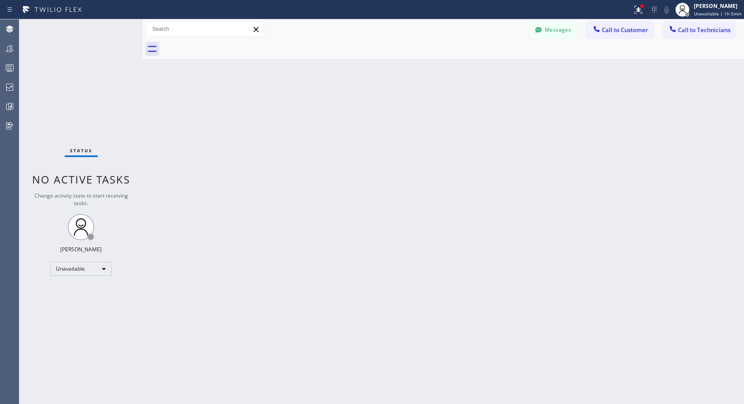
click at [226, 42] on div at bounding box center [453, 49] width 582 height 20
click at [601, 29] on icon at bounding box center [596, 29] width 9 height 9
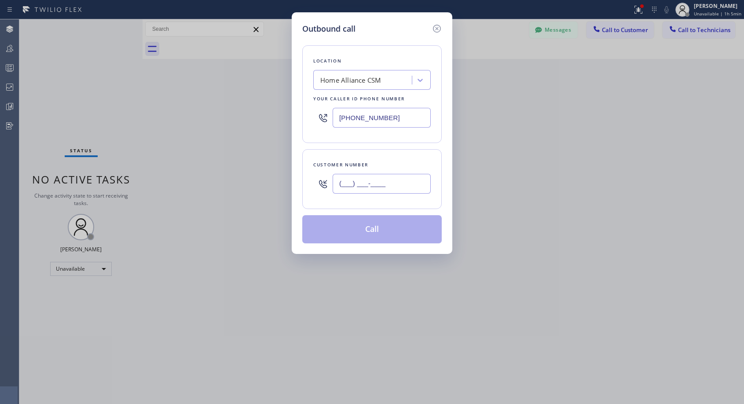
click at [415, 186] on input "(___) ___-____" at bounding box center [382, 184] width 98 height 20
paste input "206) 391-9519"
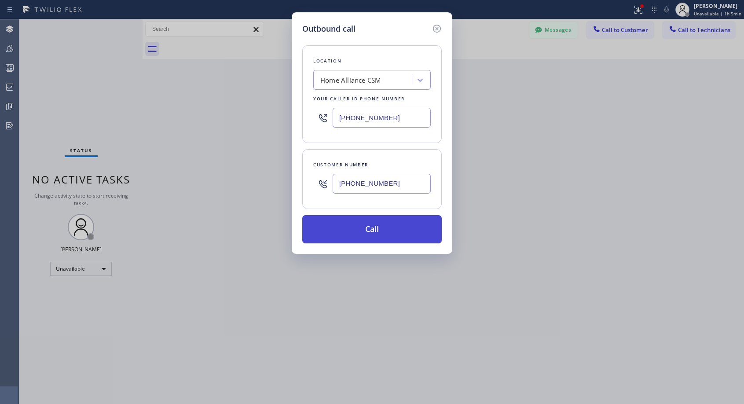
type input "(206) 391-9519"
click at [394, 231] on button "Call" at bounding box center [371, 229] width 139 height 28
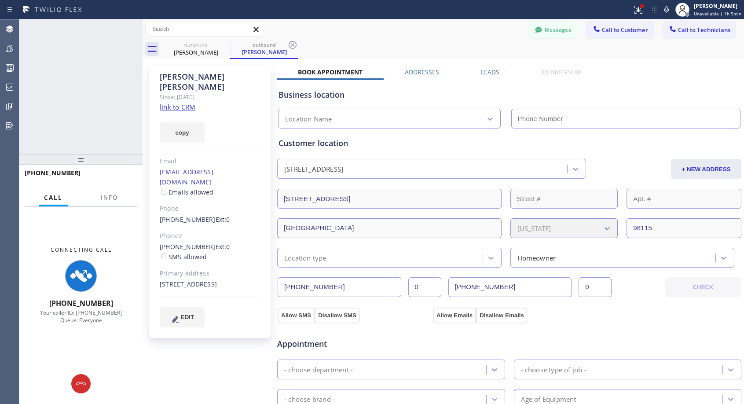
type input "[PHONE_NUMBER]"
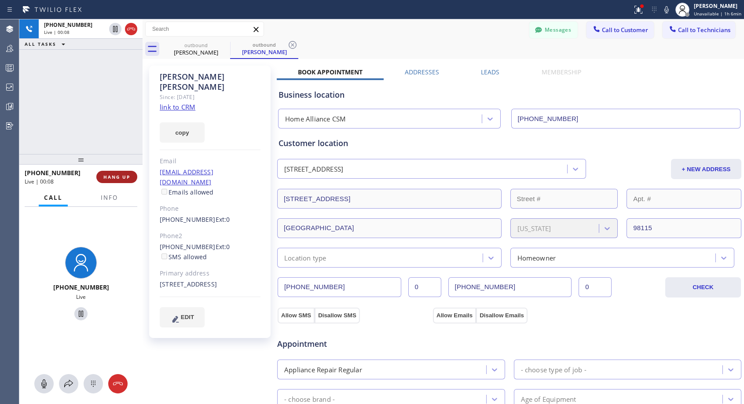
click at [115, 179] on span "HANG UP" at bounding box center [116, 177] width 27 height 6
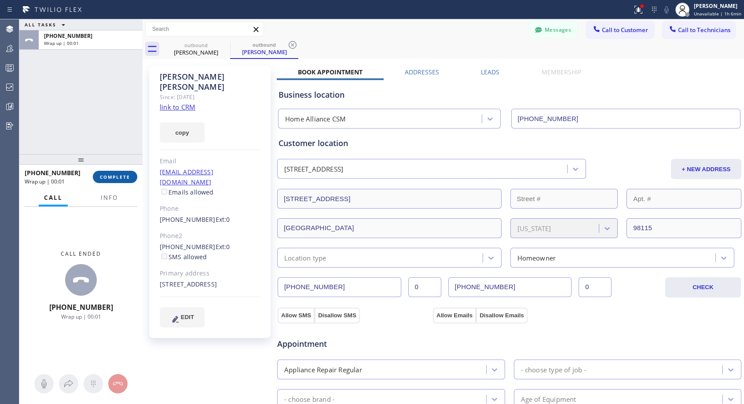
click at [125, 179] on span "COMPLETE" at bounding box center [115, 177] width 30 height 6
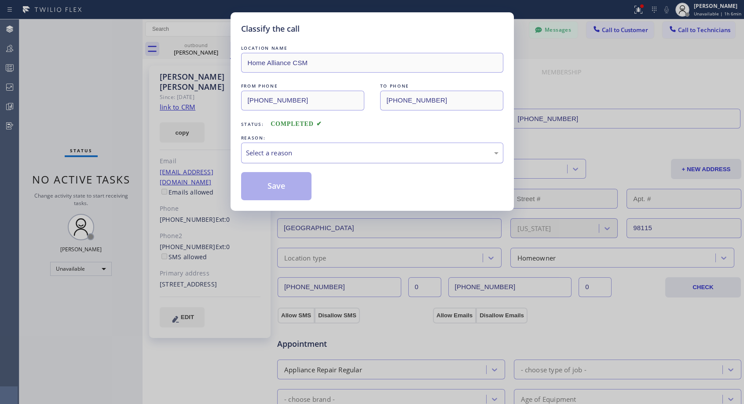
click at [359, 152] on div "Select a reason" at bounding box center [372, 153] width 253 height 10
click at [290, 188] on button "Save" at bounding box center [276, 186] width 71 height 28
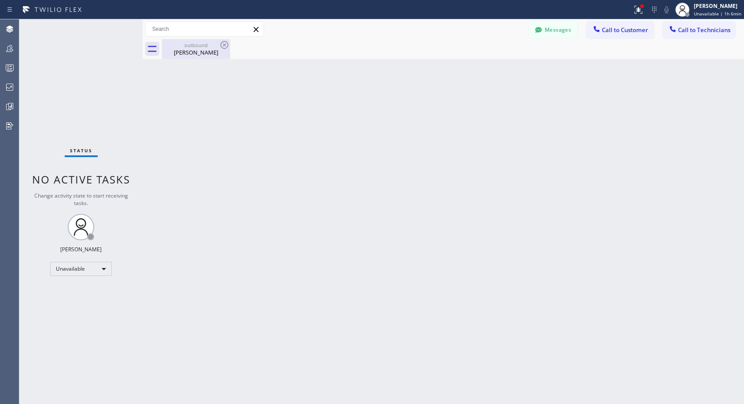
click at [207, 53] on div "Robert Arthur" at bounding box center [196, 52] width 66 height 8
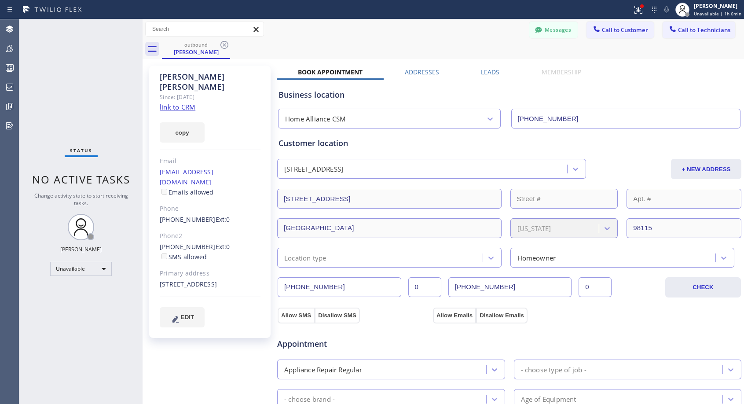
click at [216, 242] on span "Ext: 0" at bounding box center [223, 246] width 15 height 8
copy div "(206) 391-9521 Ext: 0"
click at [623, 29] on span "Call to Customer" at bounding box center [625, 30] width 46 height 8
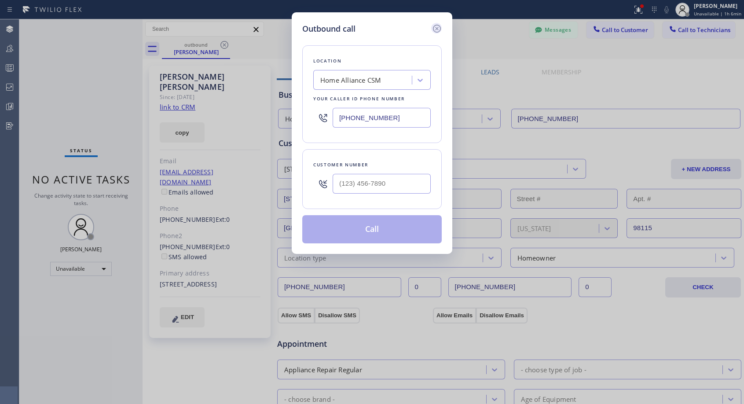
click at [438, 29] on icon at bounding box center [437, 28] width 11 height 11
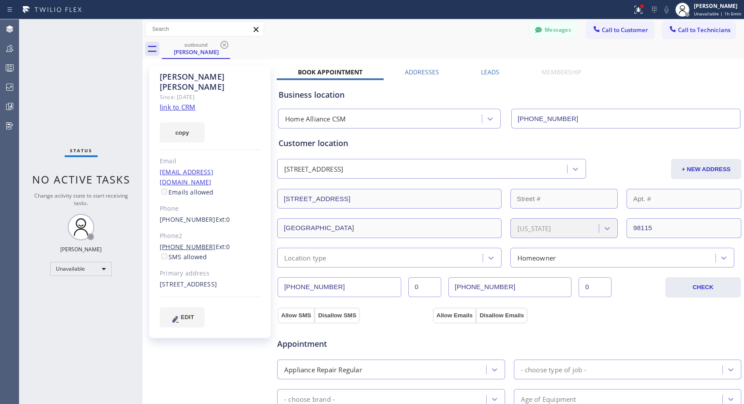
click at [181, 242] on link "(206) 391-9521" at bounding box center [188, 246] width 56 height 8
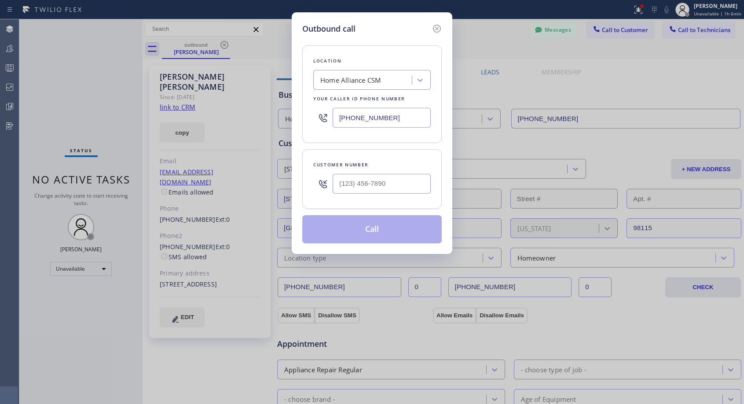
type input "(206) 391-9521"
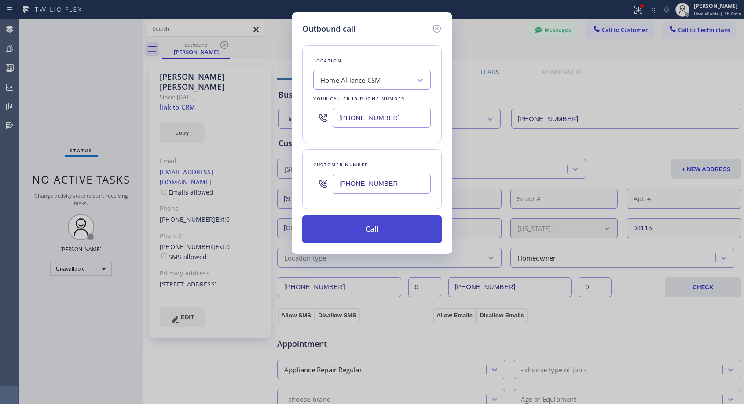
click at [349, 227] on button "Call" at bounding box center [371, 229] width 139 height 28
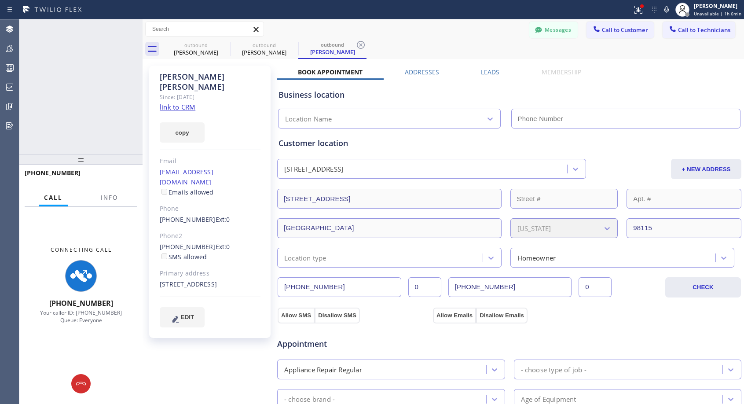
type input "[PHONE_NUMBER]"
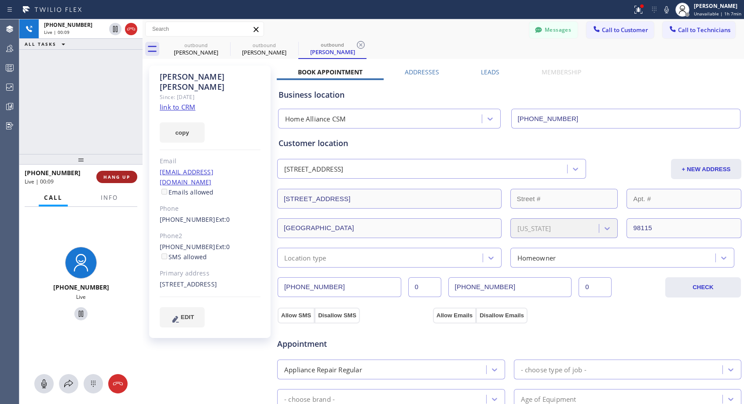
click at [122, 174] on span "HANG UP" at bounding box center [116, 177] width 27 height 6
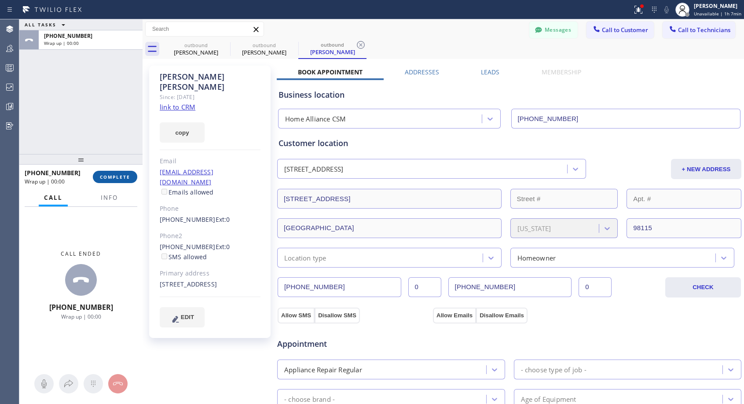
click at [131, 177] on button "COMPLETE" at bounding box center [115, 177] width 44 height 12
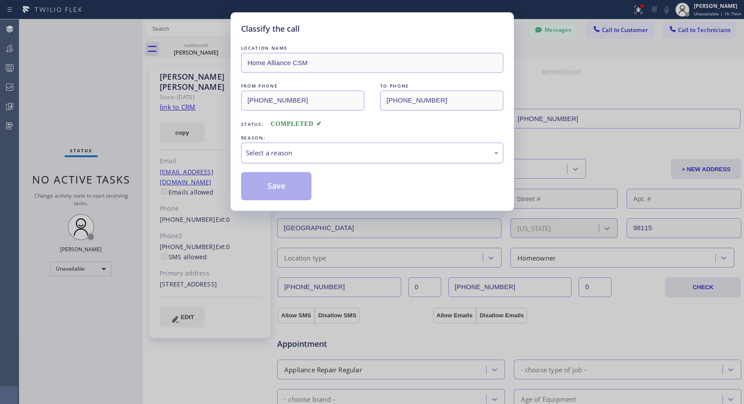
click at [335, 152] on div "Select a reason" at bounding box center [372, 153] width 253 height 10
click at [289, 187] on button "Save" at bounding box center [276, 186] width 71 height 28
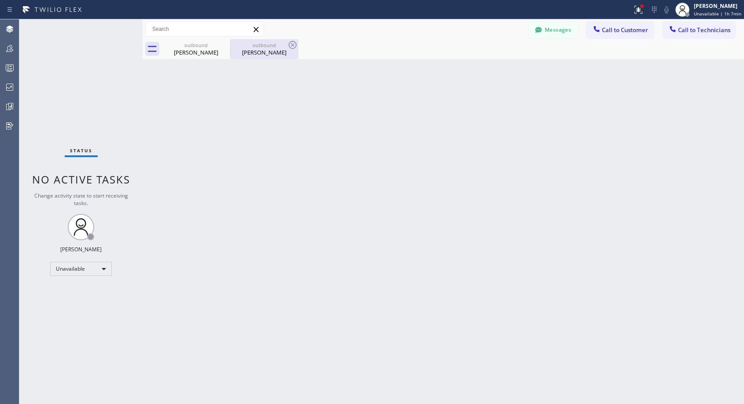
click at [258, 53] on div "Robert Arthur" at bounding box center [264, 52] width 66 height 8
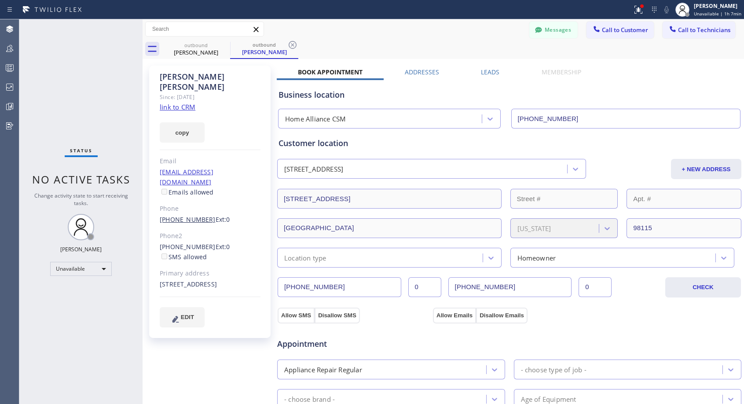
click at [197, 215] on link "(206) 391-9519" at bounding box center [188, 219] width 56 height 8
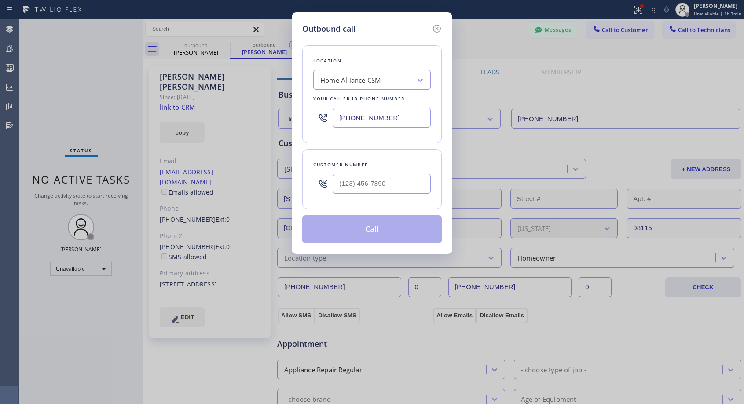
type input "(206) 391-9519"
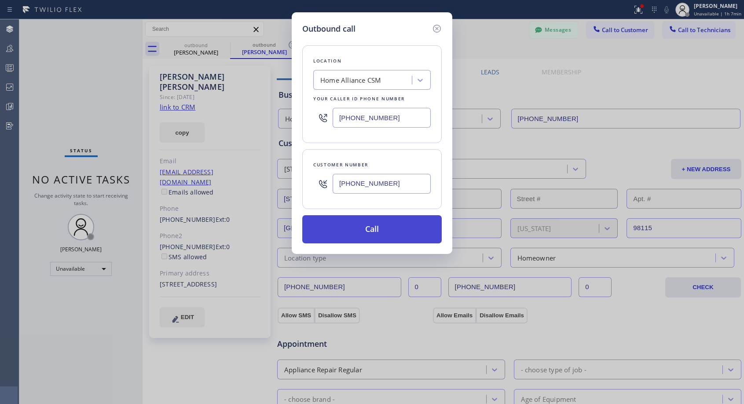
click at [358, 224] on button "Call" at bounding box center [371, 229] width 139 height 28
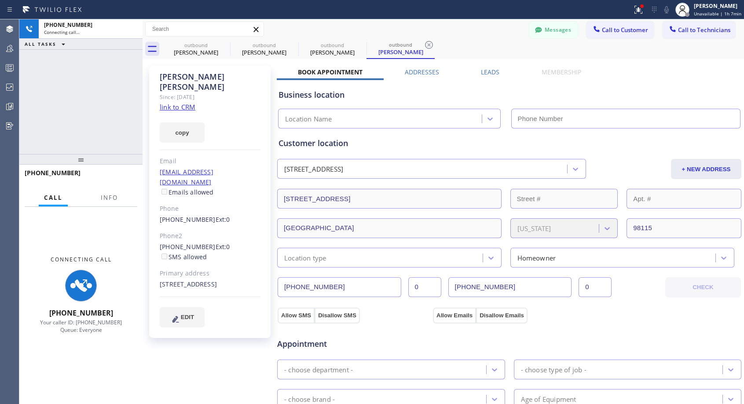
type input "[PHONE_NUMBER]"
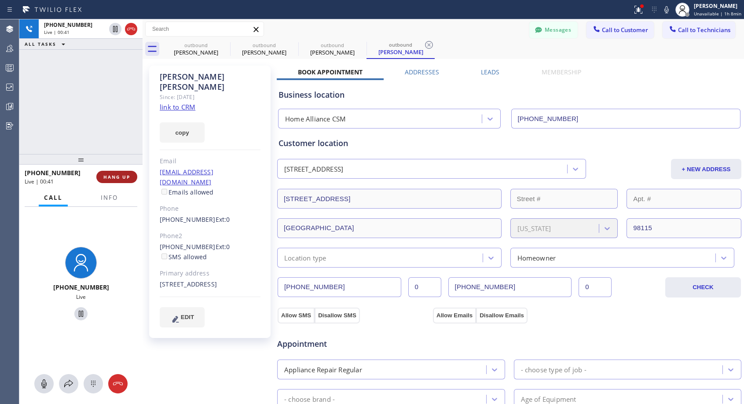
click at [114, 178] on span "HANG UP" at bounding box center [116, 177] width 27 height 6
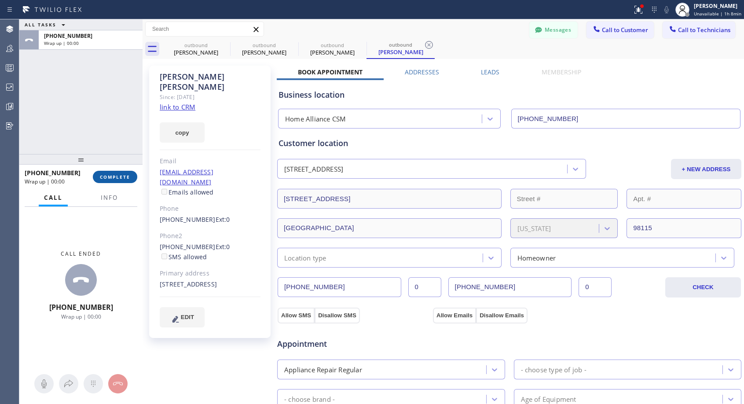
click at [120, 176] on span "COMPLETE" at bounding box center [115, 177] width 30 height 6
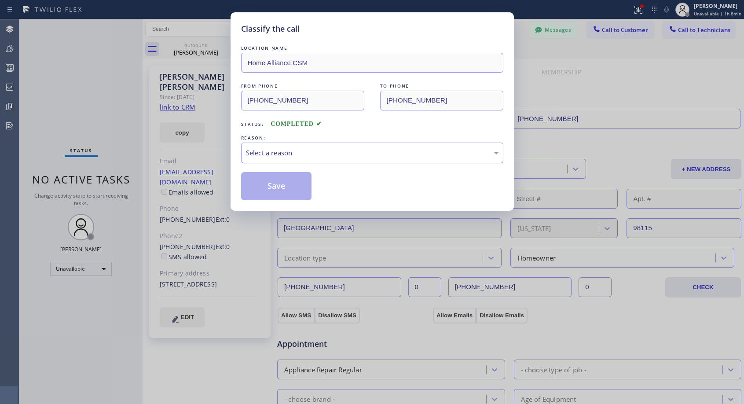
click at [276, 154] on div "Select a reason" at bounding box center [372, 153] width 253 height 10
click at [266, 186] on button "Save" at bounding box center [276, 186] width 71 height 28
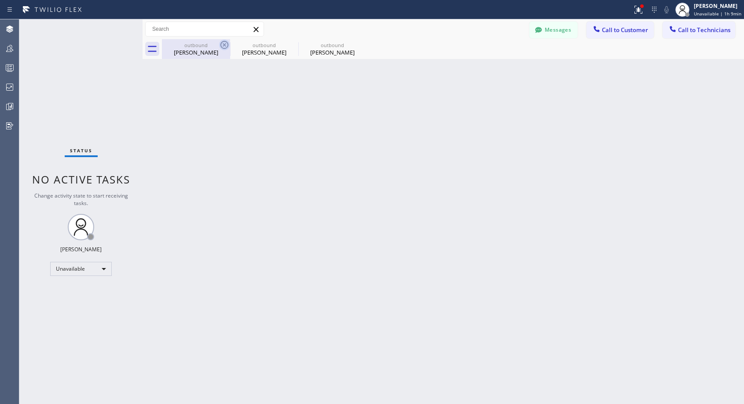
click at [224, 47] on icon at bounding box center [224, 45] width 11 height 11
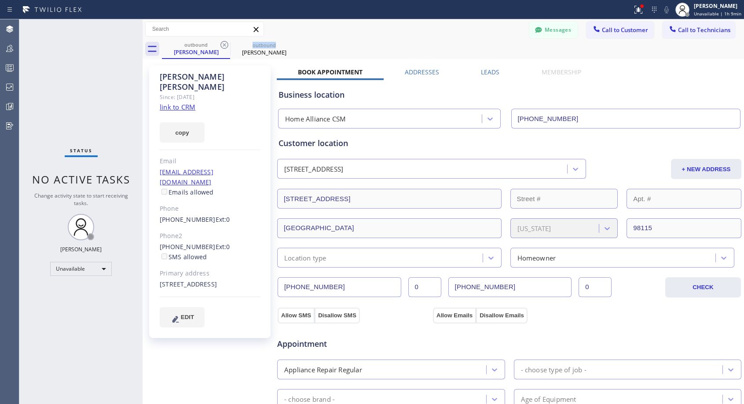
click at [224, 47] on icon at bounding box center [224, 45] width 11 height 11
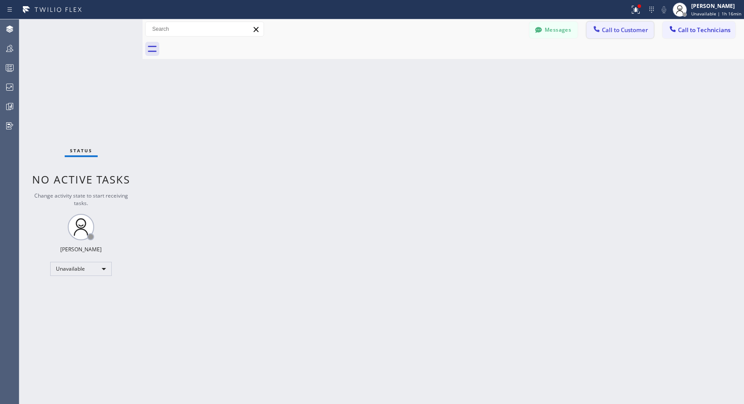
click at [620, 32] on span "Call to Customer" at bounding box center [625, 30] width 46 height 8
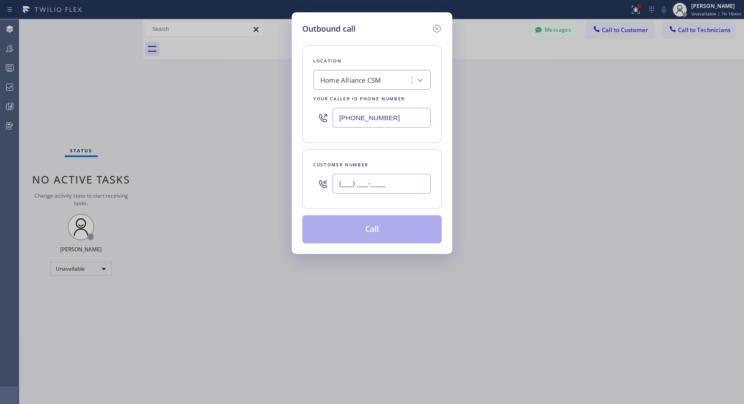
click at [395, 185] on input "(___) ___-____" at bounding box center [382, 184] width 98 height 20
paste input "561) 385-1373"
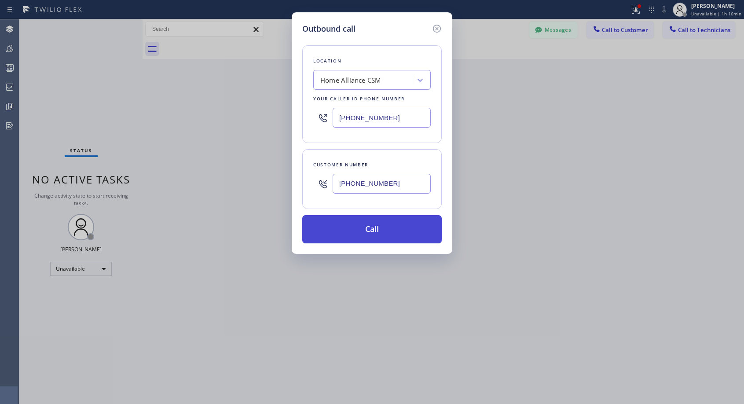
type input "(561) 385-1373"
click at [366, 233] on button "Call" at bounding box center [371, 229] width 139 height 28
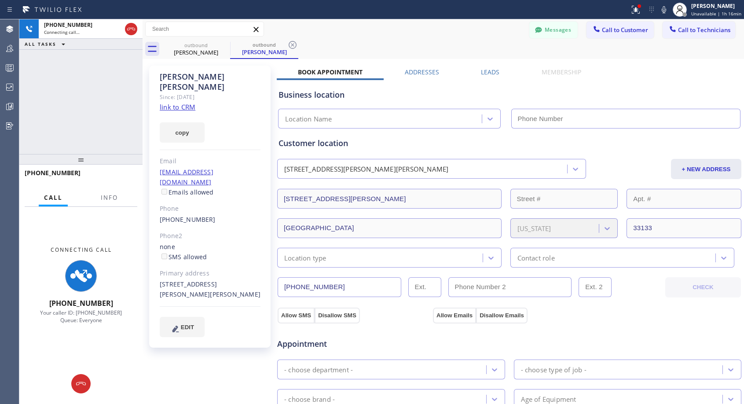
type input "[PHONE_NUMBER]"
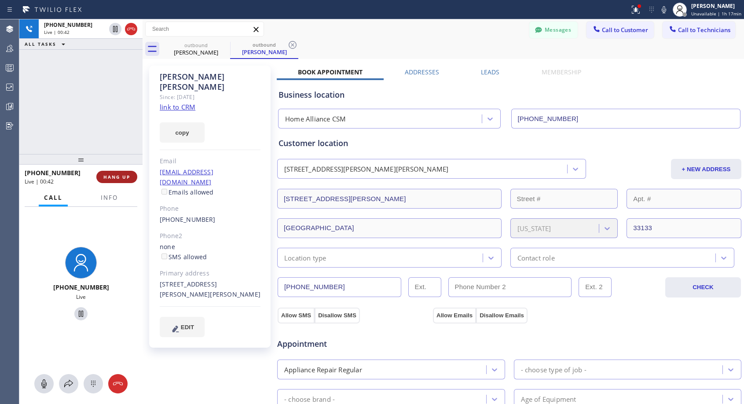
click at [121, 178] on span "HANG UP" at bounding box center [116, 177] width 27 height 6
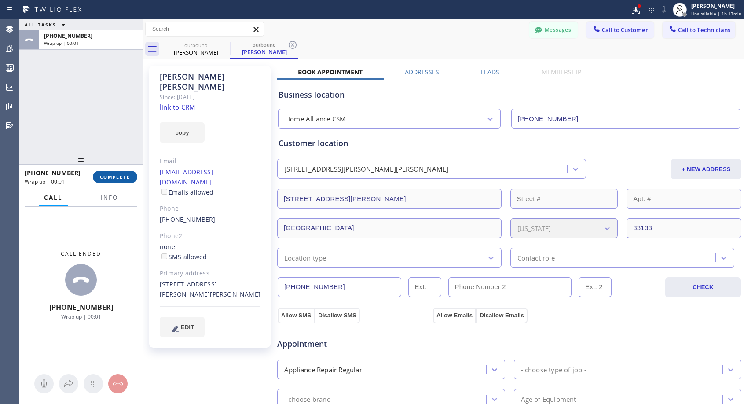
click at [127, 178] on span "COMPLETE" at bounding box center [115, 177] width 30 height 6
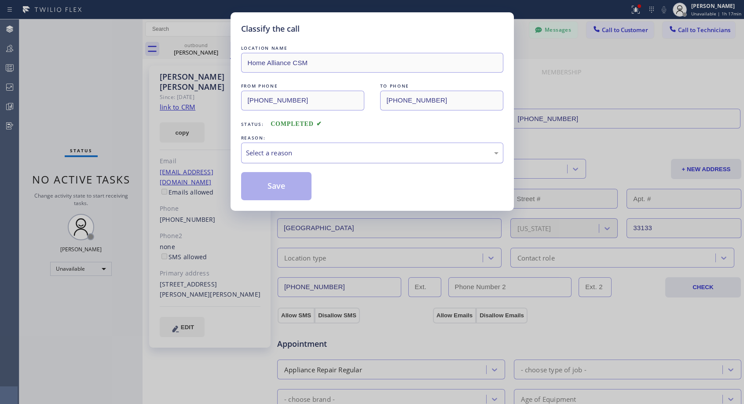
click at [369, 154] on div "Select a reason" at bounding box center [372, 153] width 253 height 10
click at [291, 194] on button "Save" at bounding box center [276, 186] width 71 height 28
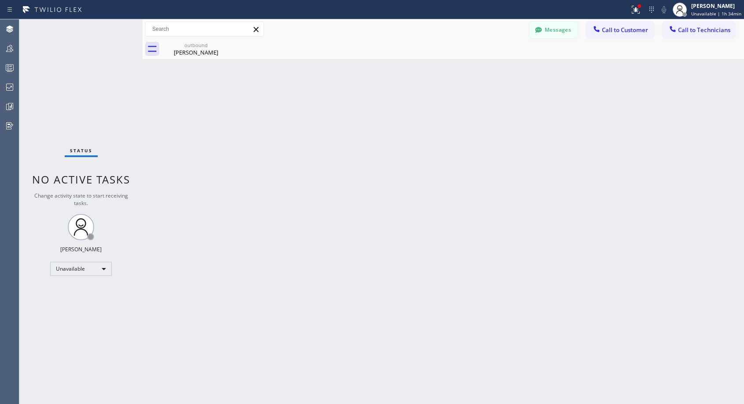
drag, startPoint x: 628, startPoint y: 30, endPoint x: 432, endPoint y: 179, distance: 246.3
click at [628, 30] on span "Call to Customer" at bounding box center [625, 30] width 46 height 8
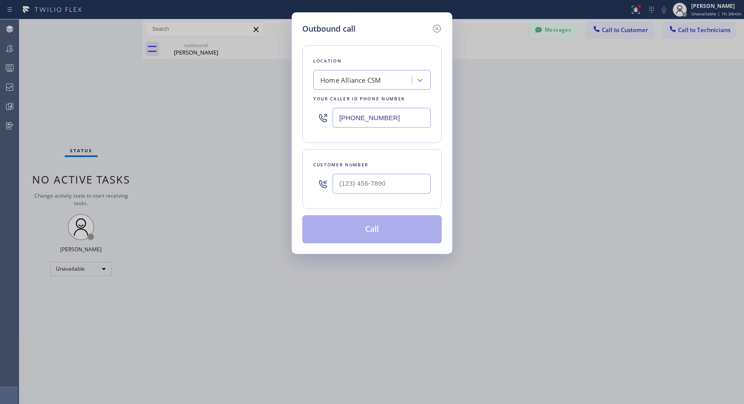
click at [420, 195] on div at bounding box center [382, 183] width 98 height 29
click at [420, 186] on input "(___) ___-____" at bounding box center [382, 184] width 98 height 20
paste input "206) 915-2636"
type input "(206) 915-2636"
click at [400, 156] on div "Customer number (206) 915-2636" at bounding box center [371, 179] width 139 height 60
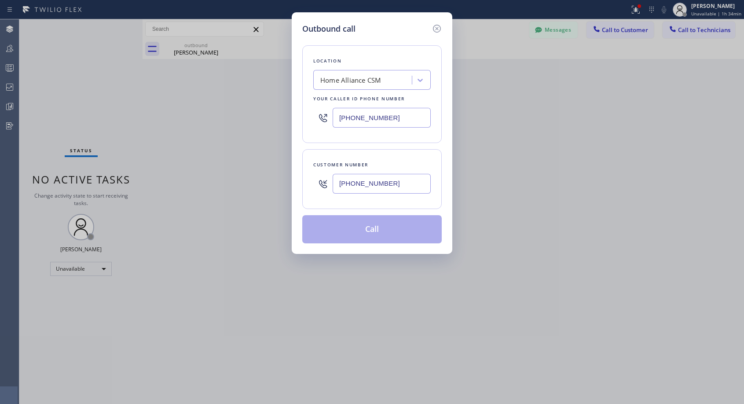
click at [387, 158] on div "Customer number (206) 915-2636" at bounding box center [371, 179] width 139 height 60
click at [392, 144] on div "Location Home Alliance CSM Your caller id phone number (818) 614-5337 Customer …" at bounding box center [371, 139] width 139 height 209
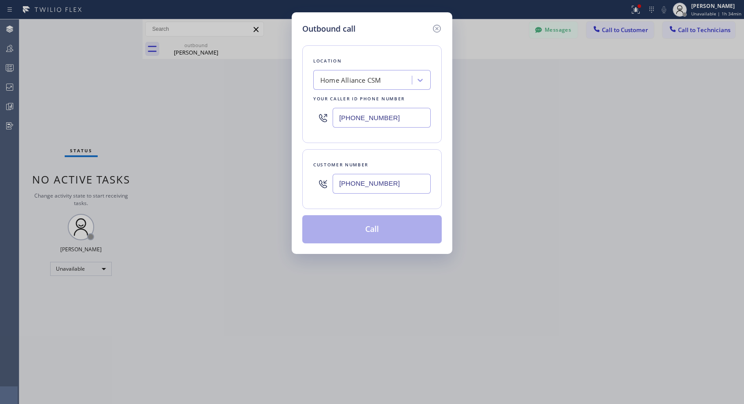
click at [395, 139] on div "Location Home Alliance CSM Your caller id phone number (818) 614-5337" at bounding box center [371, 94] width 139 height 98
click at [440, 28] on icon at bounding box center [437, 28] width 11 height 11
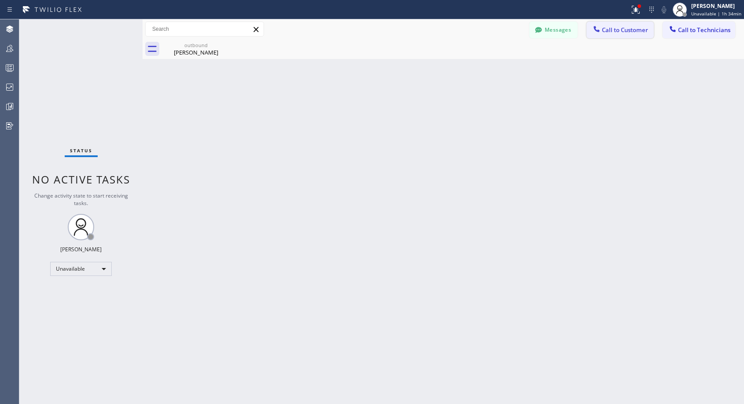
click at [618, 26] on span "Call to Customer" at bounding box center [625, 30] width 46 height 8
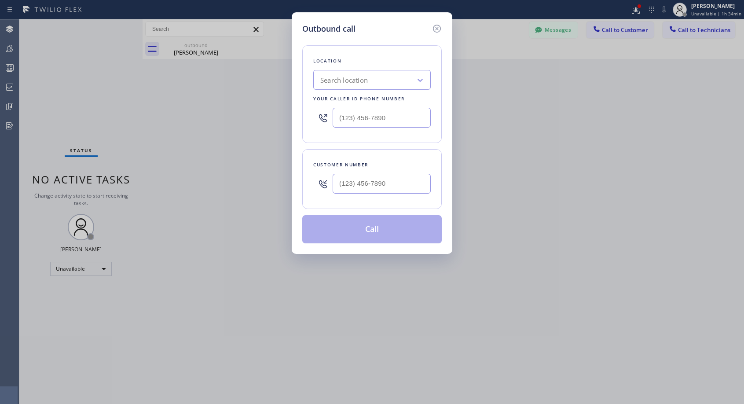
click at [319, 189] on icon at bounding box center [323, 184] width 11 height 11
click at [337, 183] on input "(___) ___-____" at bounding box center [382, 184] width 98 height 20
paste input "206) 915-2636"
type input "(206) 915-2636"
click at [392, 35] on div "Location Search location Your caller id phone number Customer number (206) 915-…" at bounding box center [371, 139] width 139 height 209
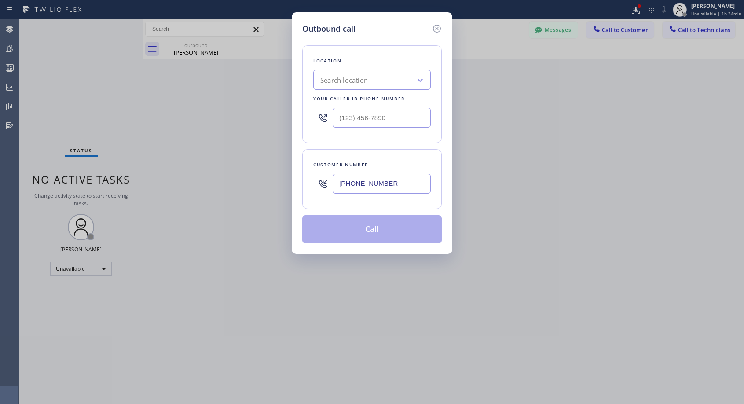
click at [398, 26] on div "Outbound call" at bounding box center [371, 29] width 139 height 12
click at [335, 116] on input "(___) ___-____" at bounding box center [382, 118] width 98 height 20
paste input "text"
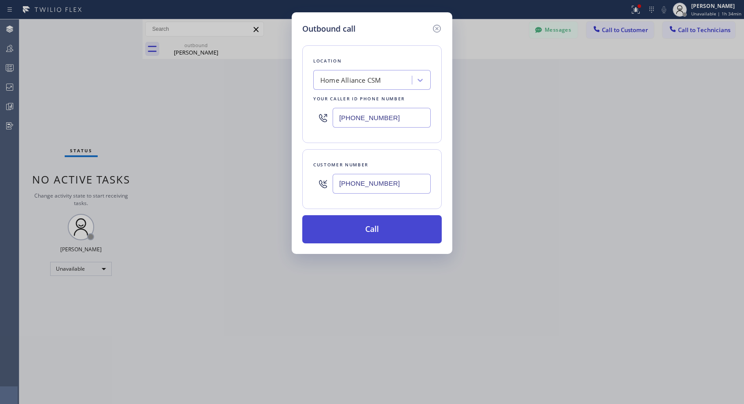
type input "[PHONE_NUMBER]"
click at [379, 232] on button "Call" at bounding box center [371, 229] width 139 height 28
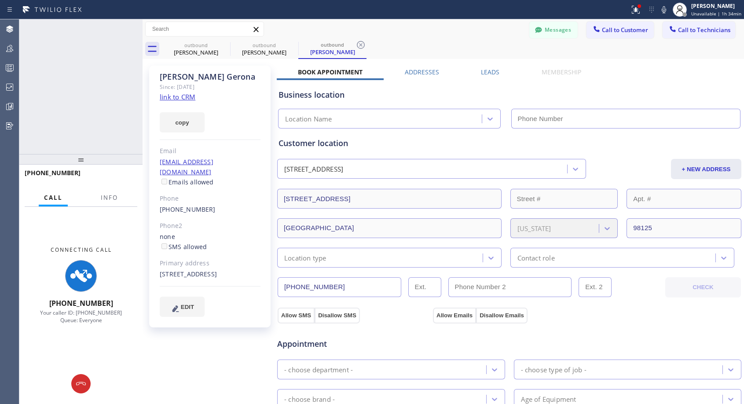
type input "[PHONE_NUMBER]"
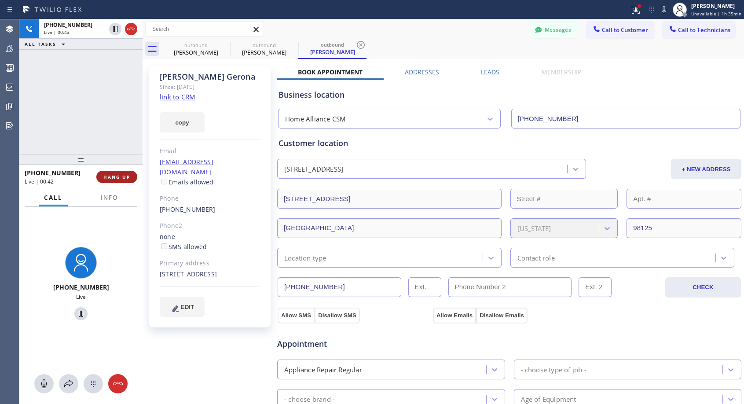
click at [121, 179] on span "HANG UP" at bounding box center [116, 177] width 27 height 6
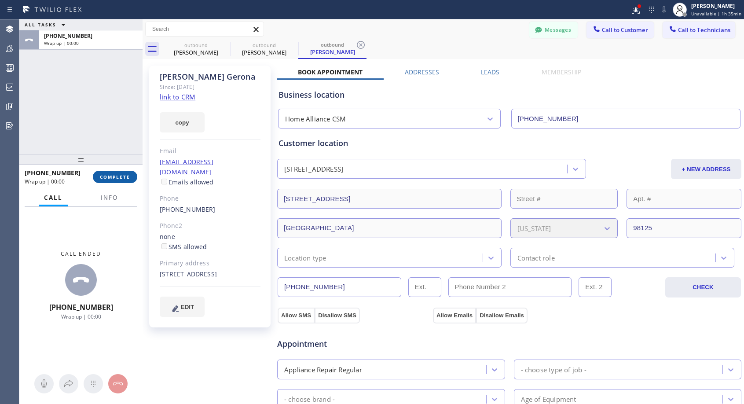
click at [121, 179] on span "COMPLETE" at bounding box center [115, 177] width 30 height 6
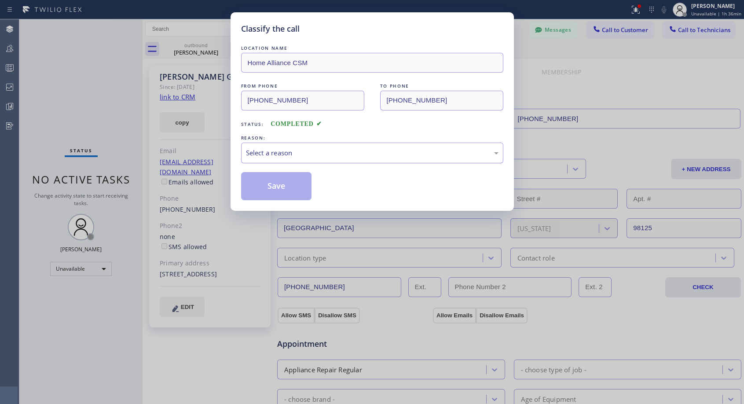
click at [361, 153] on div "Select a reason" at bounding box center [372, 153] width 253 height 10
click at [300, 184] on button "Save" at bounding box center [276, 186] width 71 height 28
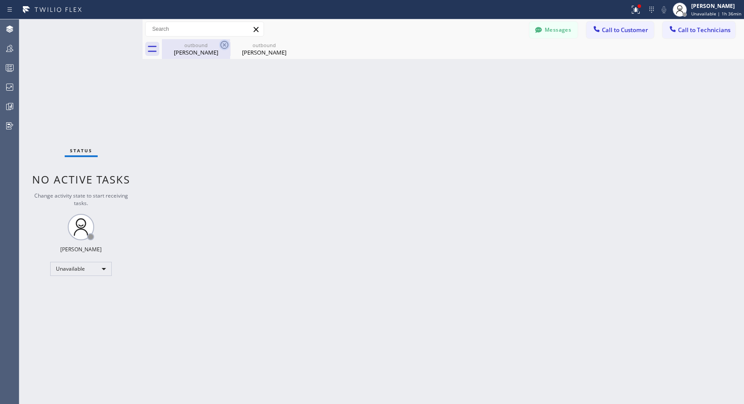
click at [223, 45] on icon at bounding box center [224, 45] width 11 height 11
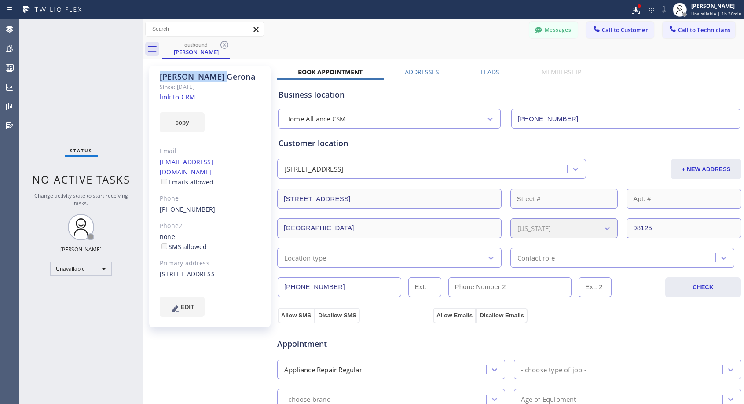
click at [223, 45] on icon at bounding box center [224, 45] width 11 height 11
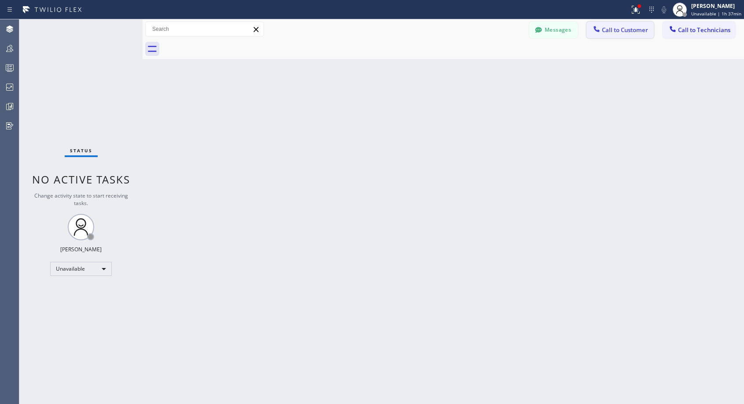
click at [599, 30] on icon at bounding box center [597, 29] width 6 height 6
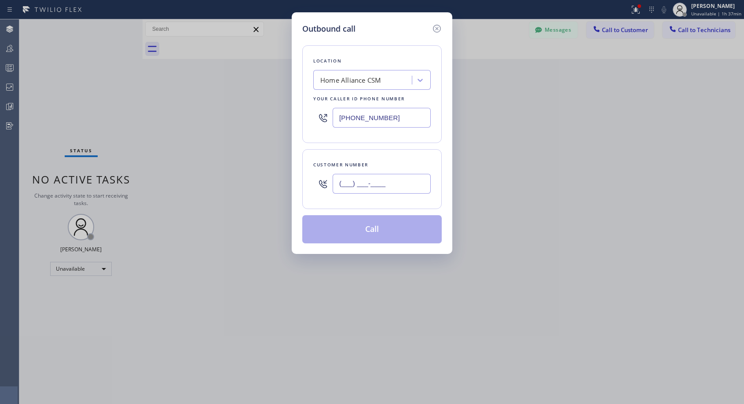
click at [372, 191] on input "(___) ___-____" at bounding box center [382, 184] width 98 height 20
paste input "651) 482-0163"
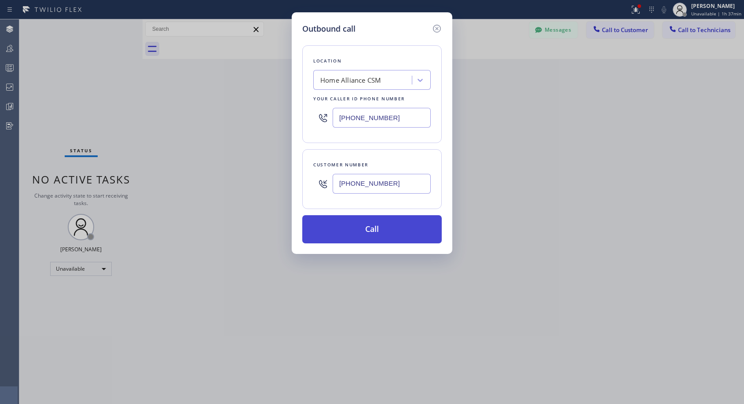
type input "(651) 482-0163"
click at [389, 236] on button "Call" at bounding box center [371, 229] width 139 height 28
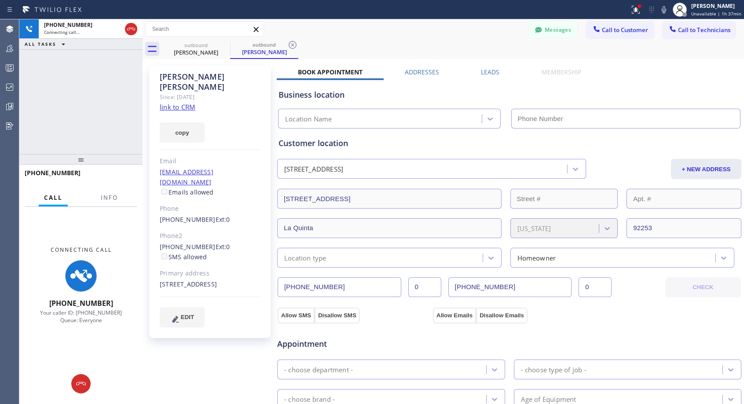
type input "[PHONE_NUMBER]"
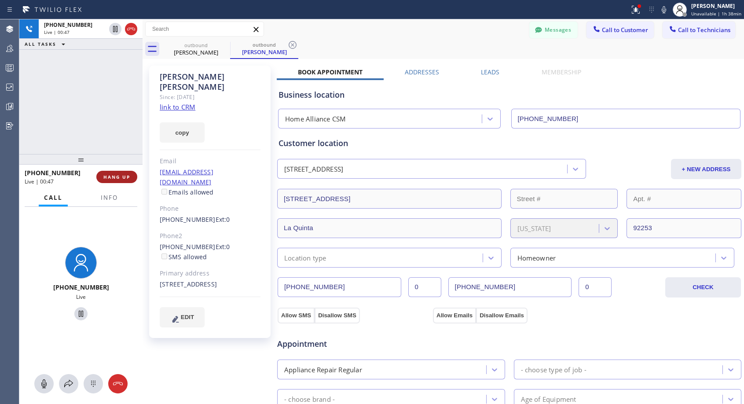
click at [129, 176] on span "HANG UP" at bounding box center [116, 177] width 27 height 6
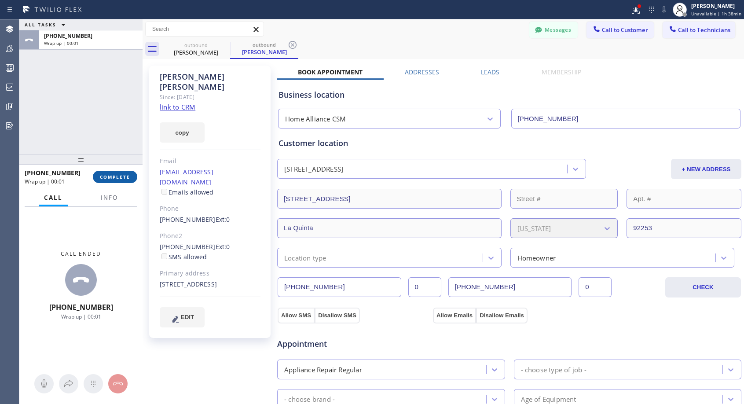
click at [129, 176] on span "COMPLETE" at bounding box center [115, 177] width 30 height 6
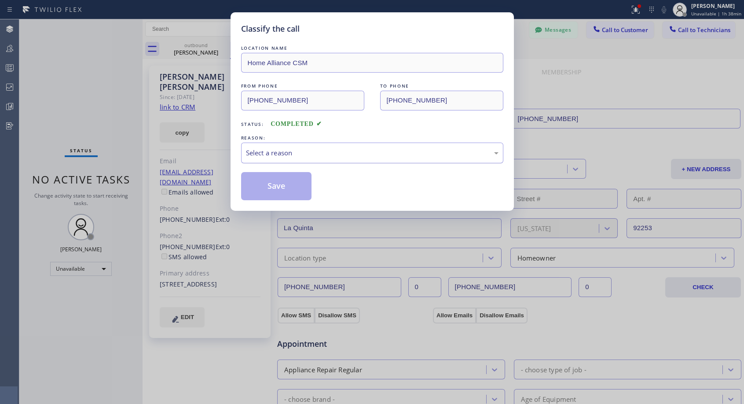
click at [314, 150] on div "Select a reason" at bounding box center [372, 153] width 253 height 10
click at [267, 185] on button "Save" at bounding box center [276, 186] width 71 height 28
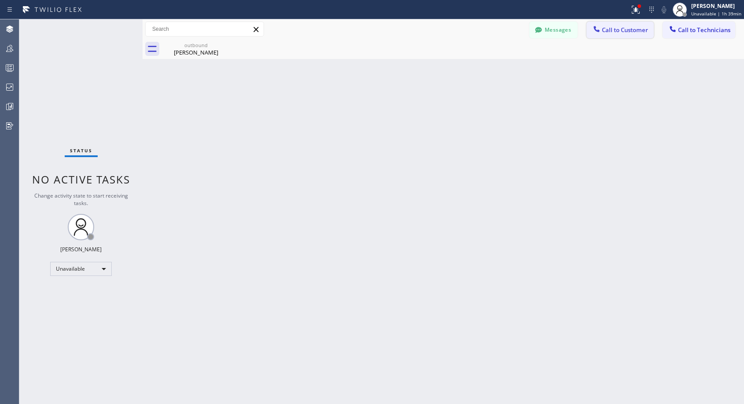
click at [612, 33] on span "Call to Customer" at bounding box center [625, 30] width 46 height 8
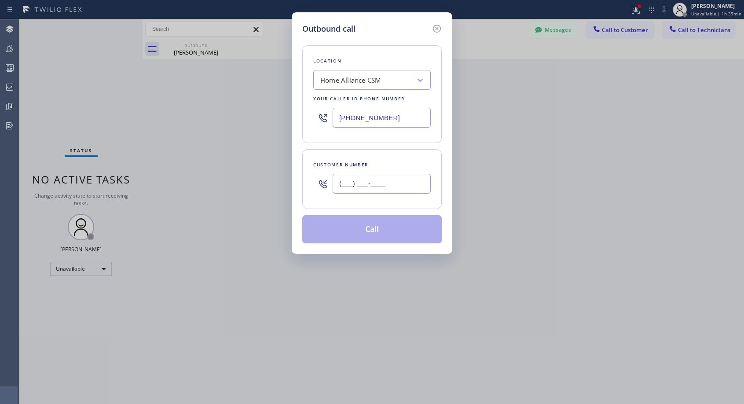
click at [396, 187] on input "(___) ___-____" at bounding box center [382, 184] width 98 height 20
paste input "714) 360-8391"
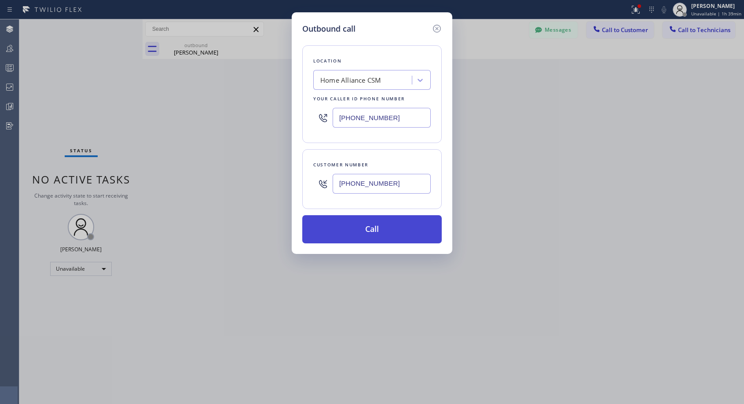
type input "(714) 360-8391"
click at [382, 223] on button "Call" at bounding box center [371, 229] width 139 height 28
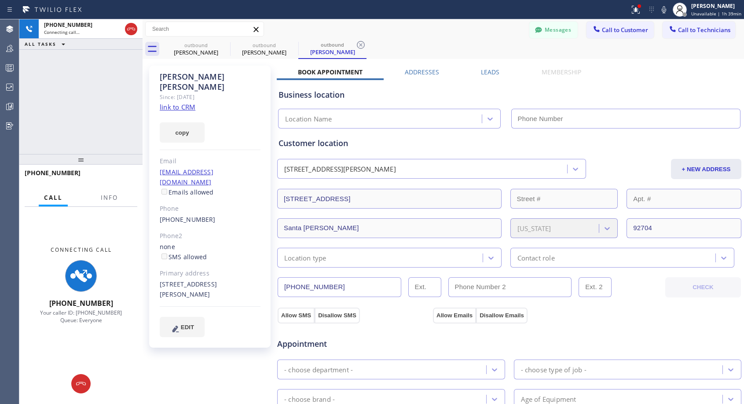
type input "[PHONE_NUMBER]"
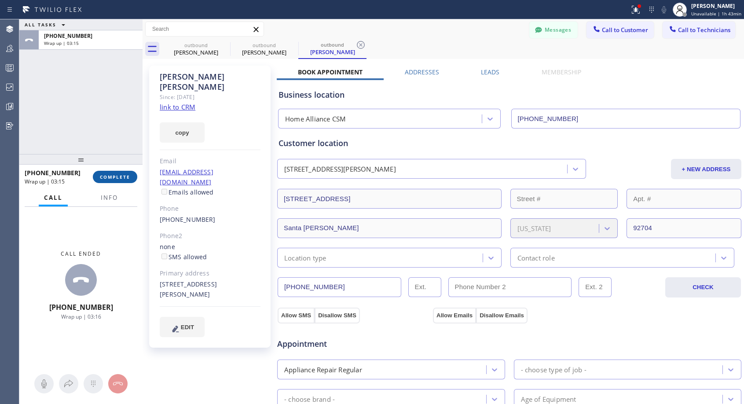
click at [119, 173] on button "COMPLETE" at bounding box center [115, 177] width 44 height 12
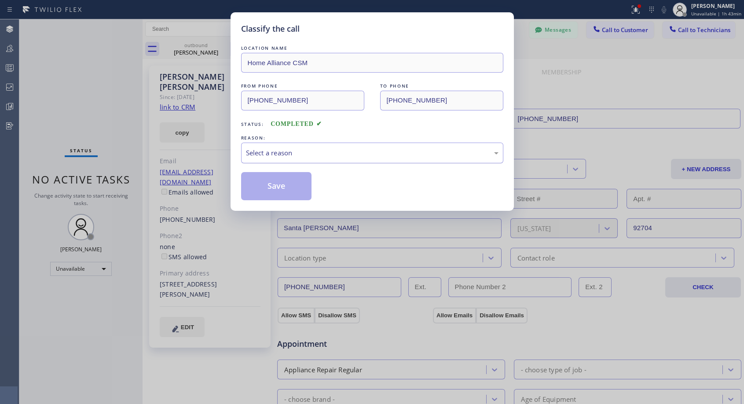
click at [316, 148] on div "Select a reason" at bounding box center [372, 153] width 253 height 10
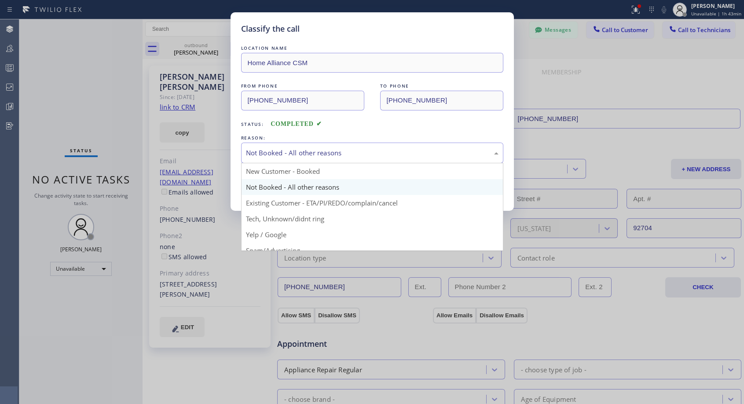
click at [344, 151] on div "Not Booked - All other reasons" at bounding box center [372, 153] width 253 height 10
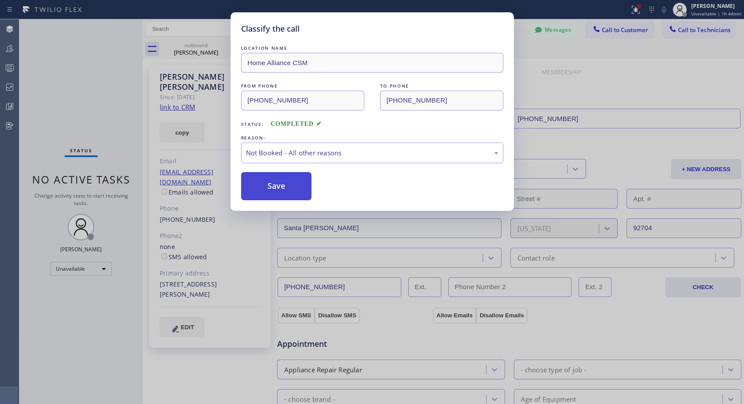
click at [285, 191] on button "Save" at bounding box center [276, 186] width 71 height 28
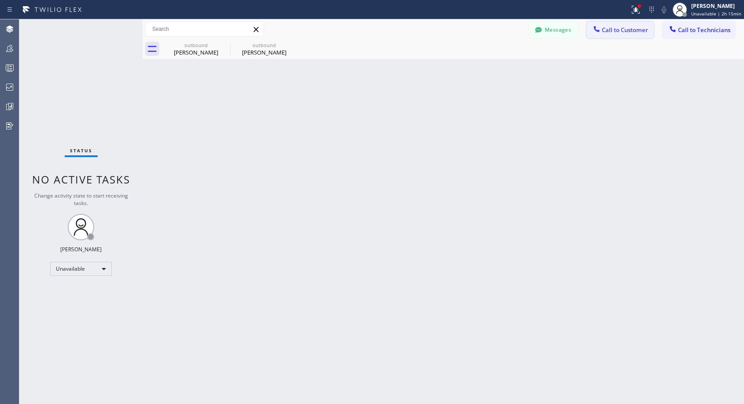
click at [617, 29] on span "Call to Customer" at bounding box center [625, 30] width 46 height 8
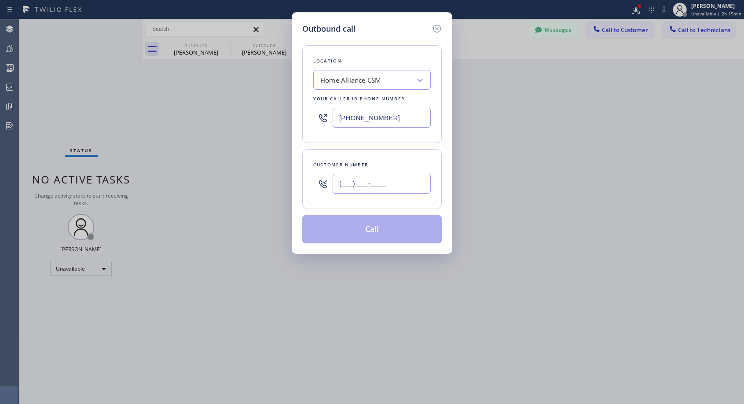
click at [380, 186] on input "(___) ___-____" at bounding box center [382, 184] width 98 height 20
paste input "310) 749-2627"
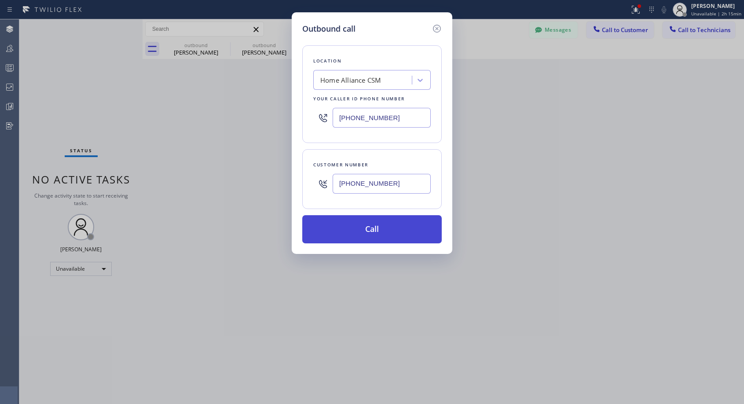
type input "(310) 749-2627"
click at [375, 228] on button "Call" at bounding box center [371, 229] width 139 height 28
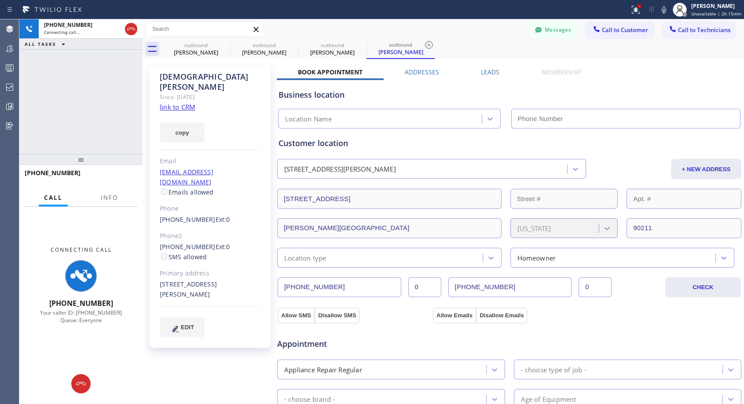
type input "[PHONE_NUMBER]"
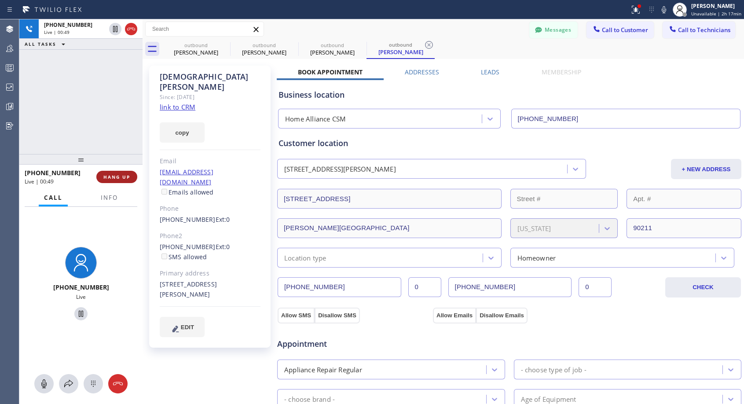
click at [136, 178] on button "HANG UP" at bounding box center [116, 177] width 41 height 12
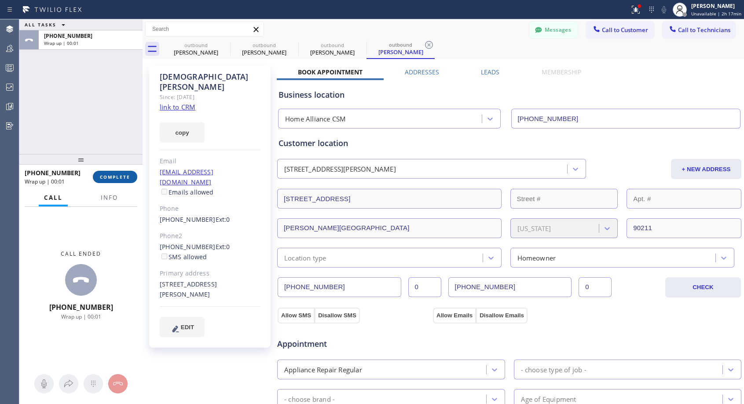
click at [122, 176] on span "COMPLETE" at bounding box center [115, 177] width 30 height 6
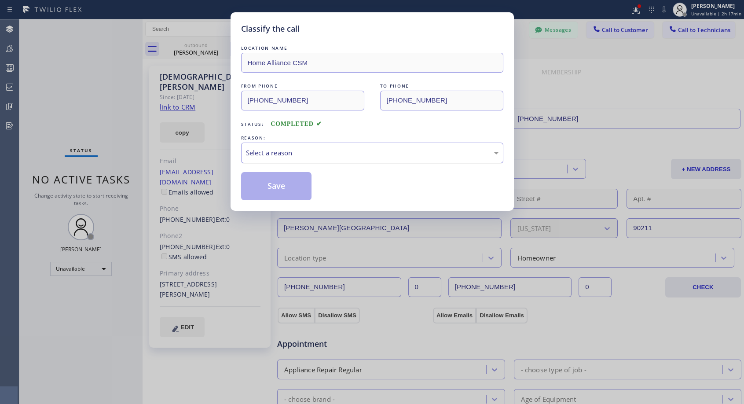
click at [356, 157] on div "Select a reason" at bounding box center [372, 153] width 253 height 10
click at [289, 187] on button "Save" at bounding box center [276, 186] width 71 height 28
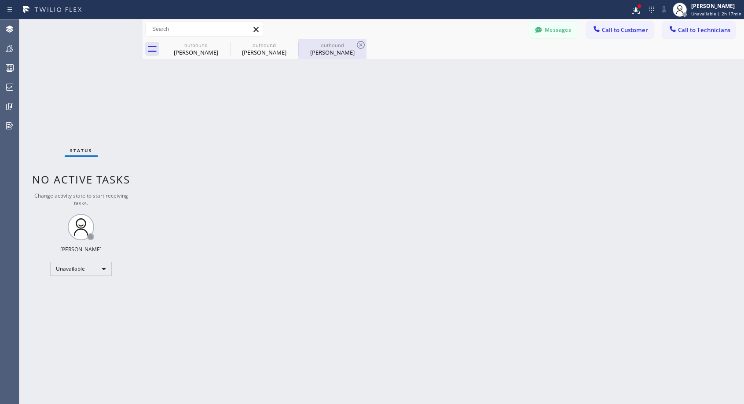
click at [312, 46] on div "outbound" at bounding box center [332, 45] width 66 height 7
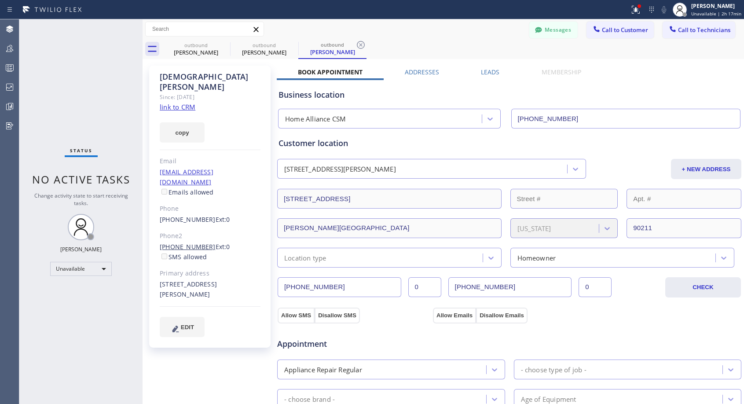
click at [196, 242] on link "(310) 278-4424" at bounding box center [188, 246] width 56 height 8
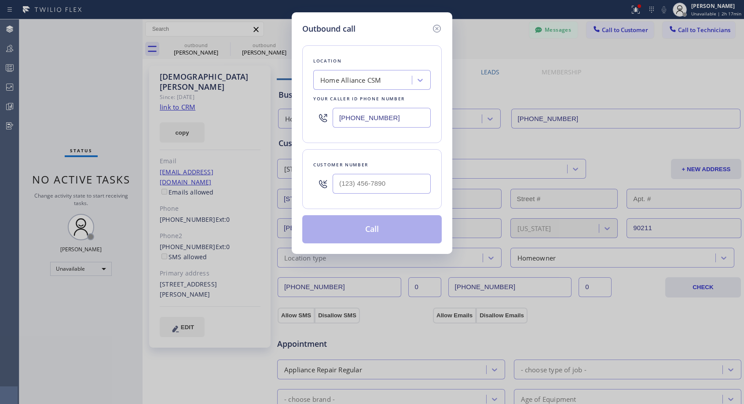
type input "(310) 278-4424"
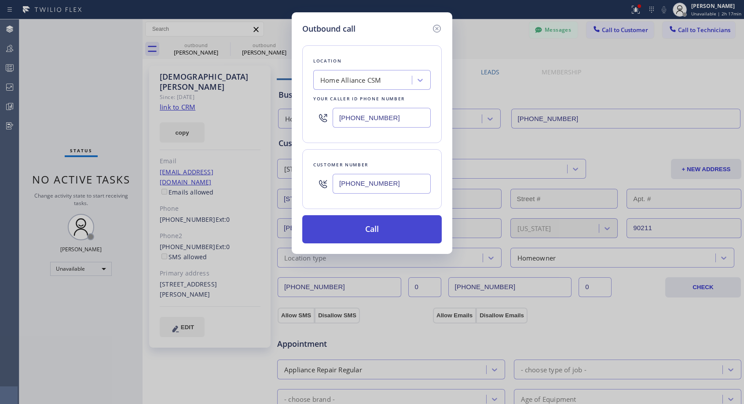
click at [347, 228] on button "Call" at bounding box center [371, 229] width 139 height 28
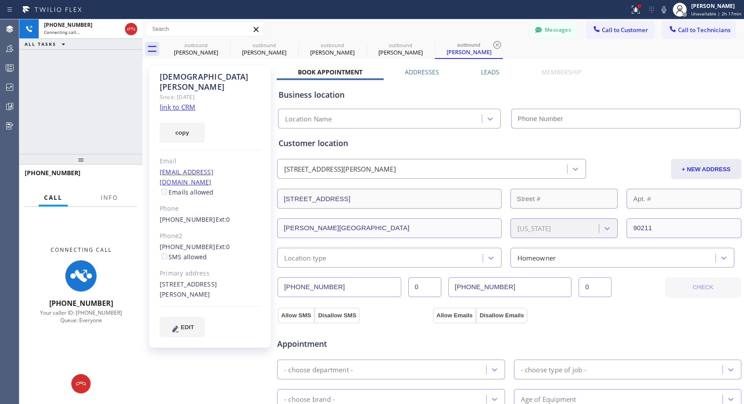
type input "[PHONE_NUMBER]"
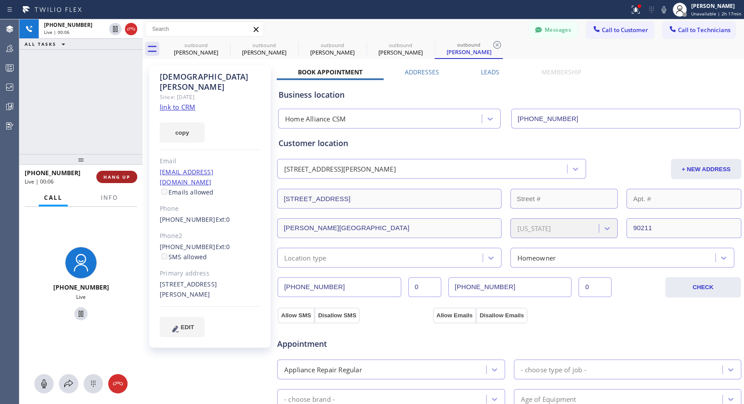
click at [131, 180] on button "HANG UP" at bounding box center [116, 177] width 41 height 12
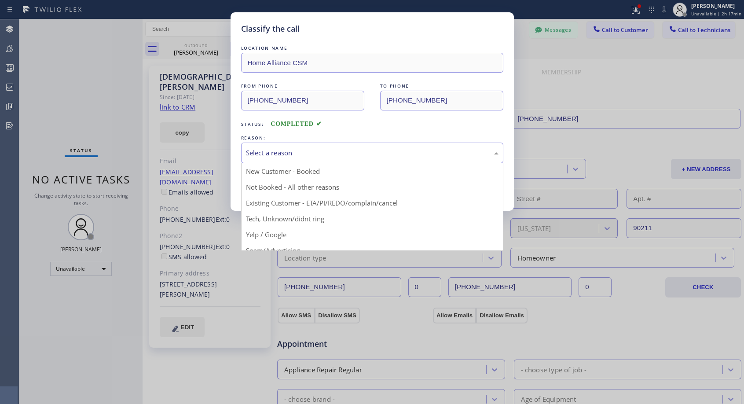
click at [405, 156] on div "Select a reason" at bounding box center [372, 153] width 253 height 10
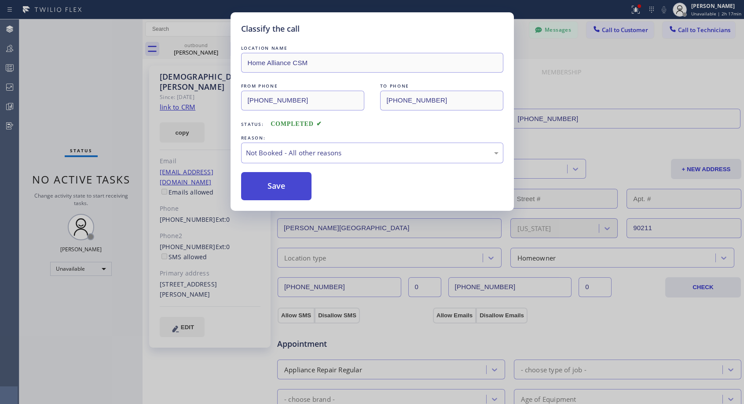
click at [287, 187] on button "Save" at bounding box center [276, 186] width 71 height 28
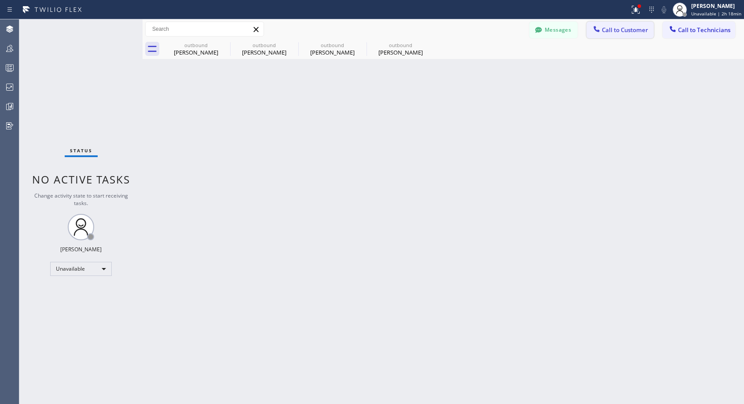
click at [618, 27] on span "Call to Customer" at bounding box center [625, 30] width 46 height 8
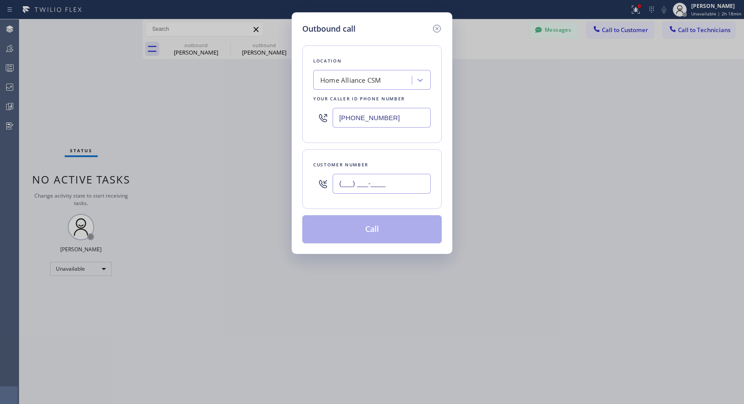
click at [394, 184] on input "(___) ___-____" at bounding box center [382, 184] width 98 height 20
paste input "818) 922-5738"
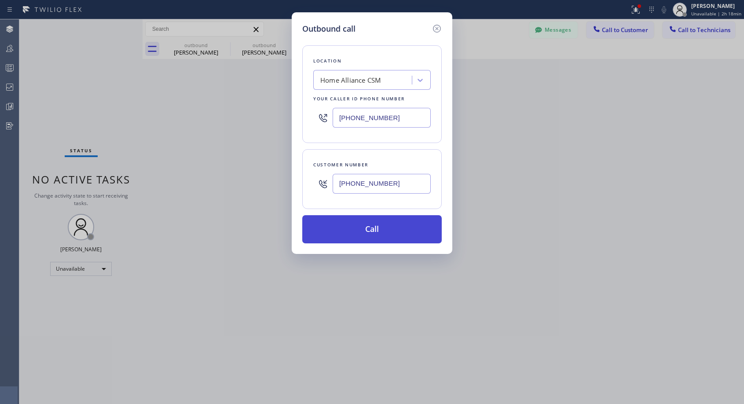
type input "(818) 922-5738"
click at [387, 231] on button "Call" at bounding box center [371, 229] width 139 height 28
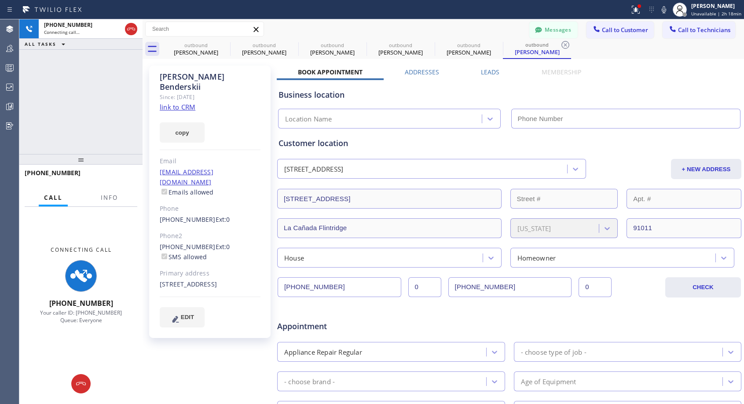
type input "[PHONE_NUMBER]"
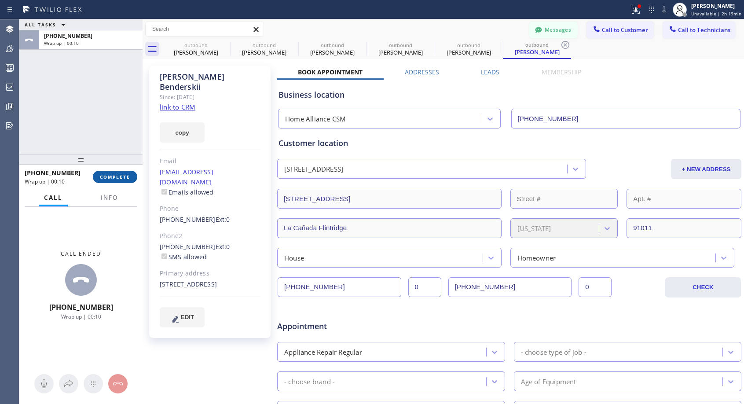
click at [110, 180] on button "COMPLETE" at bounding box center [115, 177] width 44 height 12
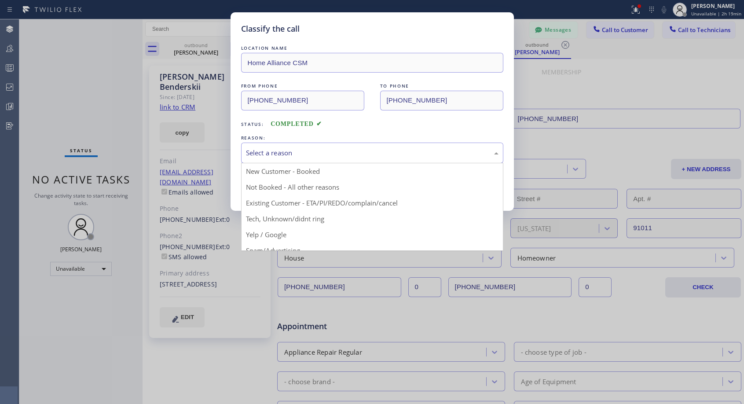
click at [268, 149] on div "Select a reason" at bounding box center [372, 153] width 253 height 10
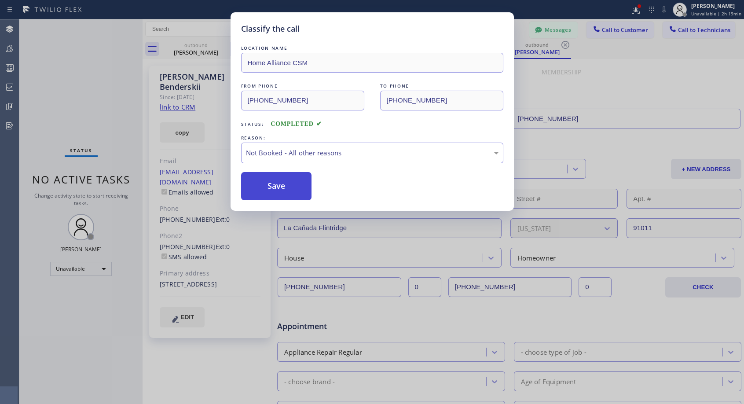
click at [260, 185] on button "Save" at bounding box center [276, 186] width 71 height 28
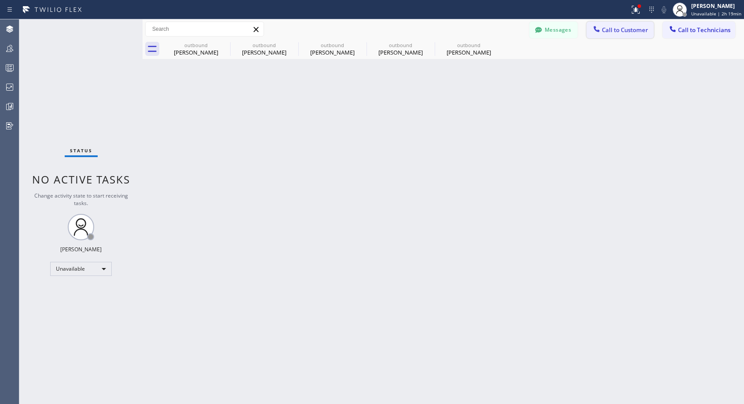
click at [612, 33] on span "Call to Customer" at bounding box center [625, 30] width 46 height 8
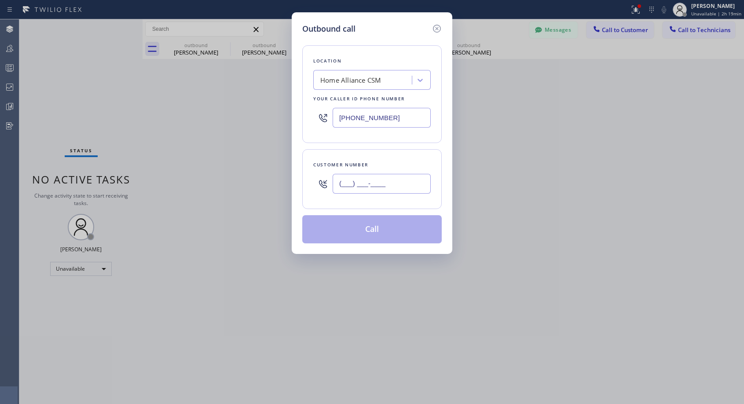
click at [370, 178] on input "(___) ___-____" at bounding box center [382, 184] width 98 height 20
paste input "818) 952-0384"
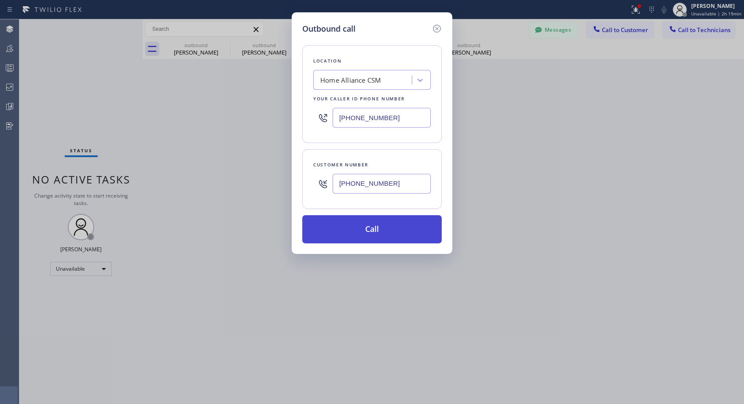
type input "(818) 952-0384"
click at [366, 226] on button "Call" at bounding box center [371, 229] width 139 height 28
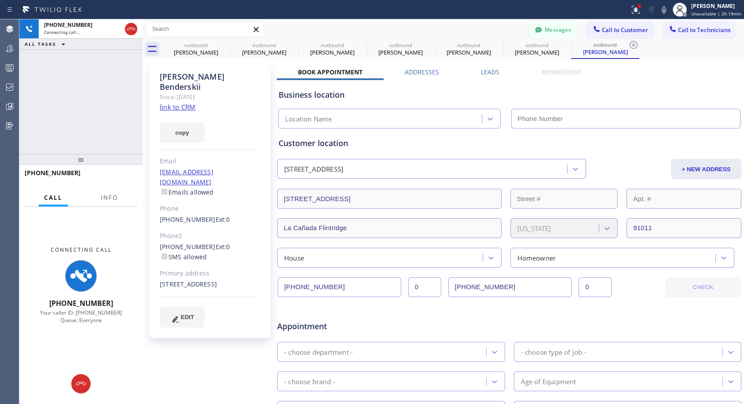
type input "[PHONE_NUMBER]"
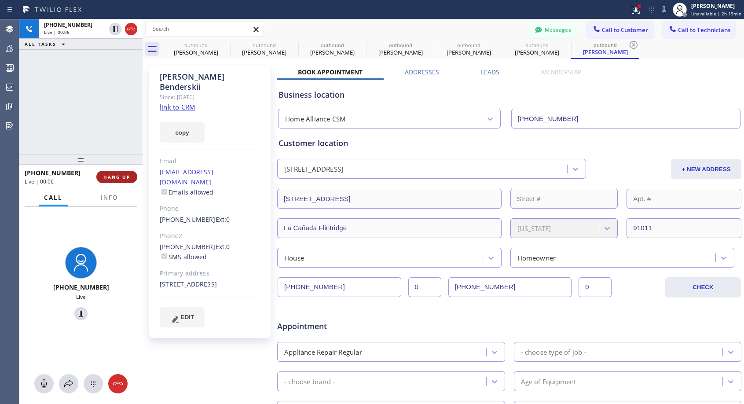
click at [122, 173] on button "HANG UP" at bounding box center [116, 177] width 41 height 12
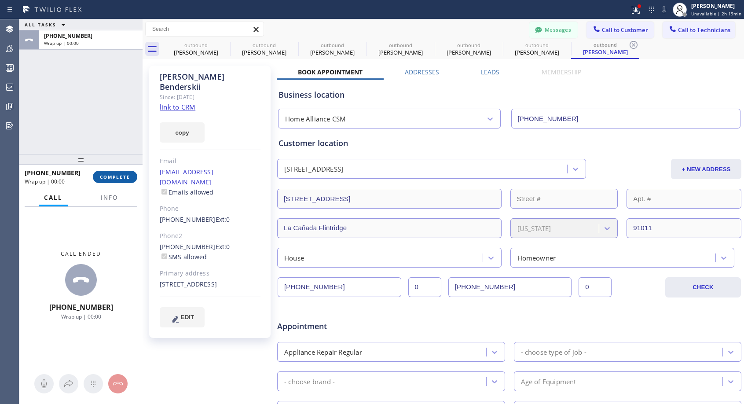
click at [122, 173] on button "COMPLETE" at bounding box center [115, 177] width 44 height 12
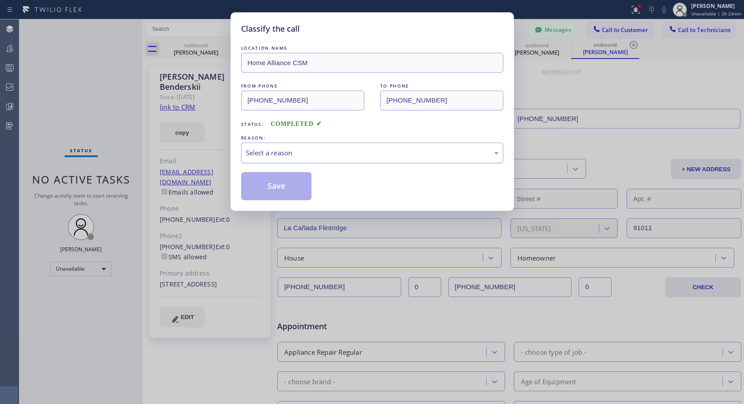
click at [293, 149] on div "Select a reason" at bounding box center [372, 153] width 253 height 10
click at [279, 187] on button "Save" at bounding box center [276, 186] width 71 height 28
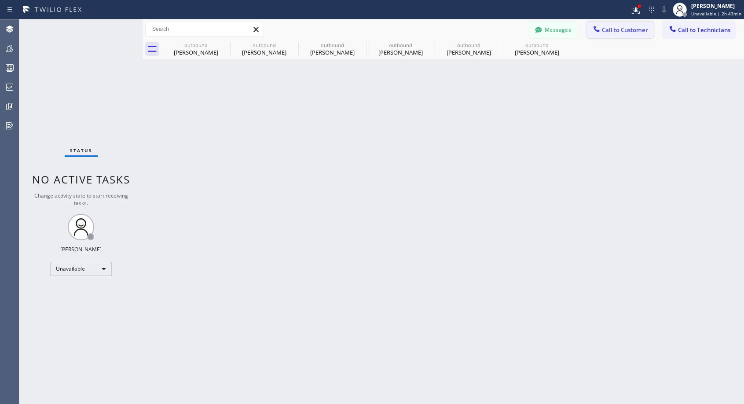
click at [613, 29] on span "Call to Customer" at bounding box center [625, 30] width 46 height 8
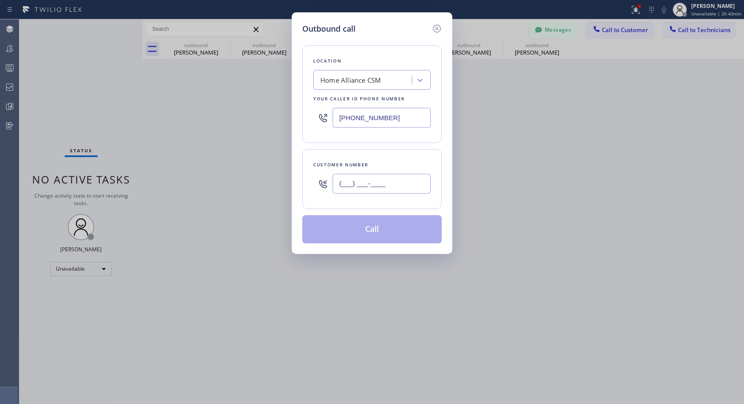
click at [345, 180] on input "(___) ___-____" at bounding box center [382, 184] width 98 height 20
paste input "310) 454-0874"
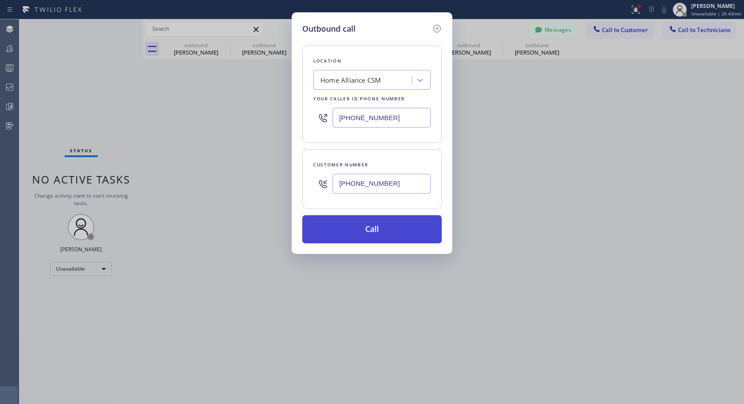
type input "(310) 454-0874"
click at [398, 232] on button "Call" at bounding box center [371, 229] width 139 height 28
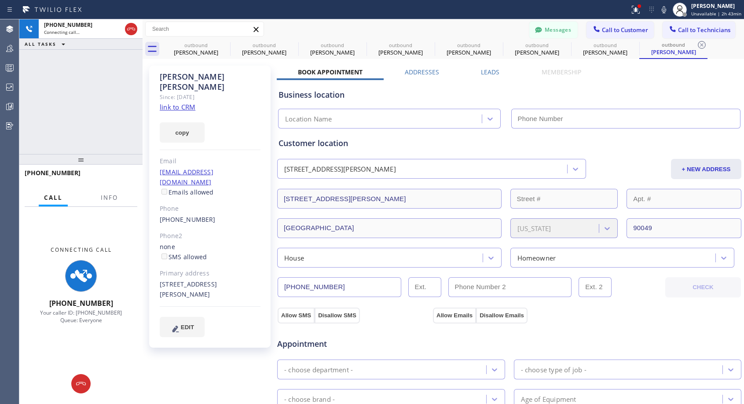
type input "[PHONE_NUMBER]"
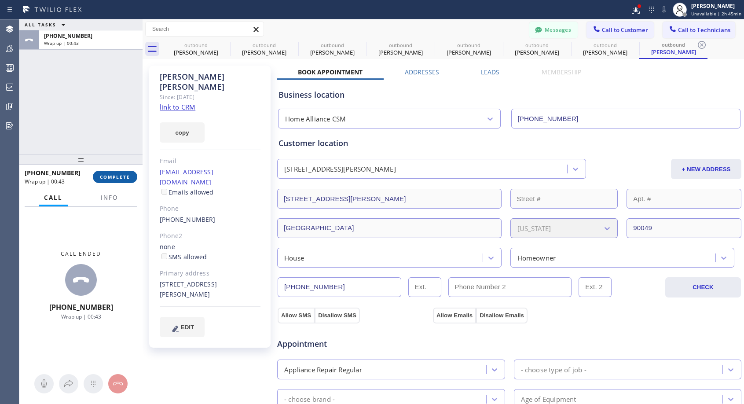
click at [107, 174] on span "COMPLETE" at bounding box center [115, 177] width 30 height 6
click at [117, 175] on span "COMPLETE" at bounding box center [115, 177] width 30 height 6
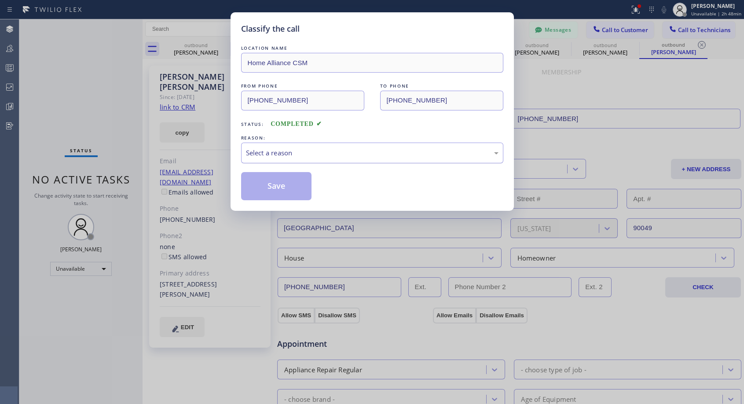
click at [293, 151] on div "Select a reason" at bounding box center [372, 153] width 253 height 10
click at [275, 186] on button "Save" at bounding box center [276, 186] width 71 height 28
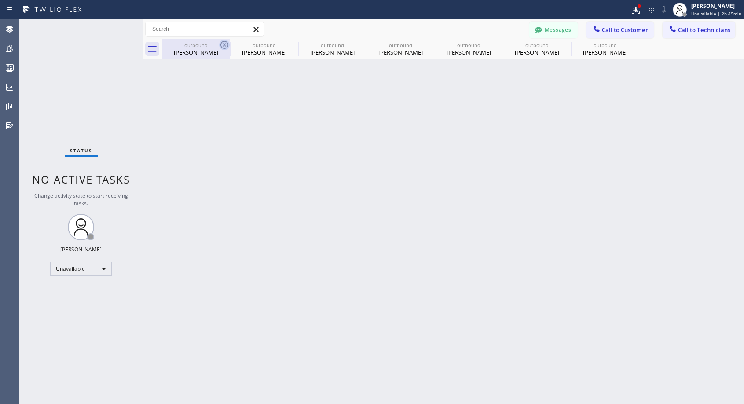
click at [224, 47] on icon at bounding box center [224, 45] width 11 height 11
click at [0, 0] on icon at bounding box center [0, 0] width 0 height 0
click at [424, 47] on icon at bounding box center [429, 45] width 11 height 11
click at [0, 0] on icon at bounding box center [0, 0] width 0 height 0
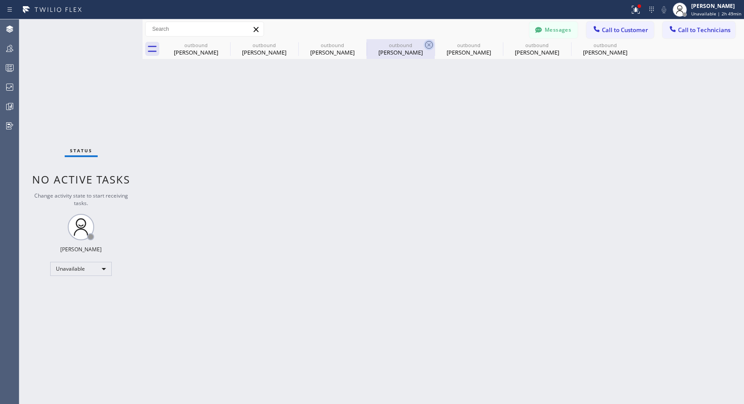
click at [0, 0] on icon at bounding box center [0, 0] width 0 height 0
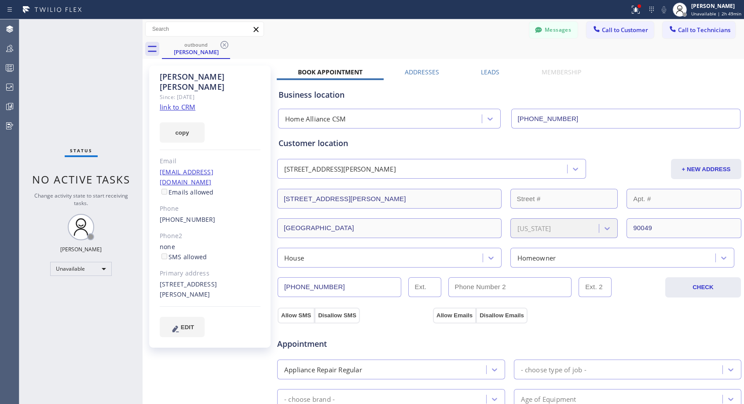
click at [224, 47] on icon at bounding box center [224, 45] width 11 height 11
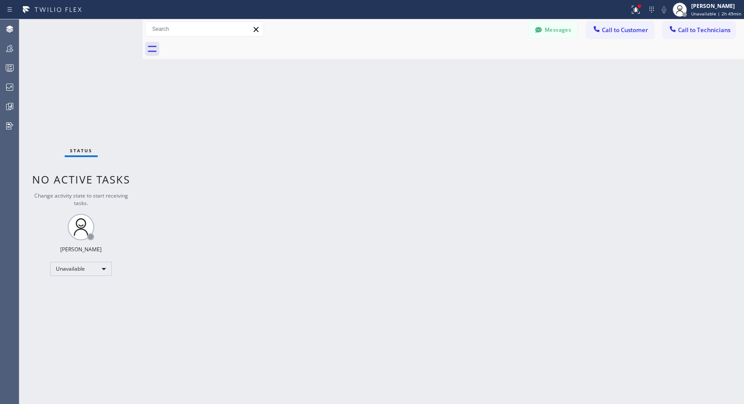
click at [224, 47] on div at bounding box center [453, 49] width 582 height 20
click at [601, 29] on icon at bounding box center [596, 29] width 9 height 9
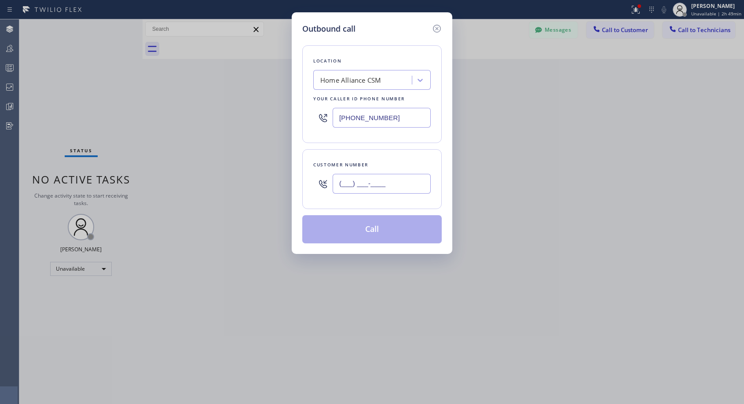
click at [401, 185] on input "(___) ___-____" at bounding box center [382, 184] width 98 height 20
paste input "310) 454-0696"
type input "(310) 454-0696"
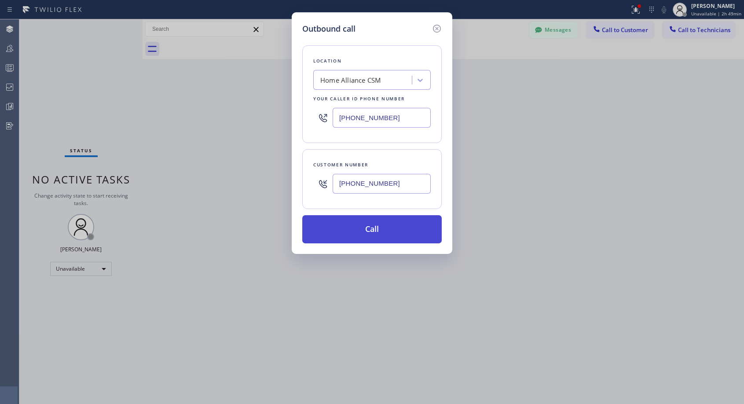
click at [374, 230] on button "Call" at bounding box center [371, 229] width 139 height 28
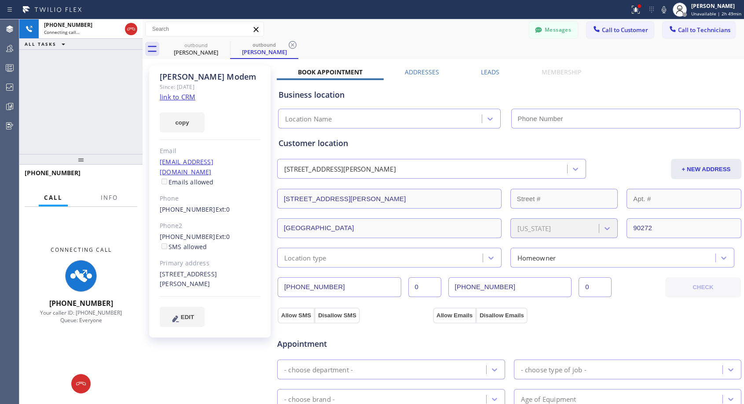
type input "[PHONE_NUMBER]"
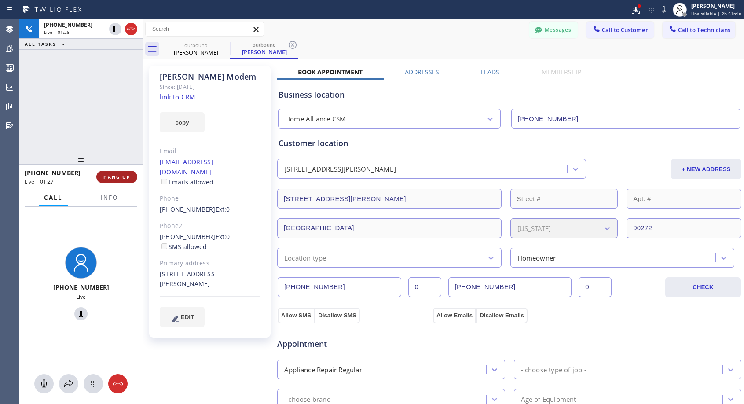
click at [117, 171] on button "HANG UP" at bounding box center [116, 177] width 41 height 12
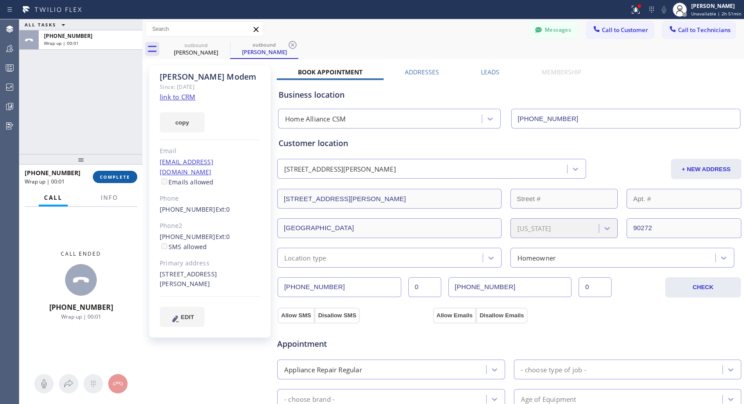
click at [103, 180] on span "COMPLETE" at bounding box center [115, 177] width 30 height 6
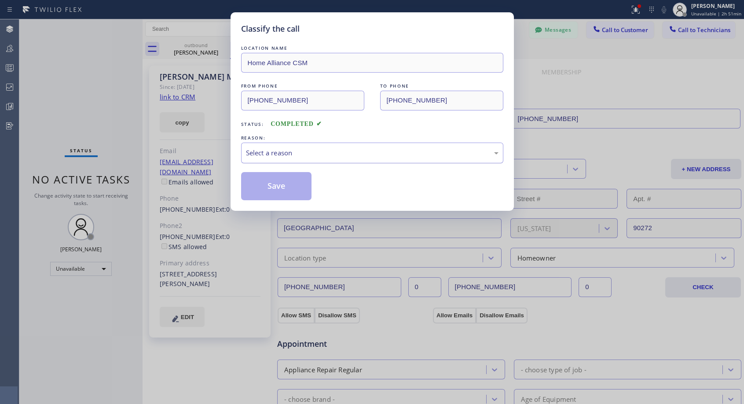
click at [245, 153] on div "Select a reason" at bounding box center [372, 153] width 262 height 21
click at [288, 154] on div "Not Booked - All other reasons" at bounding box center [372, 153] width 253 height 10
click at [272, 183] on button "Save" at bounding box center [276, 186] width 71 height 28
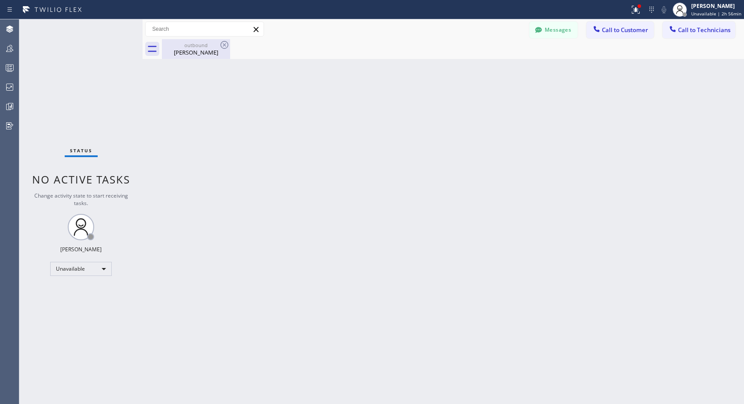
click at [199, 49] on div "Judy Modem" at bounding box center [196, 52] width 66 height 8
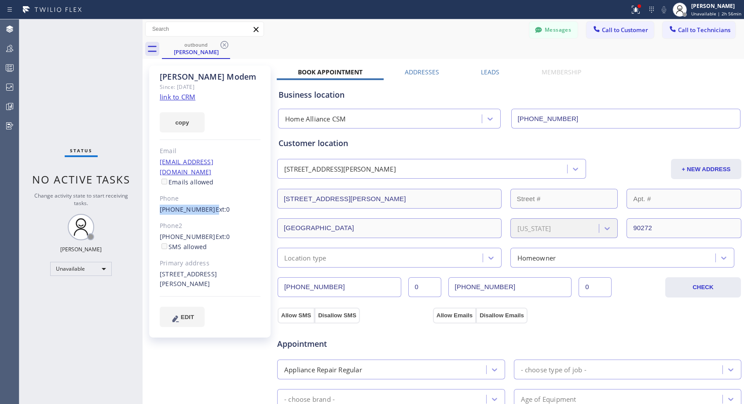
drag, startPoint x: 205, startPoint y: 199, endPoint x: 148, endPoint y: 198, distance: 56.8
click at [148, 198] on div "Judy Modem Since: 20 may 2020 link to CRM copy Email jmoadeb@yahoo.com Emails a…" at bounding box center [211, 355] width 132 height 588
copy div "(310) 454-0696"
click at [630, 32] on span "Call to Customer" at bounding box center [625, 30] width 46 height 8
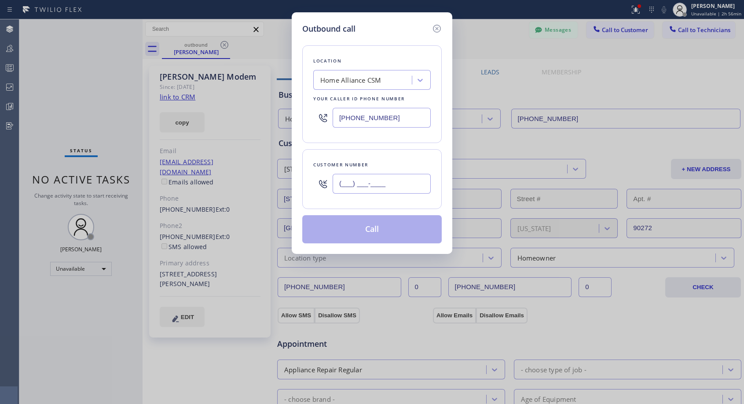
click at [407, 190] on input "(___) ___-____" at bounding box center [382, 184] width 98 height 20
paste input "310) 454-0696"
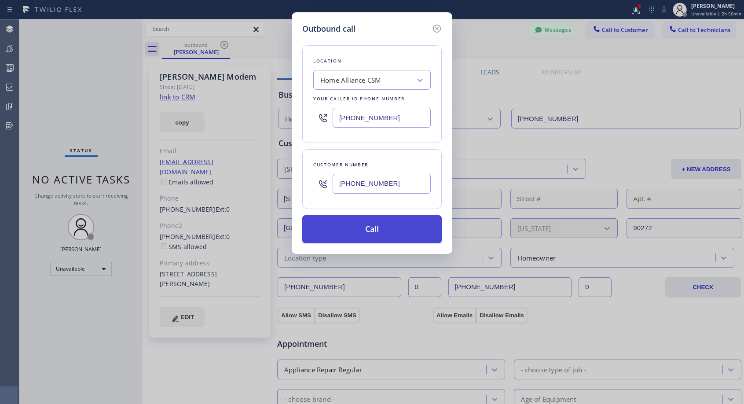
type input "(310) 454-0690"
click at [393, 227] on button "Call" at bounding box center [371, 229] width 139 height 28
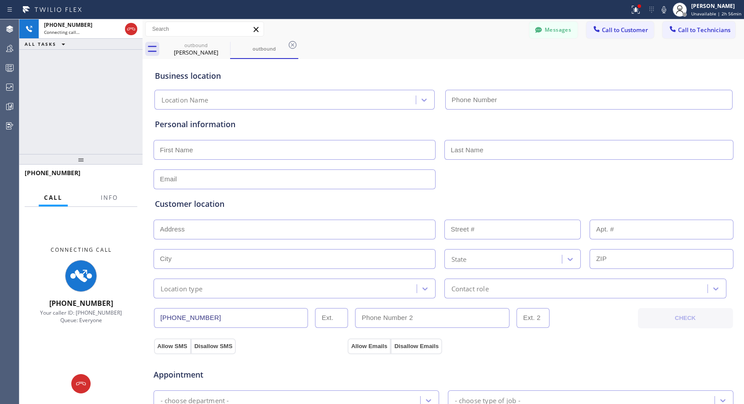
type input "[PHONE_NUMBER]"
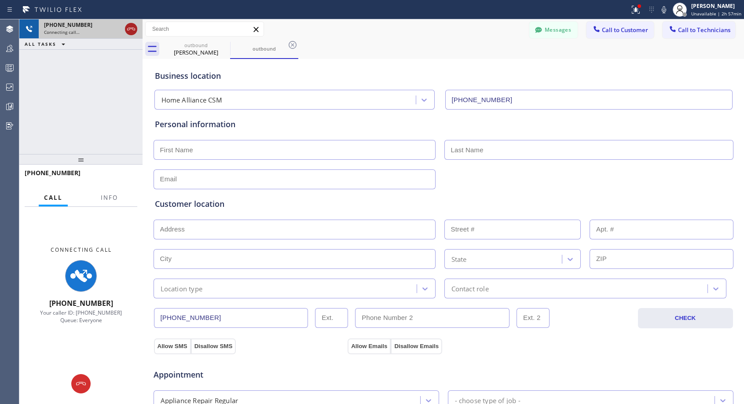
click at [134, 30] on icon at bounding box center [131, 29] width 11 height 11
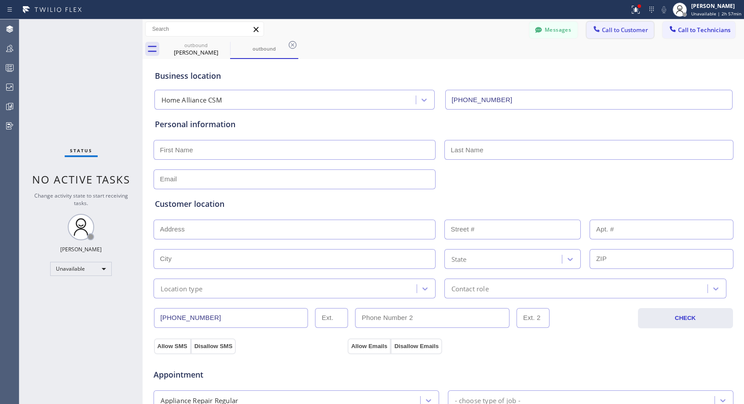
click at [620, 34] on button "Call to Customer" at bounding box center [620, 30] width 67 height 17
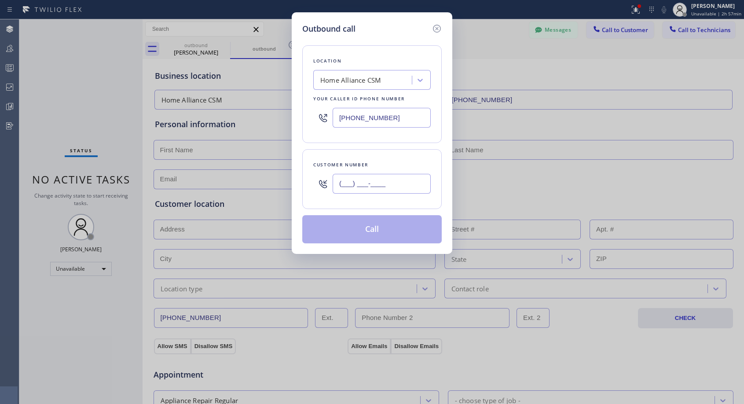
click at [409, 187] on input "(___) ___-____" at bounding box center [382, 184] width 98 height 20
paste input "310) 454-0696"
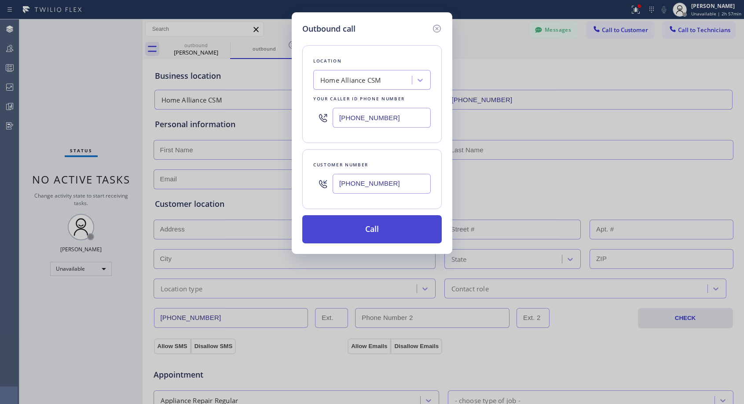
type input "(310) 454-0691"
click at [349, 233] on button "Call" at bounding box center [371, 229] width 139 height 28
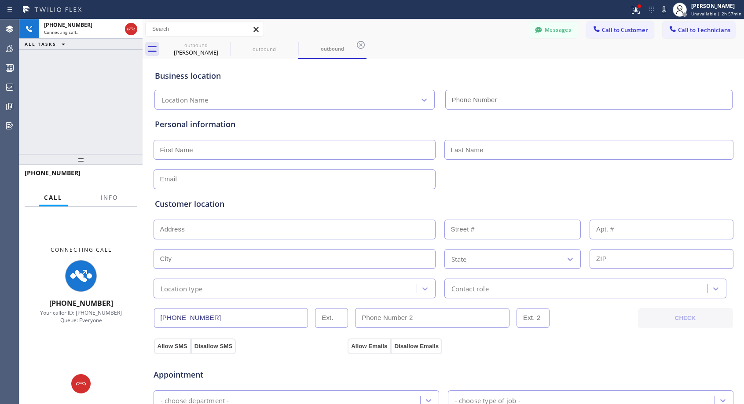
type input "[PHONE_NUMBER]"
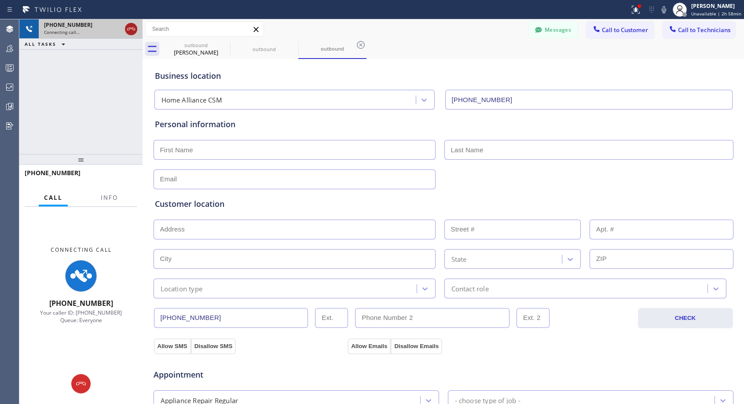
click at [129, 28] on icon at bounding box center [131, 29] width 11 height 11
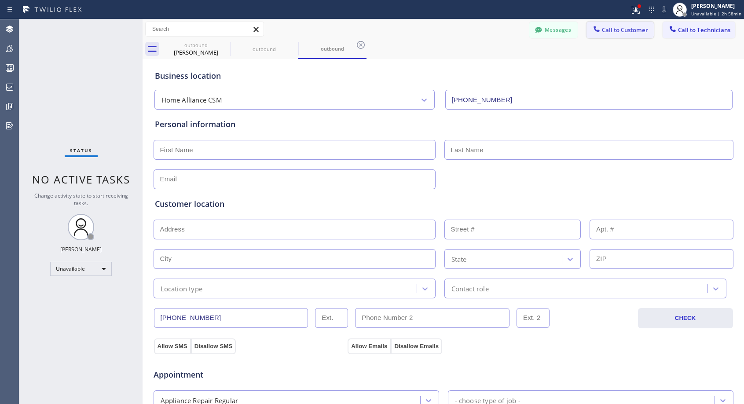
click at [593, 33] on icon at bounding box center [596, 29] width 9 height 9
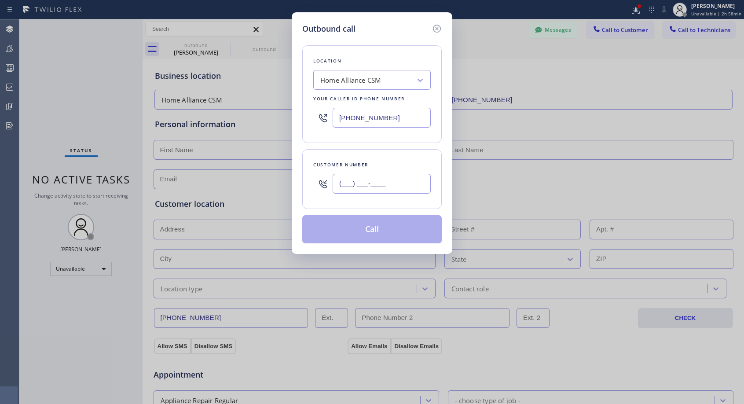
click at [393, 185] on input "(___) ___-____" at bounding box center [382, 184] width 98 height 20
paste input "310) 454-0696"
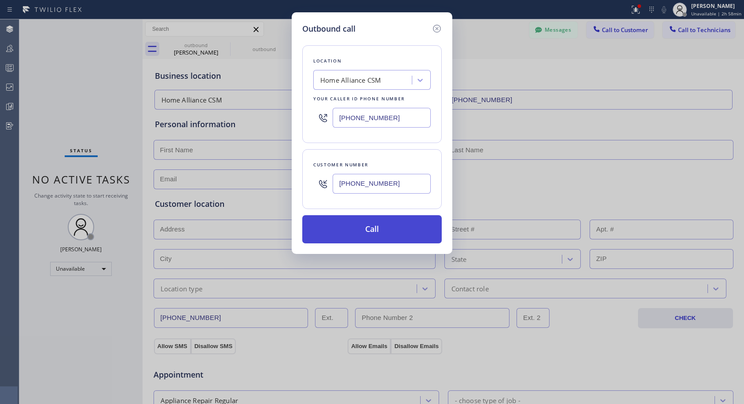
type input "(310) 454-0692"
click at [394, 226] on button "Call" at bounding box center [371, 229] width 139 height 28
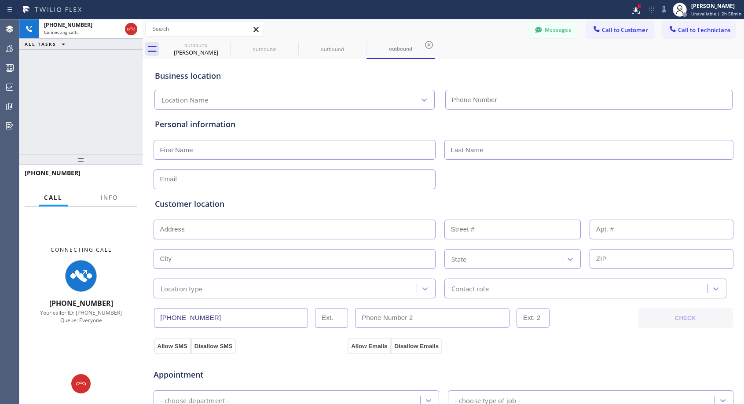
type input "[PHONE_NUMBER]"
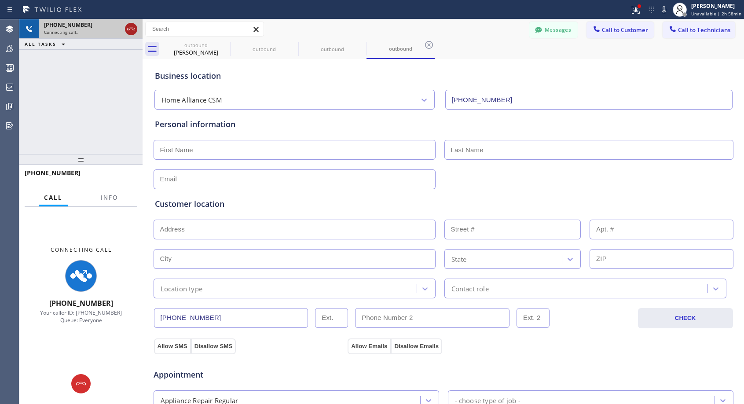
click at [130, 27] on icon at bounding box center [131, 29] width 11 height 11
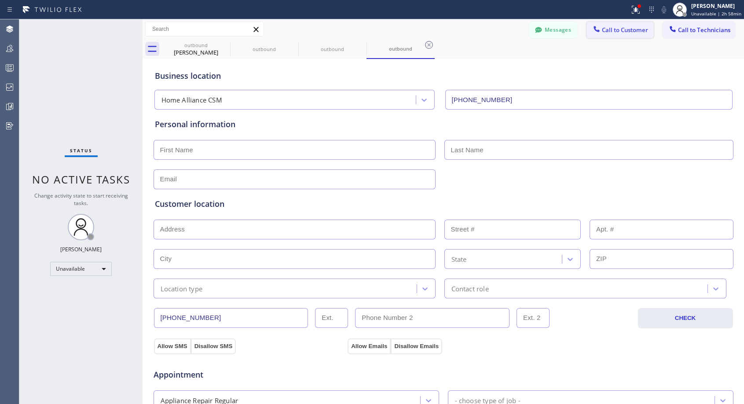
click at [609, 28] on span "Call to Customer" at bounding box center [625, 30] width 46 height 8
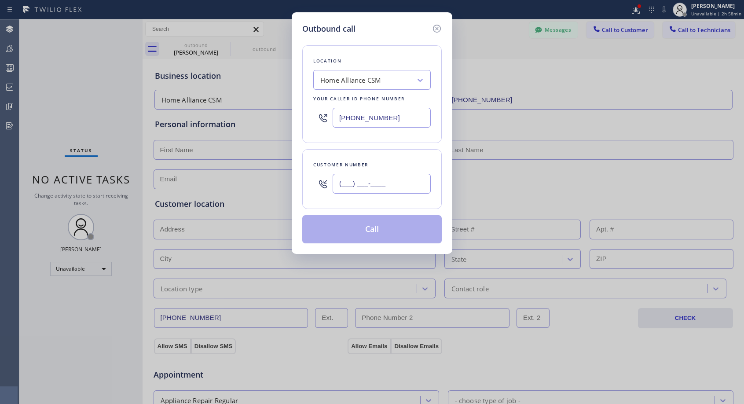
click at [378, 183] on input "(___) ___-____" at bounding box center [382, 184] width 98 height 20
paste input "310) 454-0696"
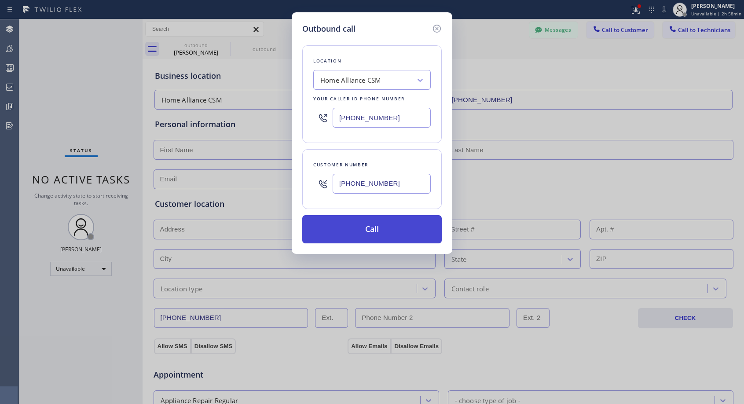
type input "(310) 454-0693"
click at [389, 224] on button "Call" at bounding box center [371, 229] width 139 height 28
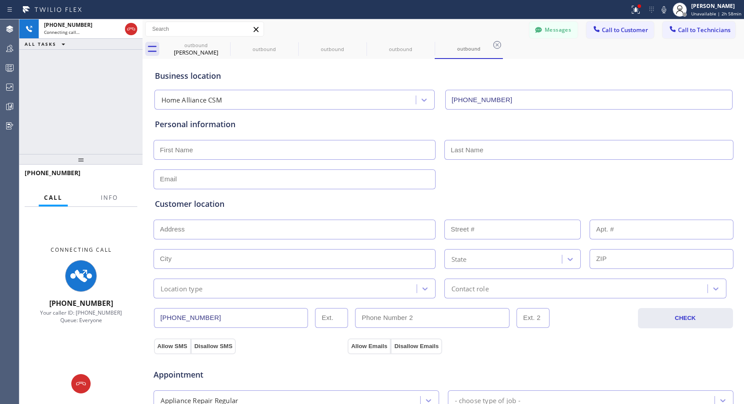
type input "[PHONE_NUMBER]"
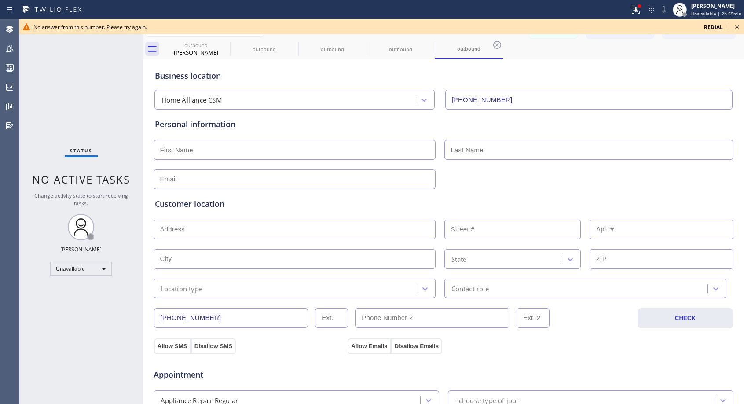
click at [740, 26] on icon at bounding box center [737, 27] width 11 height 11
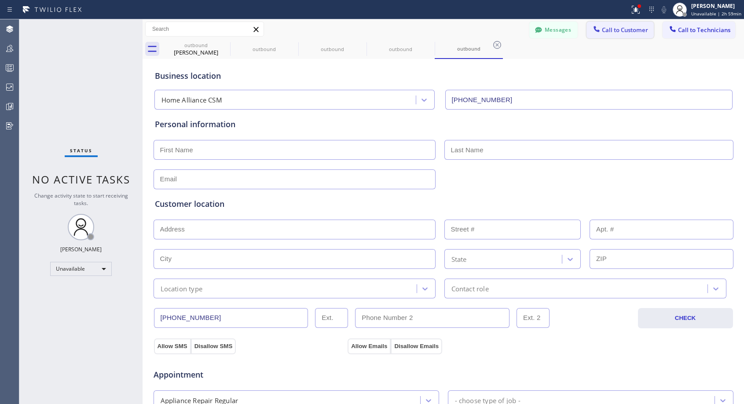
click at [622, 29] on span "Call to Customer" at bounding box center [625, 30] width 46 height 8
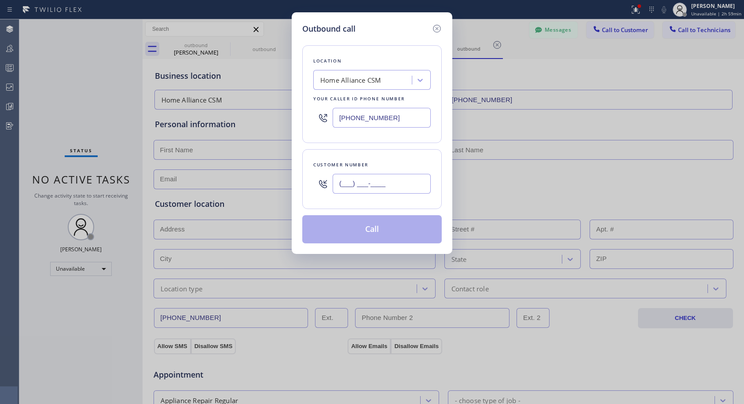
click at [352, 176] on input "(___) ___-____" at bounding box center [382, 184] width 98 height 20
paste input "310) 454-0696"
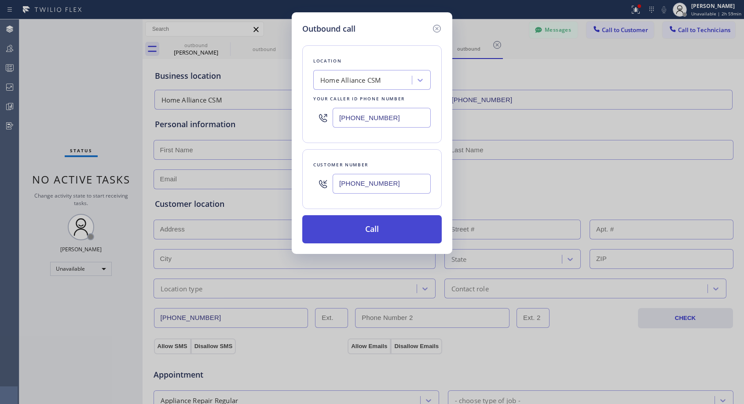
type input "(310) 454-0694"
click at [383, 230] on button "Call" at bounding box center [371, 229] width 139 height 28
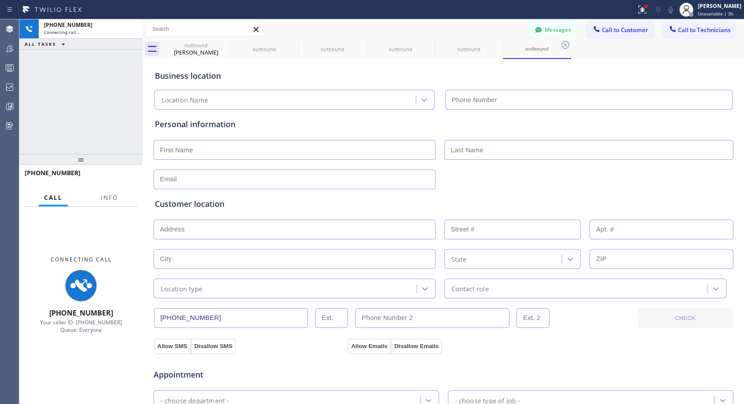
type input "[PHONE_NUMBER]"
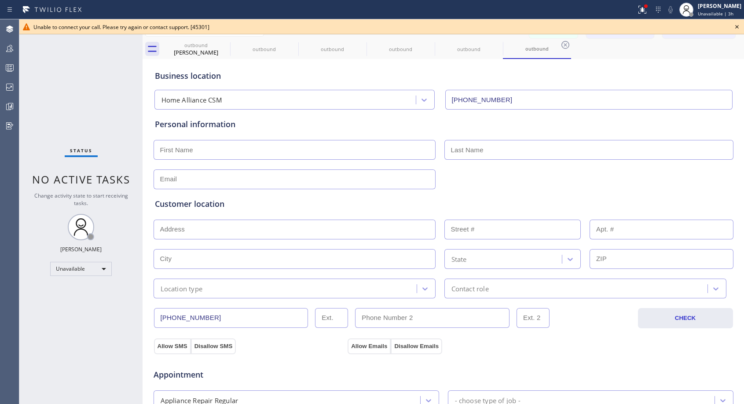
click at [735, 28] on icon at bounding box center [737, 27] width 11 height 11
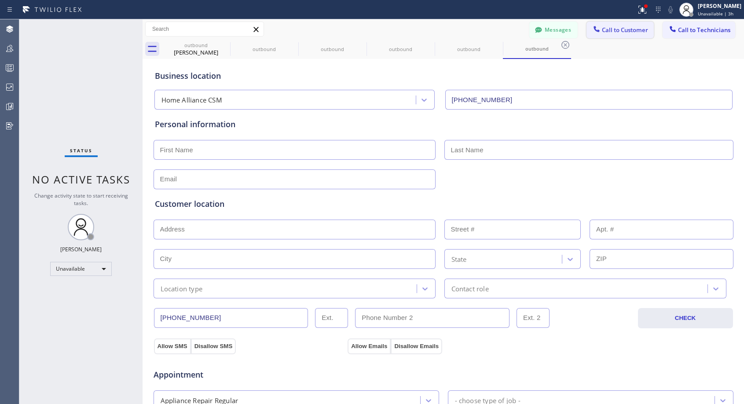
click at [609, 33] on span "Call to Customer" at bounding box center [625, 30] width 46 height 8
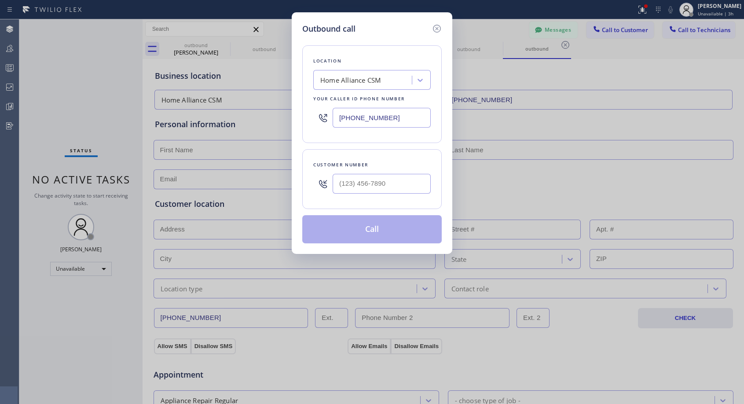
click at [383, 115] on input "[PHONE_NUMBER]" at bounding box center [382, 118] width 98 height 20
click at [386, 180] on input "(___) ___-____" at bounding box center [382, 184] width 98 height 20
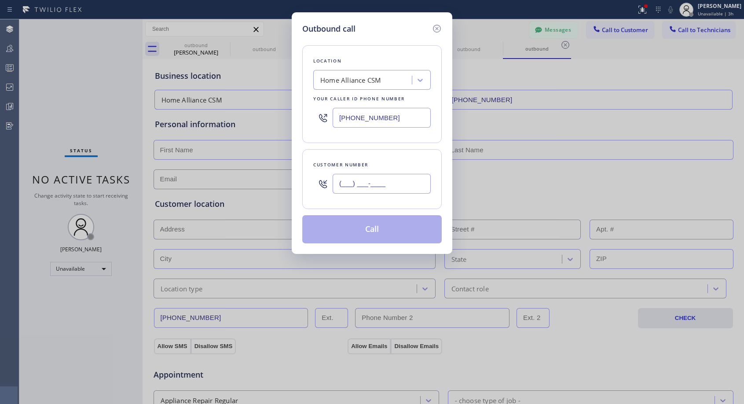
paste input "310) 454-0696"
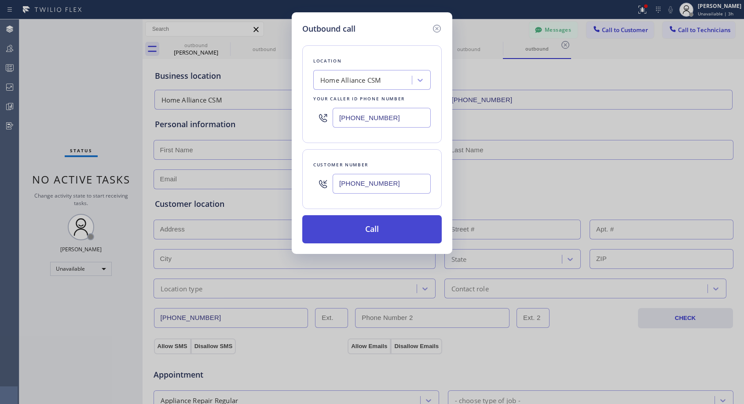
type input "(310) 454-0695"
click at [398, 236] on button "Call" at bounding box center [371, 229] width 139 height 28
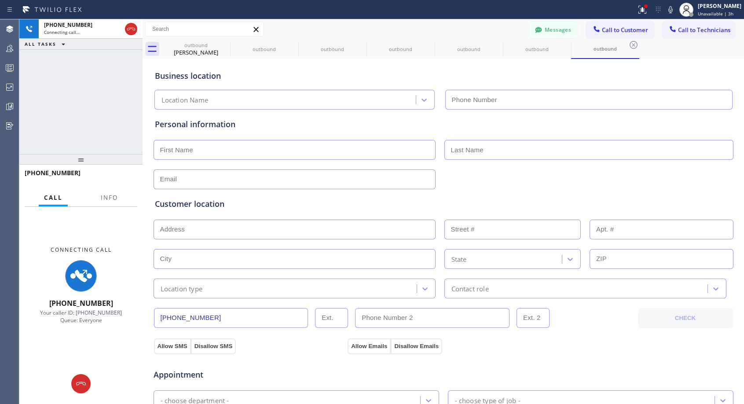
type input "[PHONE_NUMBER]"
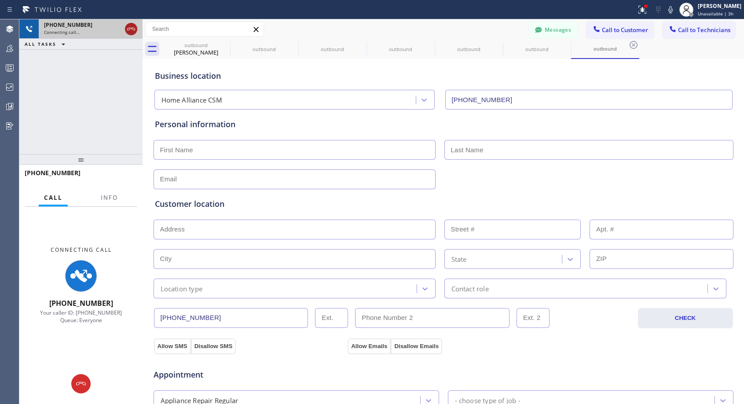
click at [132, 27] on icon at bounding box center [131, 29] width 11 height 11
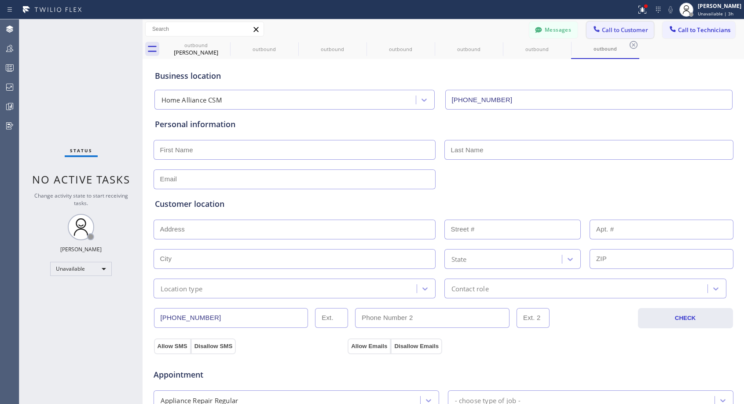
click at [634, 31] on span "Call to Customer" at bounding box center [625, 30] width 46 height 8
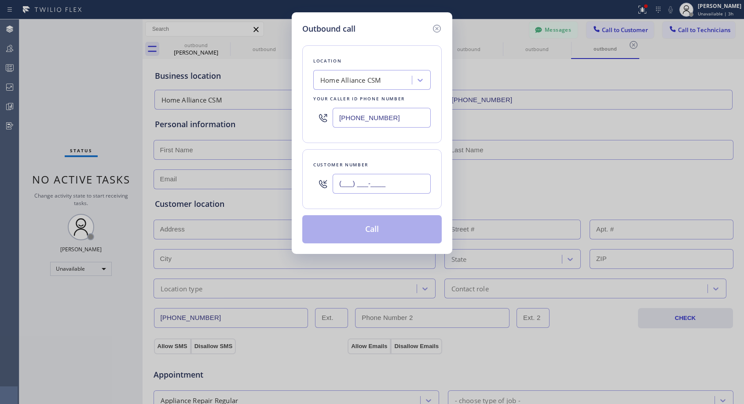
click at [382, 177] on input "(___) ___-____" at bounding box center [382, 184] width 98 height 20
paste input "310) 454-0696"
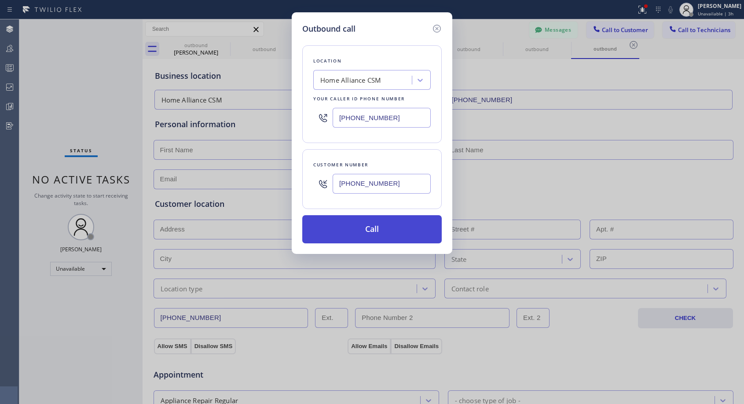
type input "(310) 454-0697"
click at [393, 228] on button "Call" at bounding box center [371, 229] width 139 height 28
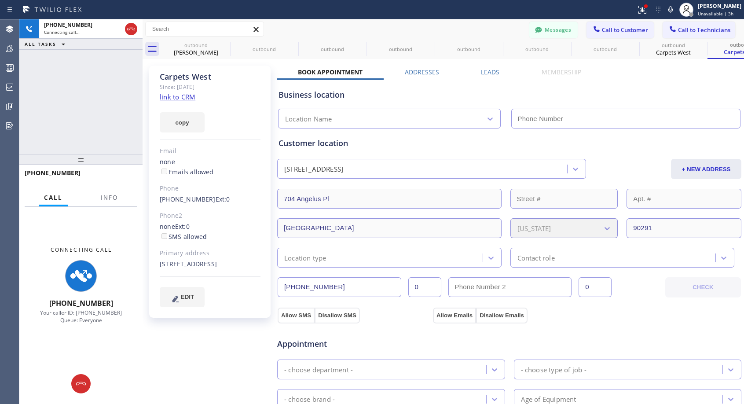
type input "[PHONE_NUMBER]"
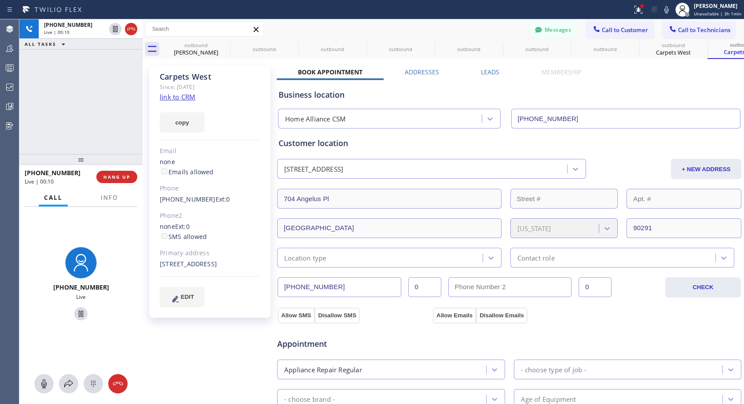
click at [183, 96] on link "link to CRM" at bounding box center [178, 96] width 36 height 9
click at [125, 175] on span "HANG UP" at bounding box center [116, 177] width 27 height 6
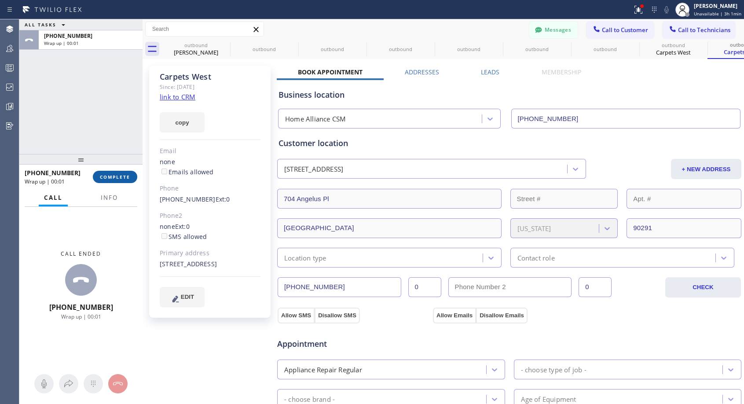
click at [125, 175] on span "COMPLETE" at bounding box center [115, 177] width 30 height 6
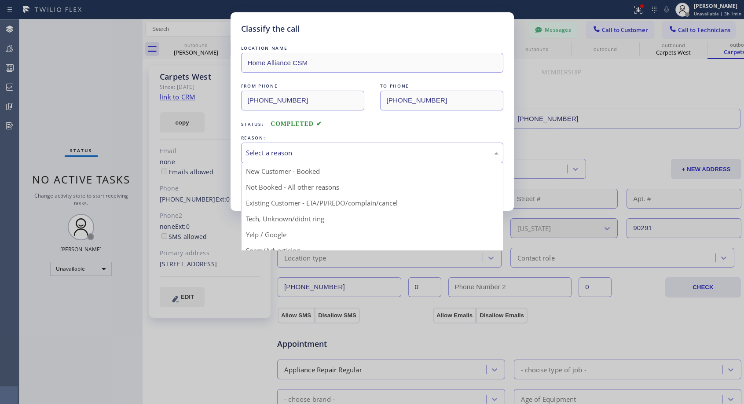
click at [306, 150] on div "Select a reason" at bounding box center [372, 153] width 253 height 10
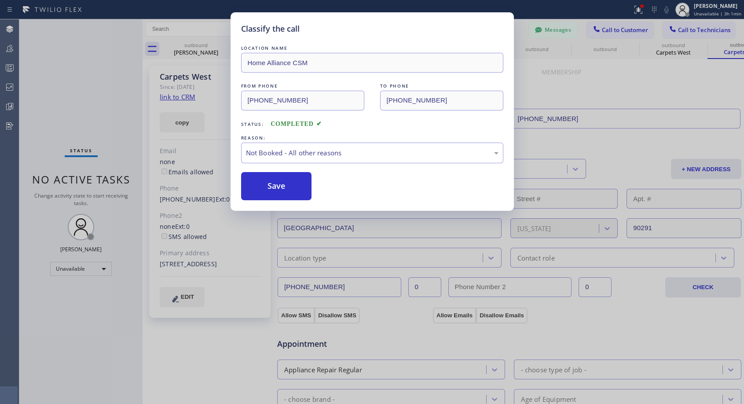
click at [282, 187] on button "Save" at bounding box center [276, 186] width 71 height 28
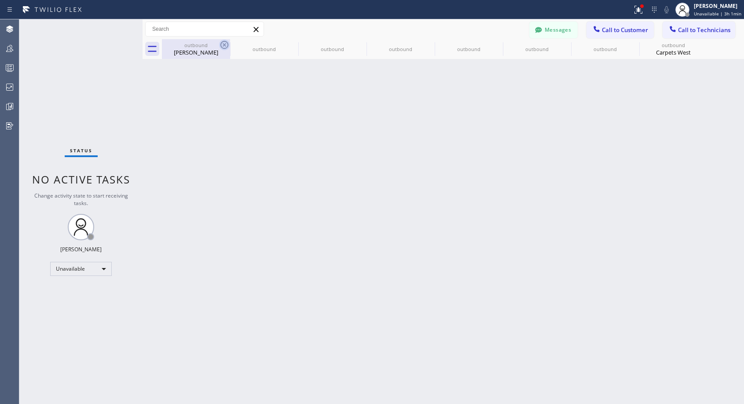
click at [221, 45] on icon at bounding box center [224, 45] width 11 height 11
click at [0, 0] on icon at bounding box center [0, 0] width 0 height 0
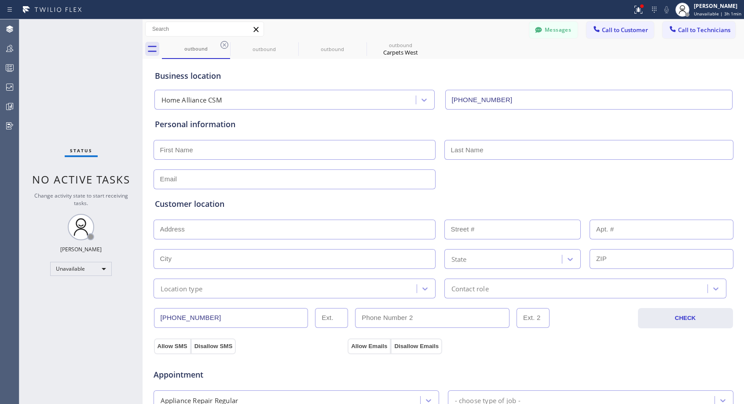
click at [221, 45] on icon at bounding box center [224, 45] width 11 height 11
click at [0, 0] on icon at bounding box center [0, 0] width 0 height 0
click at [221, 45] on icon at bounding box center [224, 45] width 11 height 11
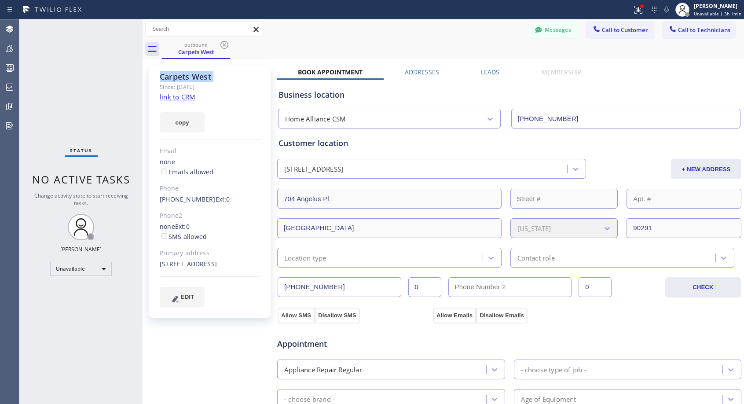
click at [221, 45] on icon at bounding box center [224, 45] width 11 height 11
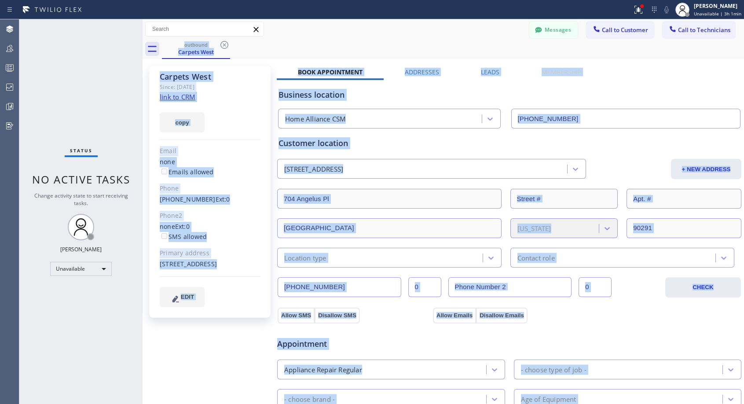
click at [221, 45] on div "outbound Carpets West" at bounding box center [453, 49] width 582 height 20
